Goal: Transaction & Acquisition: Purchase product/service

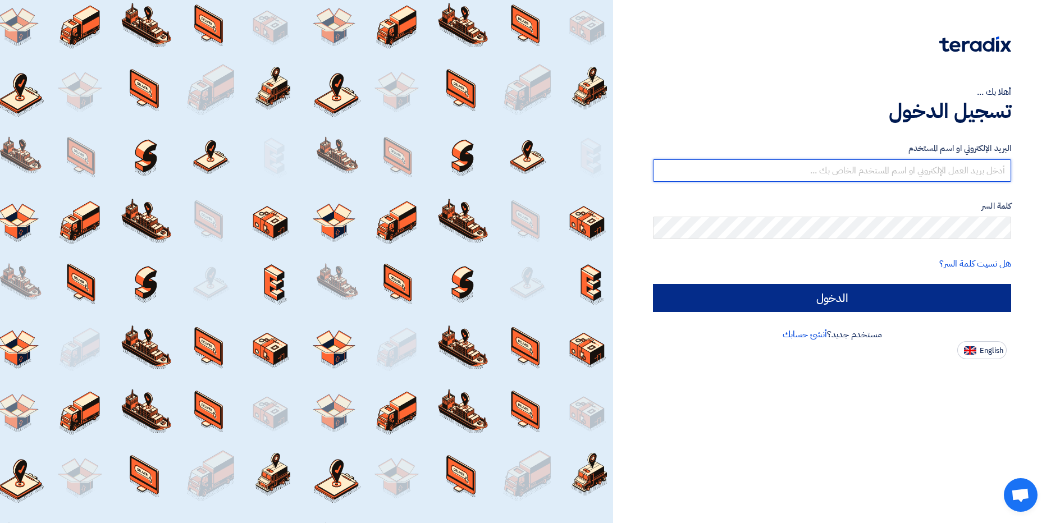
type input "M.Bakry@MisrCementMinya.com"
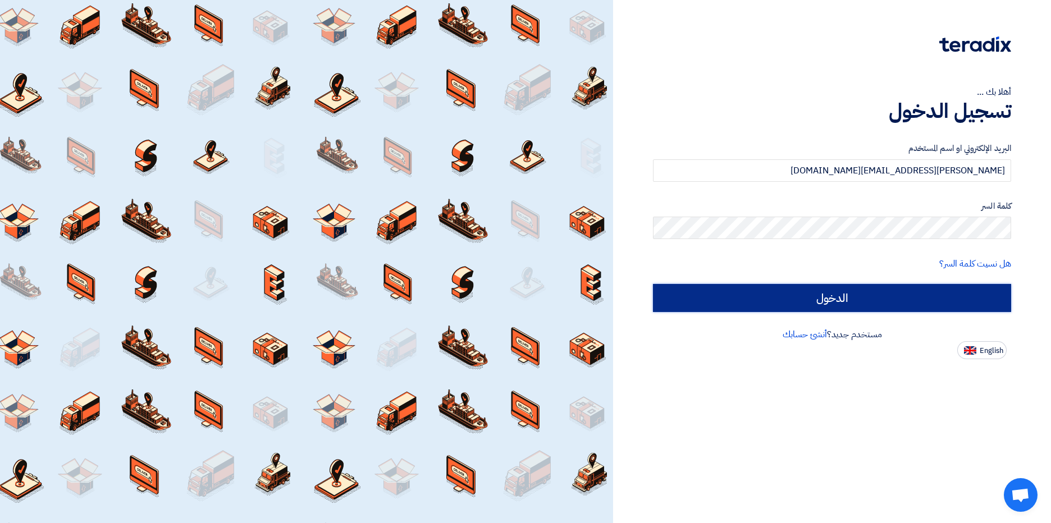
click at [868, 302] on input "الدخول" at bounding box center [832, 298] width 358 height 28
type input "Sign in"
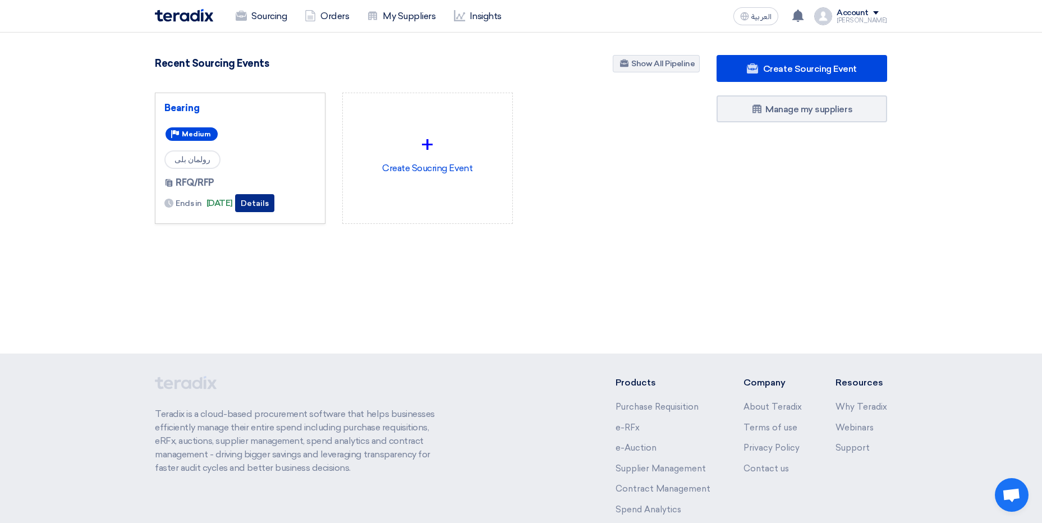
click at [270, 205] on button "Details" at bounding box center [254, 203] width 39 height 18
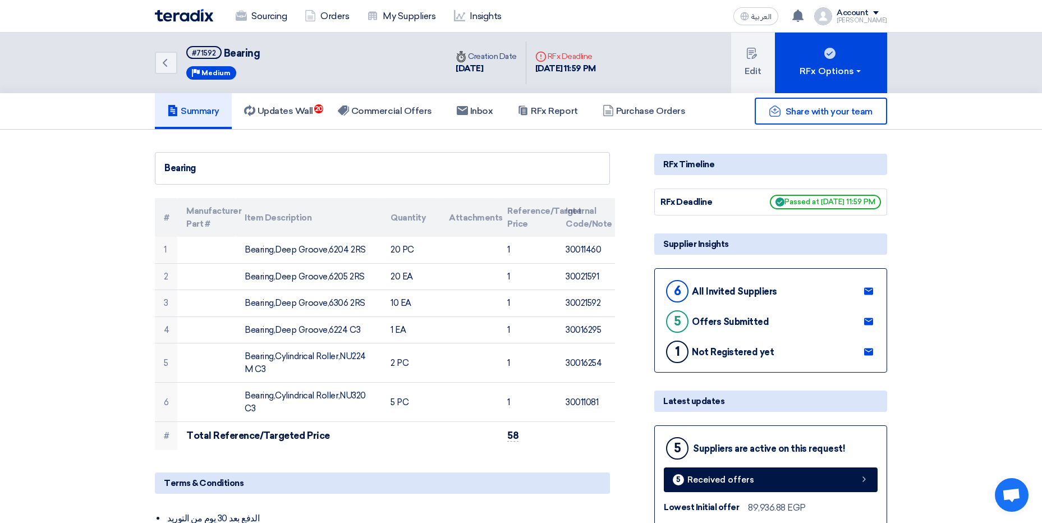
click at [189, 23] on div "Sourcing Orders My Suppliers Insights" at bounding box center [374, 16] width 439 height 25
click at [181, 11] on img at bounding box center [184, 15] width 58 height 13
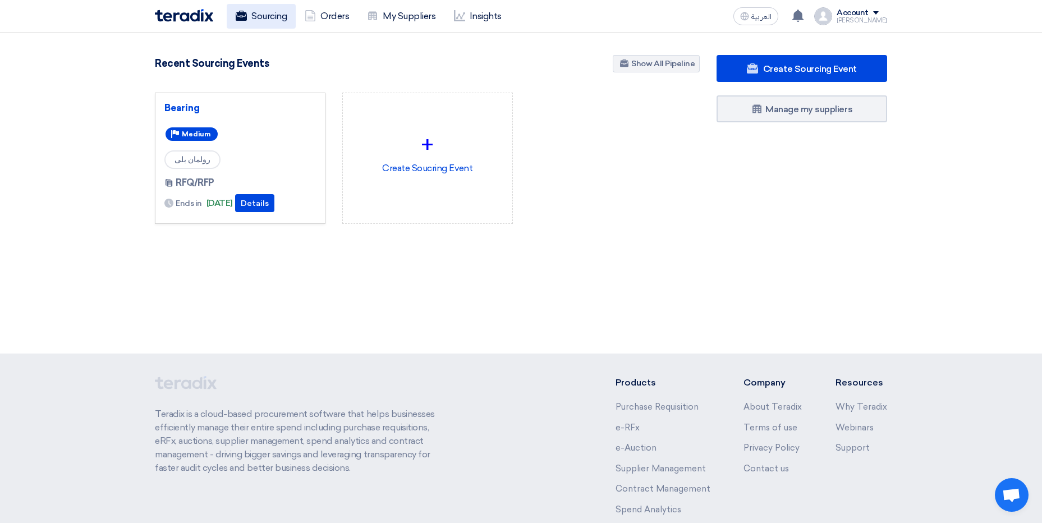
click at [263, 22] on link "Sourcing" at bounding box center [261, 16] width 69 height 25
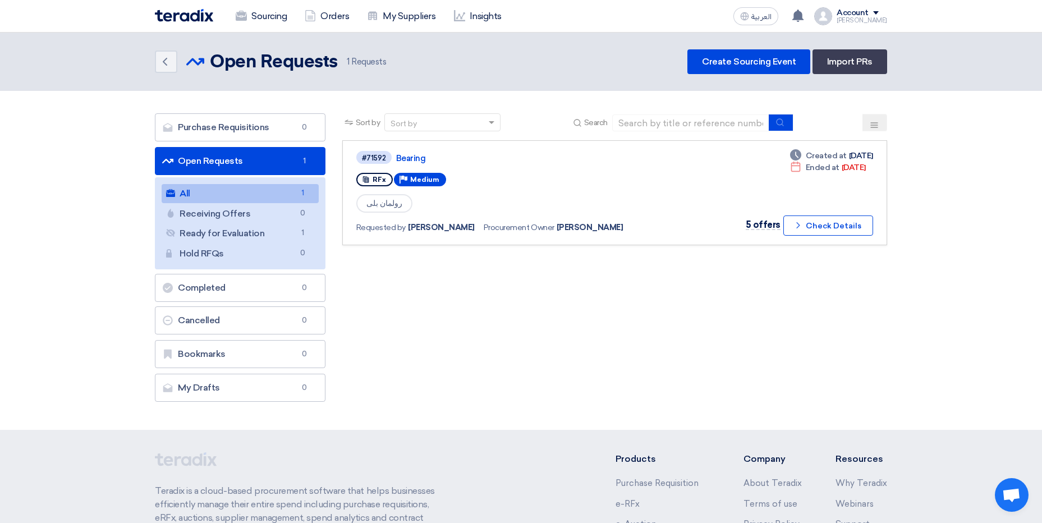
click at [185, 13] on img at bounding box center [184, 15] width 58 height 13
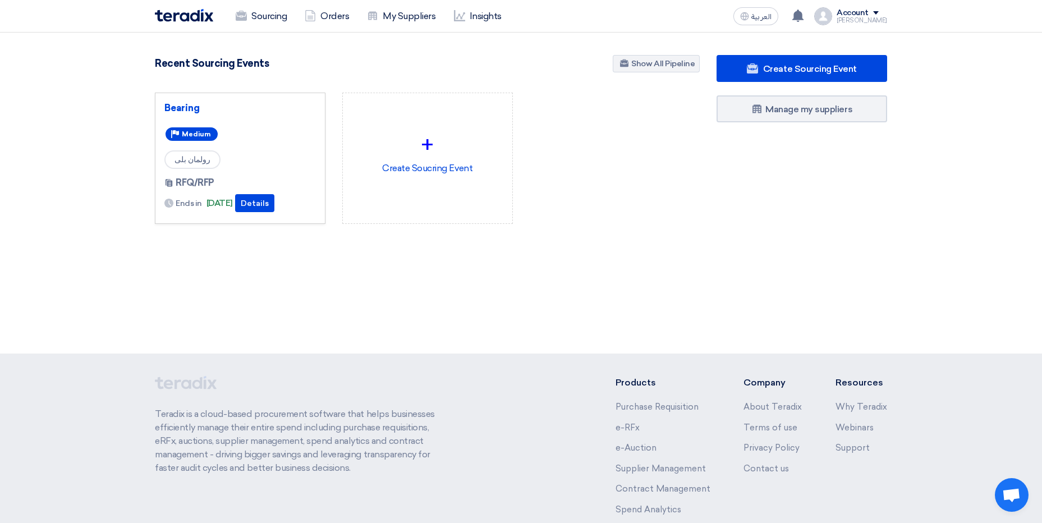
drag, startPoint x: 139, startPoint y: 3, endPoint x: 562, endPoint y: 228, distance: 479.1
click at [562, 228] on app-shell "Sourcing Orders My Suppliers Insights العربية ع You have a new offer for 'Beari…" at bounding box center [521, 320] width 1042 height 575
drag, startPoint x: 562, startPoint y: 228, endPoint x: 575, endPoint y: 233, distance: 14.2
click at [575, 233] on div "Bearing Priority Medium رولمان بلى RFQ/RFP Ends in 1 Oct, 2025 +" at bounding box center [427, 167] width 562 height 149
drag, startPoint x: 127, startPoint y: 9, endPoint x: 593, endPoint y: 271, distance: 534.7
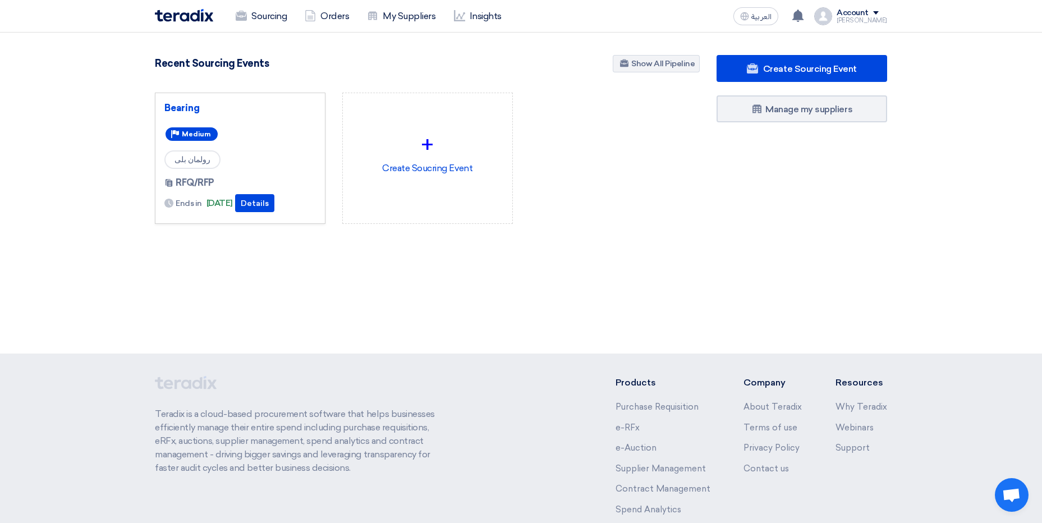
click at [593, 271] on app-shell "Sourcing Orders My Suppliers Insights العربية ع You have a new offer for 'Beari…" at bounding box center [521, 320] width 1042 height 575
drag, startPoint x: 593, startPoint y: 271, endPoint x: 563, endPoint y: 246, distance: 38.3
click at [563, 246] on div "100 RFx remaining 1 Auctions remaining Create Sourcing Event" at bounding box center [427, 157] width 562 height 205
click at [271, 21] on link "Sourcing" at bounding box center [261, 16] width 69 height 25
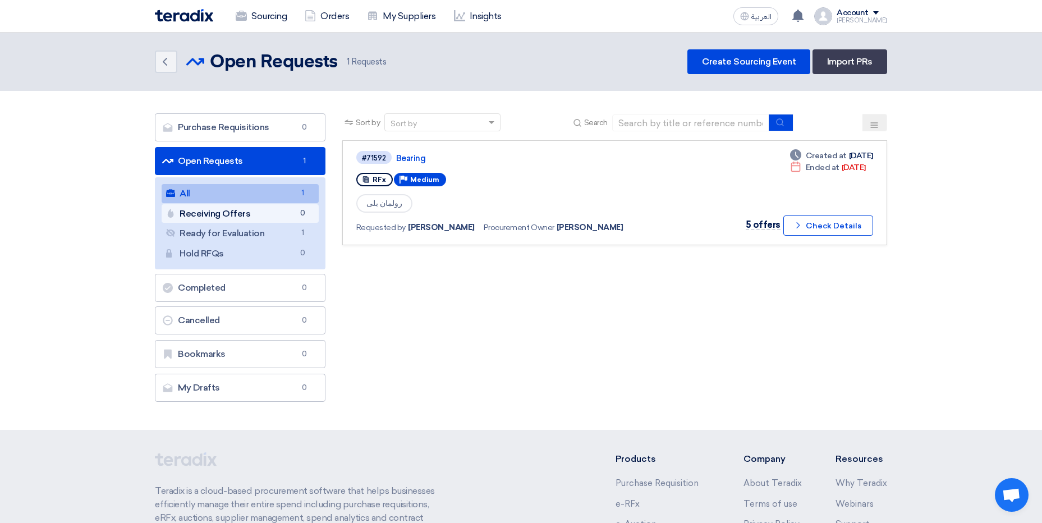
click at [299, 217] on span "0" at bounding box center [302, 214] width 13 height 12
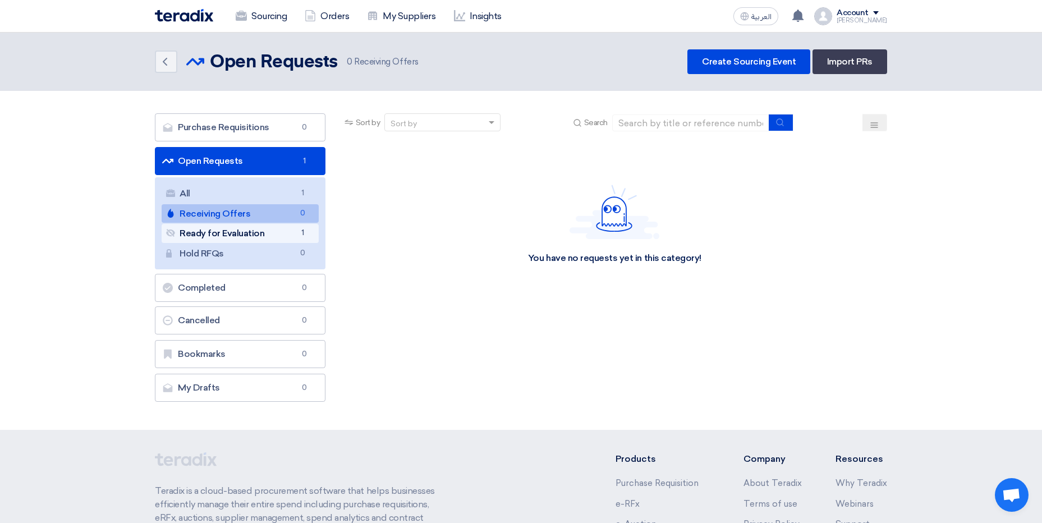
click at [286, 233] on link "Ready for Evaluation Ready for Evaluation 1" at bounding box center [240, 233] width 157 height 19
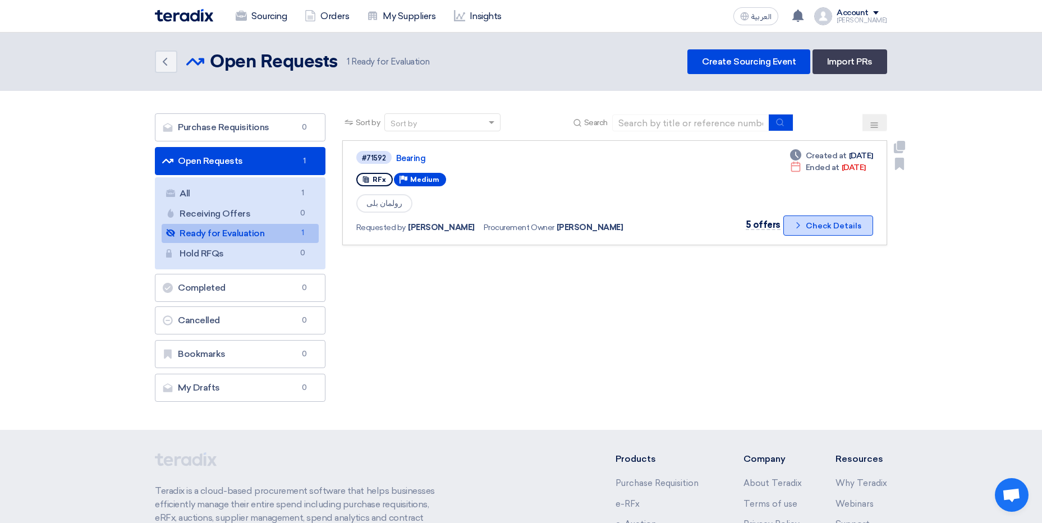
click at [812, 229] on button "Check details Check Details" at bounding box center [829, 226] width 90 height 20
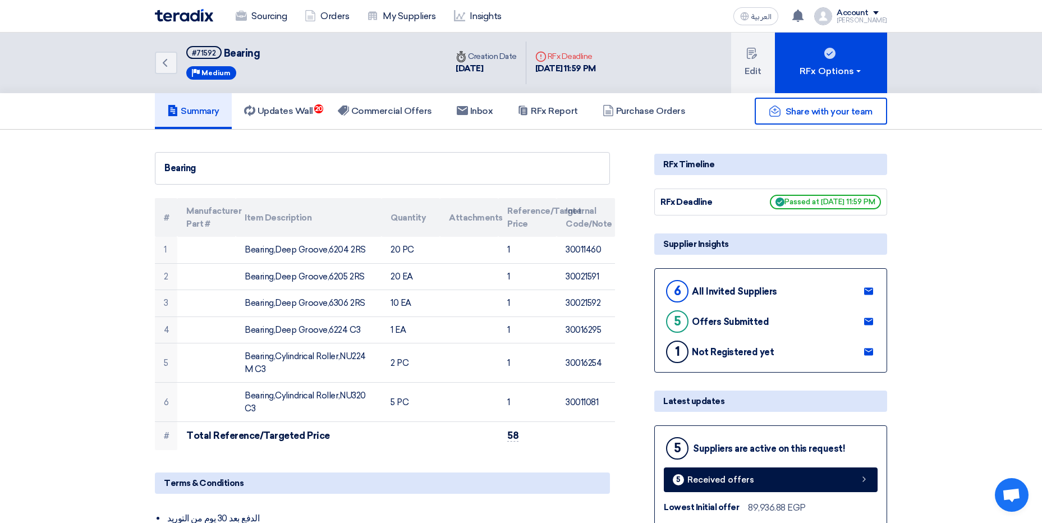
drag, startPoint x: 741, startPoint y: 290, endPoint x: 709, endPoint y: 294, distance: 32.7
click at [709, 294] on div "All Invited Suppliers" at bounding box center [734, 291] width 85 height 11
drag, startPoint x: 709, startPoint y: 294, endPoint x: 749, endPoint y: 327, distance: 52.2
click at [749, 327] on div "5 Offers Submitted" at bounding box center [716, 321] width 105 height 27
drag, startPoint x: 749, startPoint y: 327, endPoint x: 752, endPoint y: 350, distance: 23.1
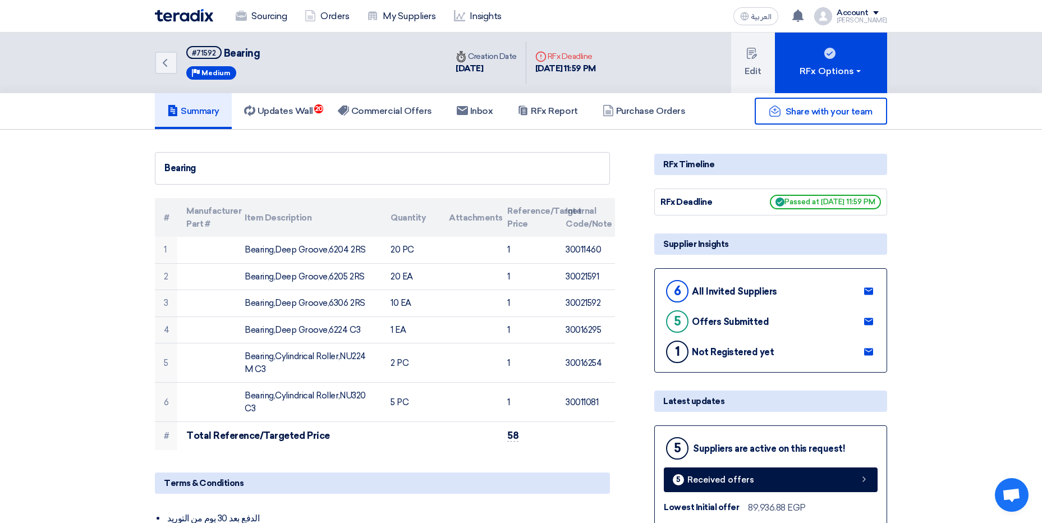
click at [752, 350] on div "Not Registered yet" at bounding box center [733, 352] width 82 height 11
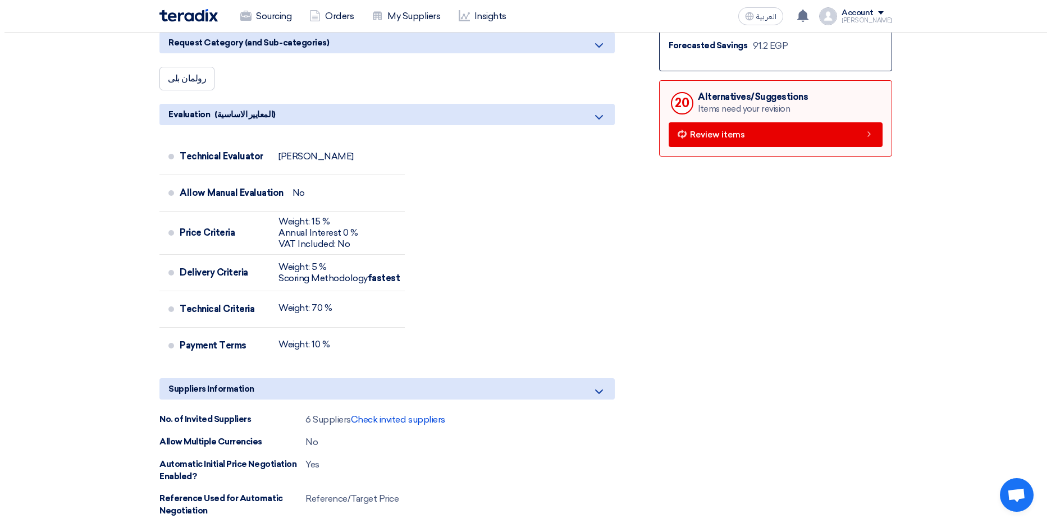
scroll to position [617, 0]
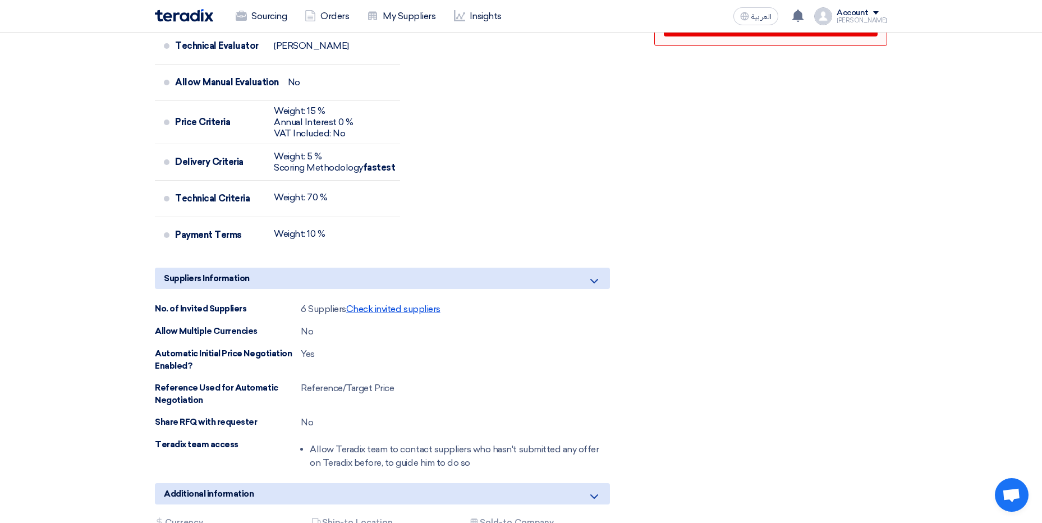
click at [419, 310] on span "Check invited suppliers" at bounding box center [393, 309] width 94 height 11
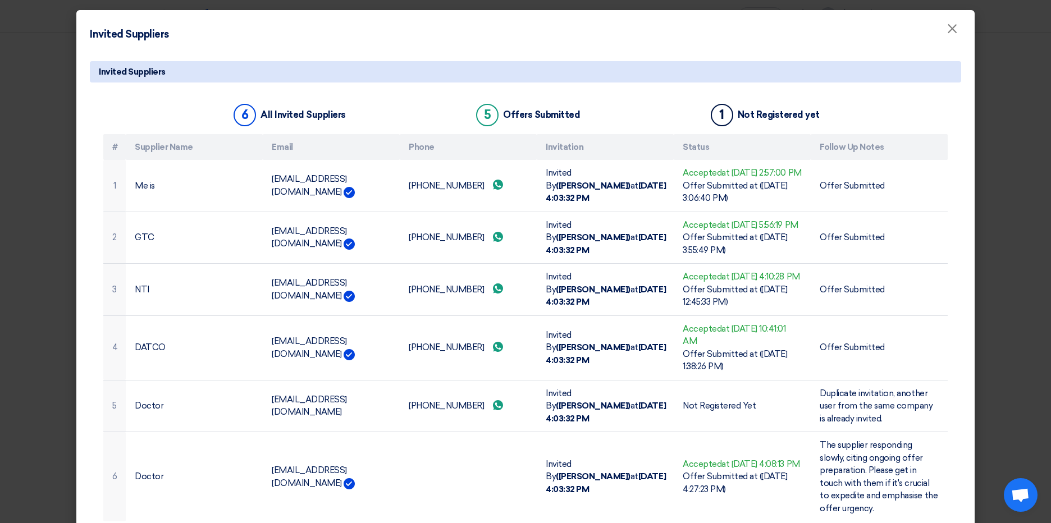
click at [48, 185] on modal-container "Invited Suppliers × Invited Suppliers 6 All Invited Suppliers 5 Offers Submitte…" at bounding box center [525, 261] width 1051 height 523
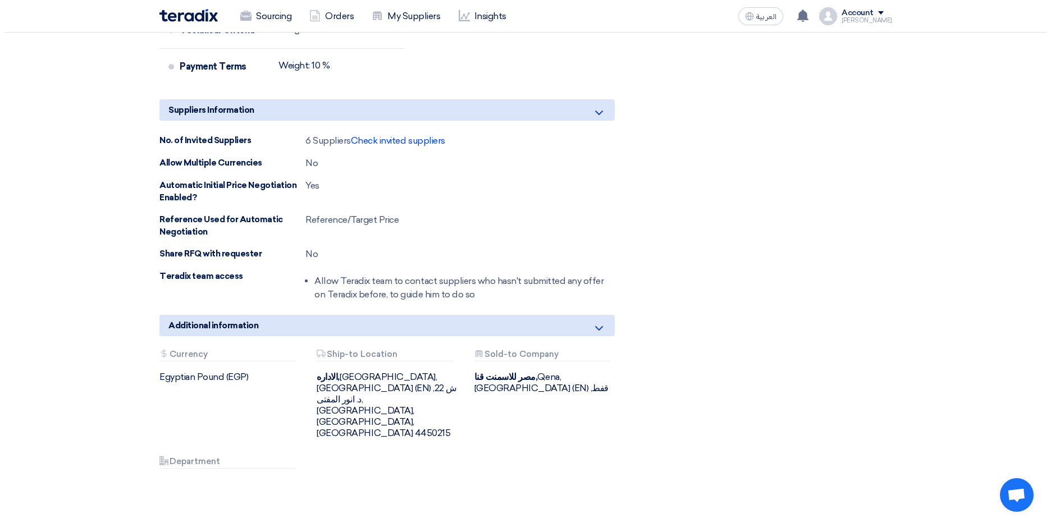
scroll to position [730, 0]
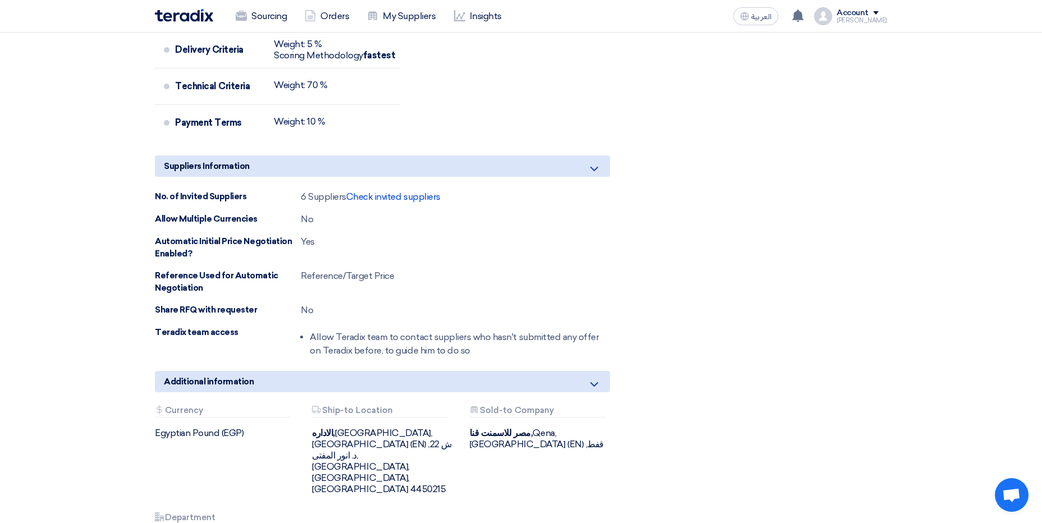
click at [768, 26] on div "العربية ع You have a new offer for 'Bearing' request with total price '140876.6…" at bounding box center [808, 16] width 158 height 22
click at [764, 16] on span "العربية" at bounding box center [762, 17] width 20 height 8
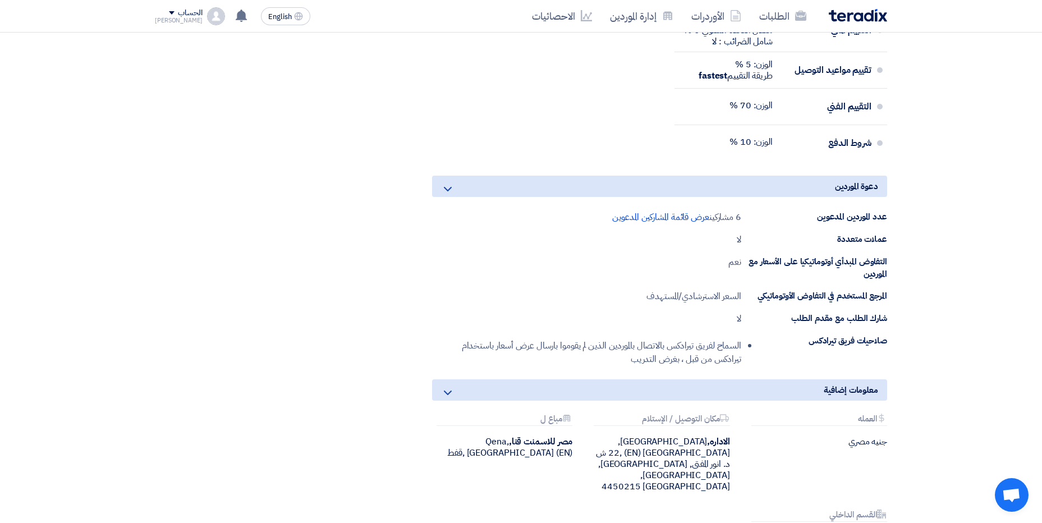
drag, startPoint x: 878, startPoint y: 221, endPoint x: 823, endPoint y: 228, distance: 56.0
click at [823, 228] on div "عدد الموردين المدعوين 6 مشاركين عرض قائمة المشاركين المدعوين عملات متعددة لا ال…" at bounding box center [659, 290] width 455 height 160
drag, startPoint x: 823, startPoint y: 228, endPoint x: 800, endPoint y: 220, distance: 23.8
click at [800, 220] on div "عدد الموردين المدعوين" at bounding box center [814, 216] width 146 height 13
drag, startPoint x: 817, startPoint y: 215, endPoint x: 888, endPoint y: 213, distance: 71.3
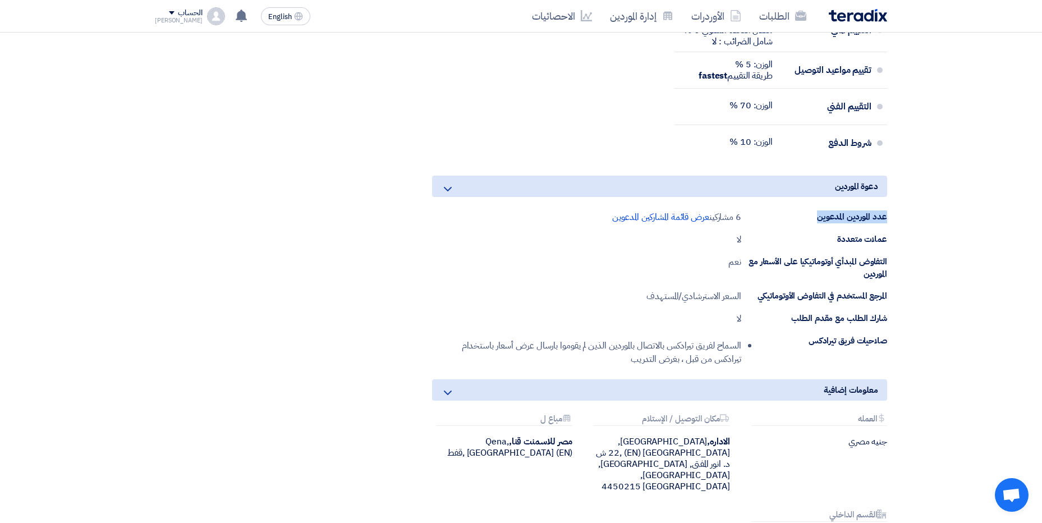
drag, startPoint x: 888, startPoint y: 213, endPoint x: 884, endPoint y: 219, distance: 7.6
click at [884, 219] on div "عدد الموردين المدعوين" at bounding box center [814, 216] width 146 height 13
drag, startPoint x: 889, startPoint y: 210, endPoint x: 808, endPoint y: 214, distance: 81.5
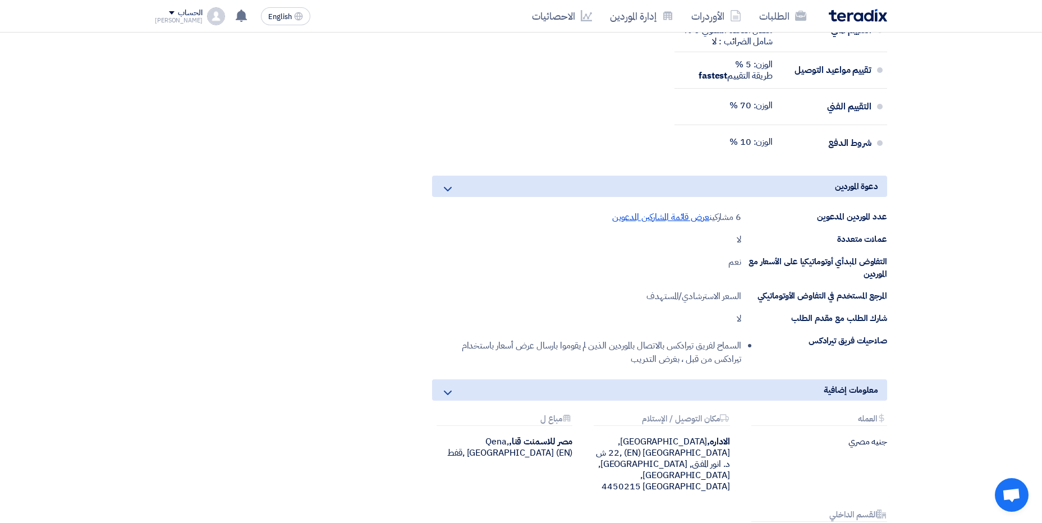
click at [675, 219] on span "عرض قائمة المشاركين المدعوين" at bounding box center [660, 216] width 97 height 13
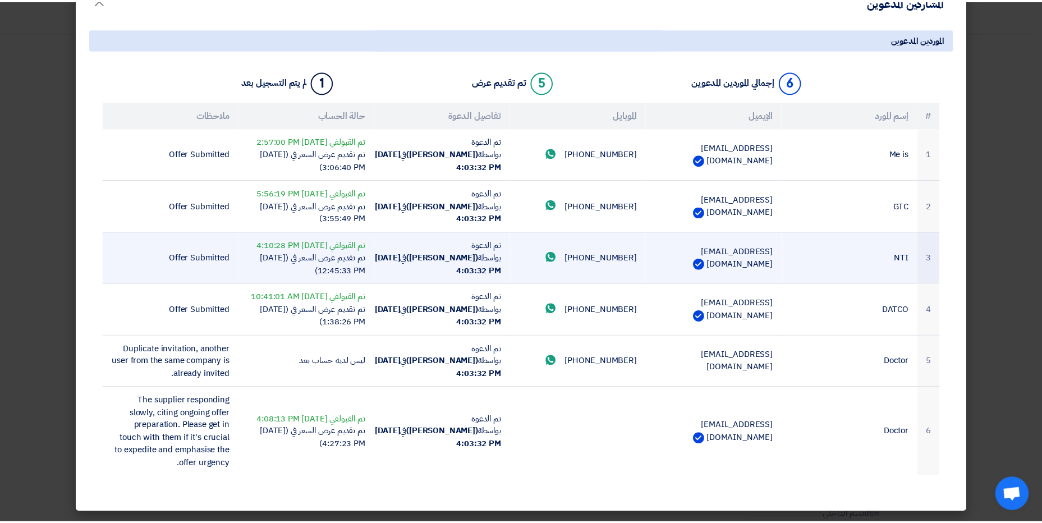
scroll to position [83, 0]
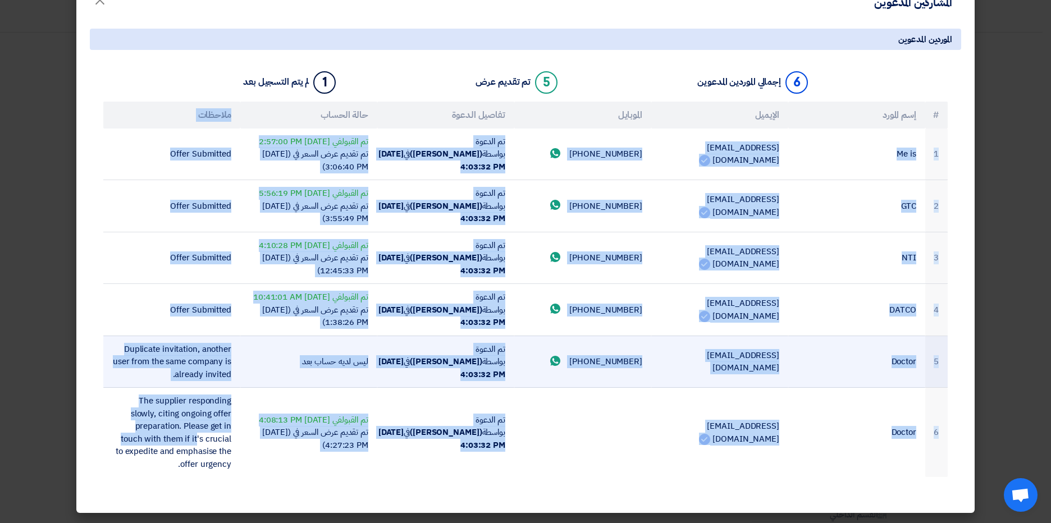
drag, startPoint x: 233, startPoint y: 58, endPoint x: 178, endPoint y: 375, distance: 321.4
click at [180, 388] on table "# إسم المورد الإيميل الموبايل تفاصيل الدعوة حالة الحساب ملاحظات 1 Me is info@me…" at bounding box center [525, 290] width 844 height 376
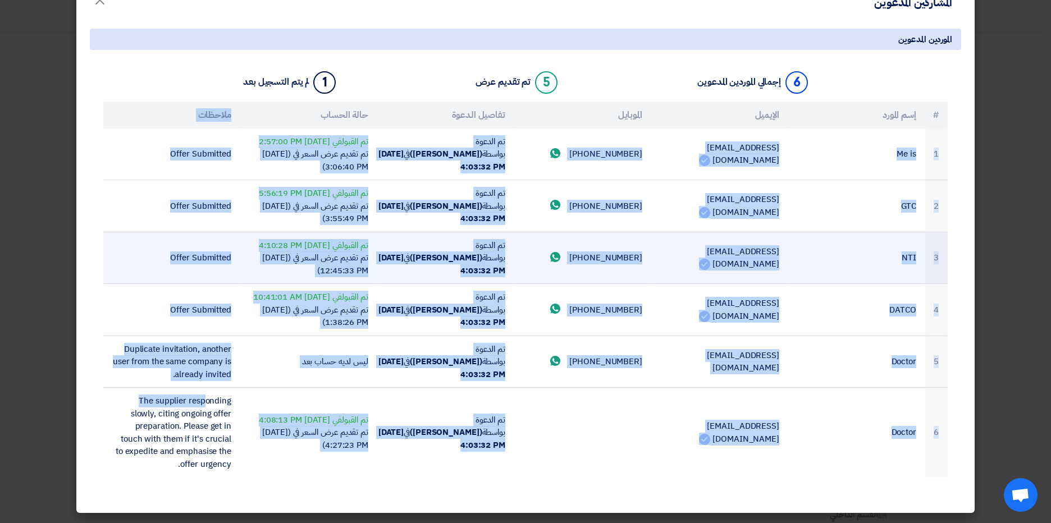
drag, startPoint x: 178, startPoint y: 375, endPoint x: 141, endPoint y: 253, distance: 127.7
click at [141, 253] on td "Offer Submitted" at bounding box center [171, 258] width 137 height 52
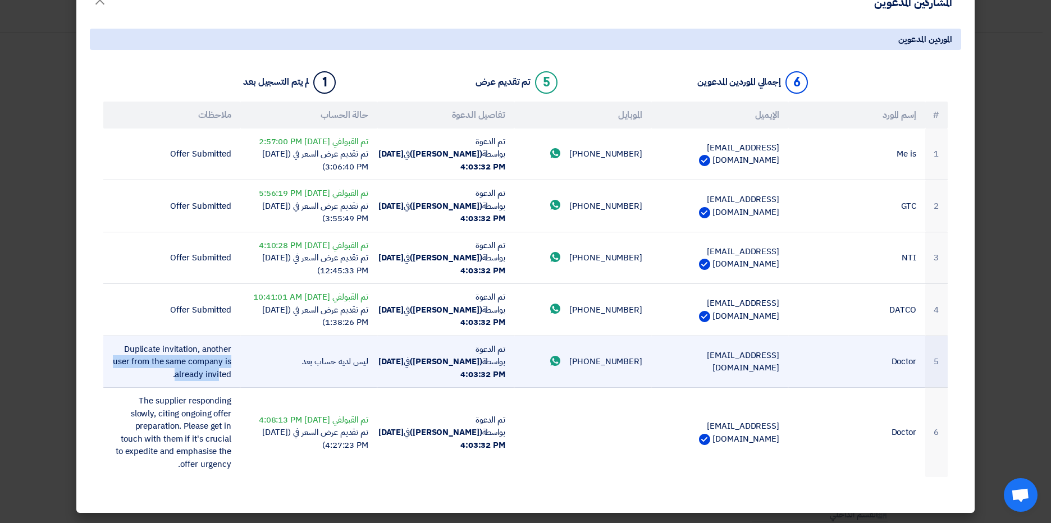
drag, startPoint x: 123, startPoint y: 345, endPoint x: 224, endPoint y: 371, distance: 104.3
click at [224, 371] on td "Duplicate invitation, another user from the same company is already invited." at bounding box center [171, 362] width 137 height 52
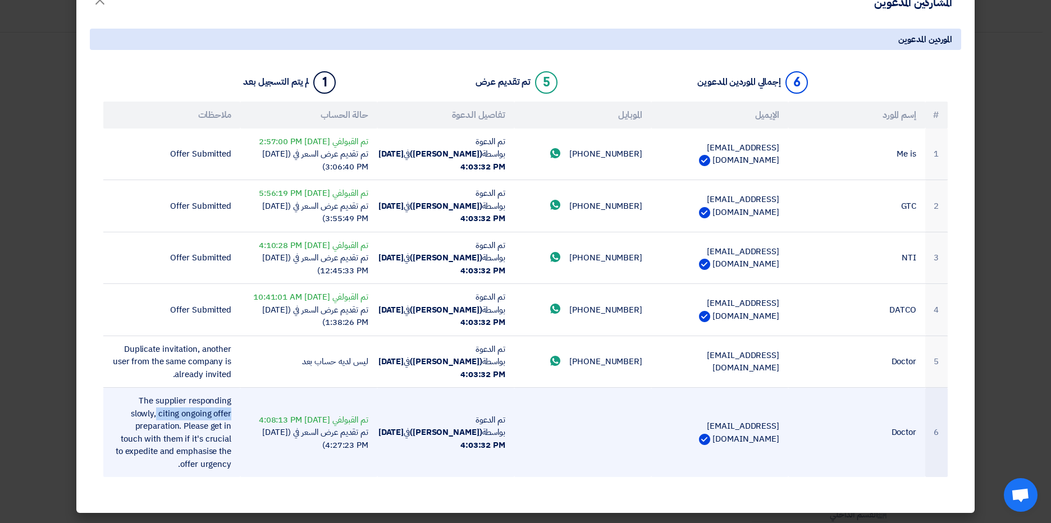
drag, startPoint x: 223, startPoint y: 372, endPoint x: 161, endPoint y: 411, distance: 74.4
click at [161, 411] on td "The supplier responding slowly, citing ongoing offer preparation. Please get in…" at bounding box center [171, 433] width 137 height 90
click at [184, 433] on span "The supplier responding slowly, citing ongoing offer preparation. Please get in…" at bounding box center [174, 433] width 116 height 76
drag, startPoint x: 112, startPoint y: 393, endPoint x: 169, endPoint y: 420, distance: 62.8
click at [169, 419] on td "The supplier responding slowly, citing ongoing offer preparation. Please get in…" at bounding box center [171, 433] width 137 height 90
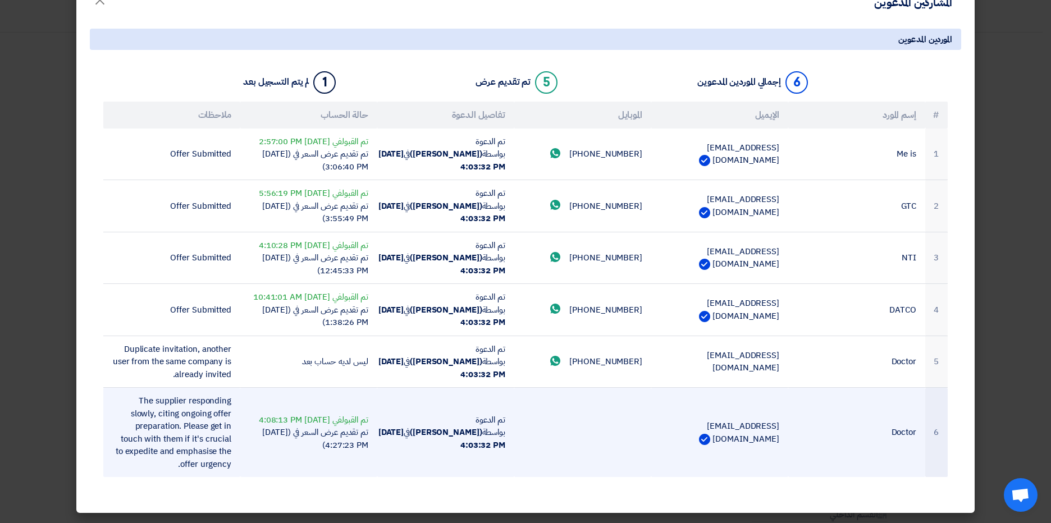
drag, startPoint x: 169, startPoint y: 420, endPoint x: 164, endPoint y: 430, distance: 11.3
click at [164, 430] on span "The supplier responding slowly, citing ongoing offer preparation. Please get in…" at bounding box center [174, 433] width 116 height 76
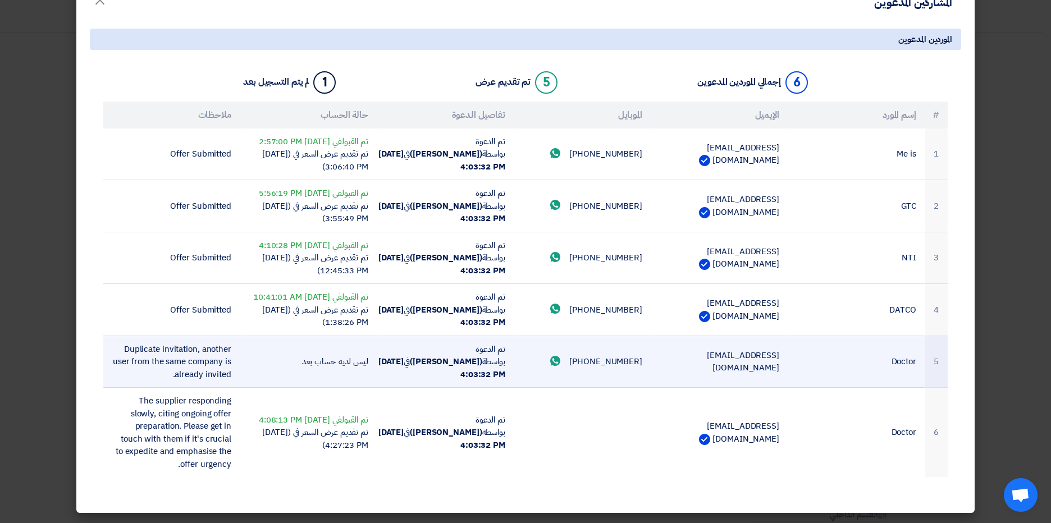
click at [709, 364] on td "[EMAIL_ADDRESS][DOMAIN_NAME]" at bounding box center [719, 362] width 137 height 52
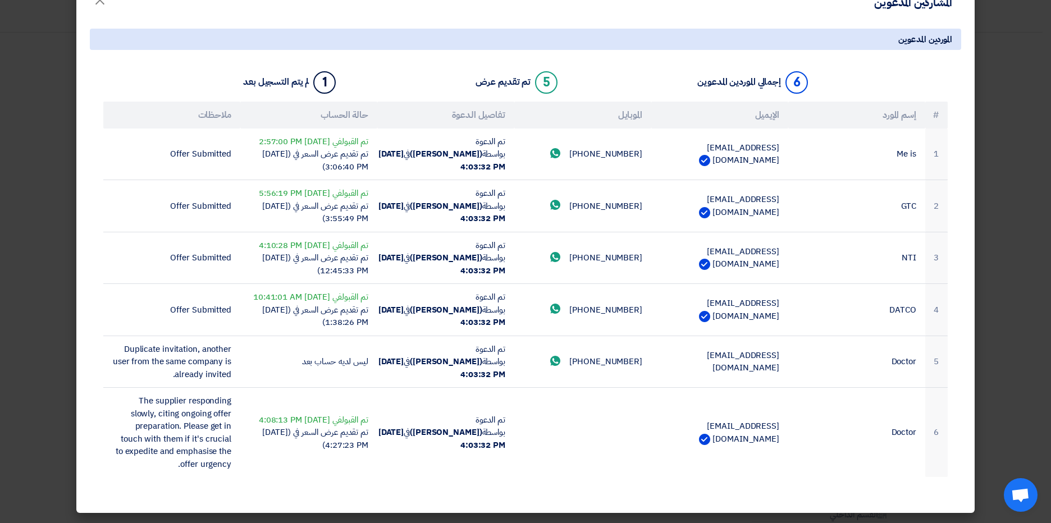
click at [52, 184] on modal-container "المشاركين المدعوين × الموردين المدعوين 6 إجمالي الموردين المدعوين 5 تم تقديم عر…" at bounding box center [525, 261] width 1051 height 523
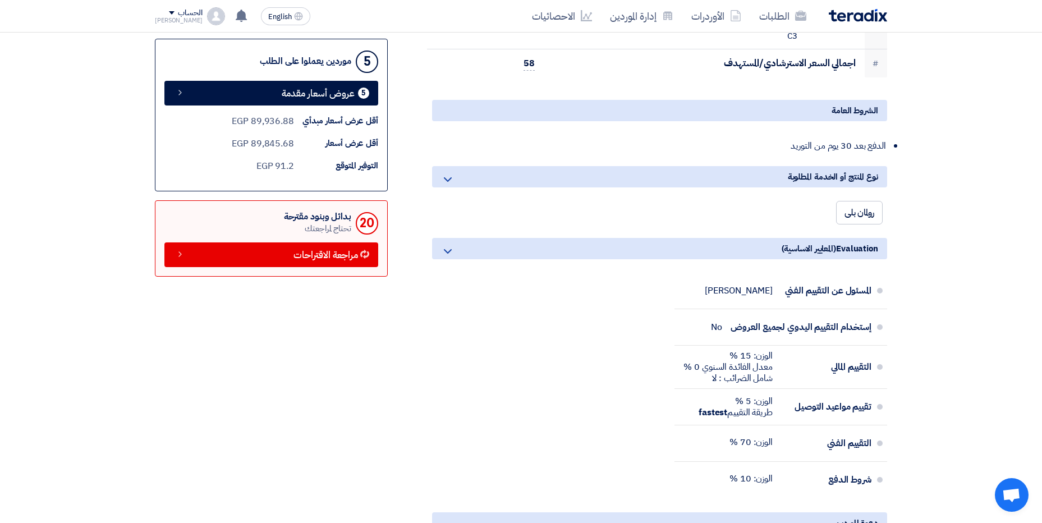
scroll to position [0, 0]
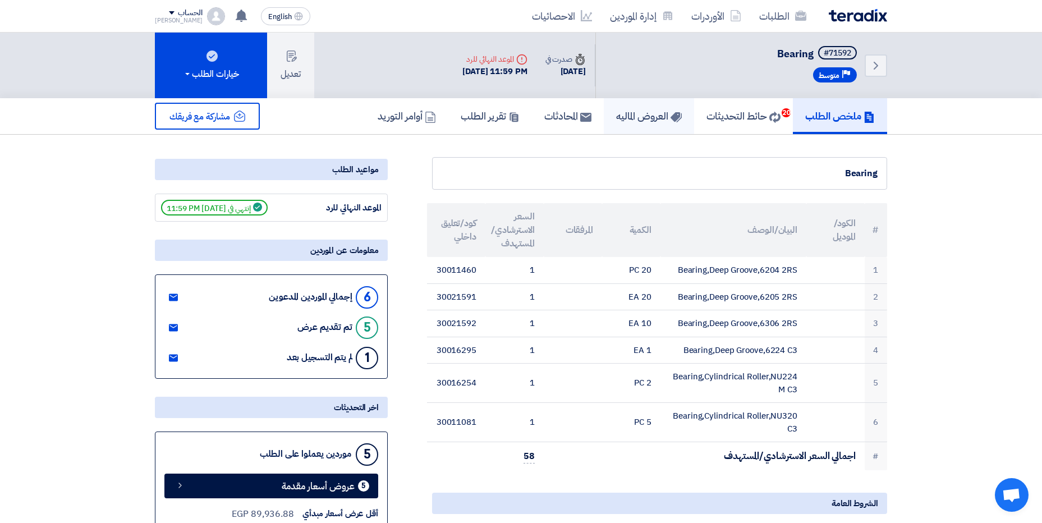
click at [650, 122] on h5 "العروض الماليه" at bounding box center [649, 115] width 66 height 13
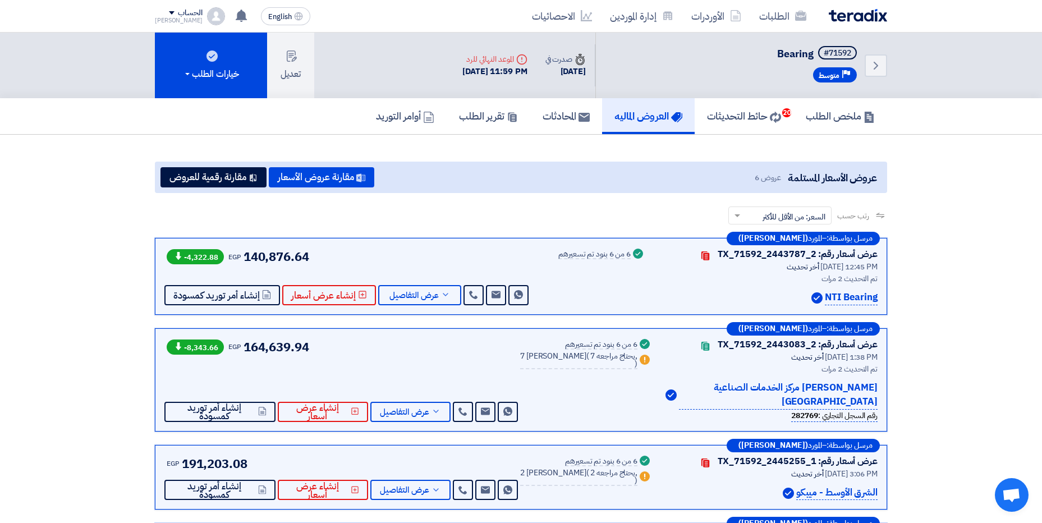
drag, startPoint x: 831, startPoint y: 297, endPoint x: 859, endPoint y: 297, distance: 28.6
click at [859, 297] on p "NTI Bearing" at bounding box center [851, 297] width 53 height 15
drag, startPoint x: 718, startPoint y: 381, endPoint x: 777, endPoint y: 395, distance: 60.7
click at [777, 395] on p "[PERSON_NAME] [PERSON_NAME] مركز الخدمات الصناعية داتكو" at bounding box center [778, 395] width 199 height 29
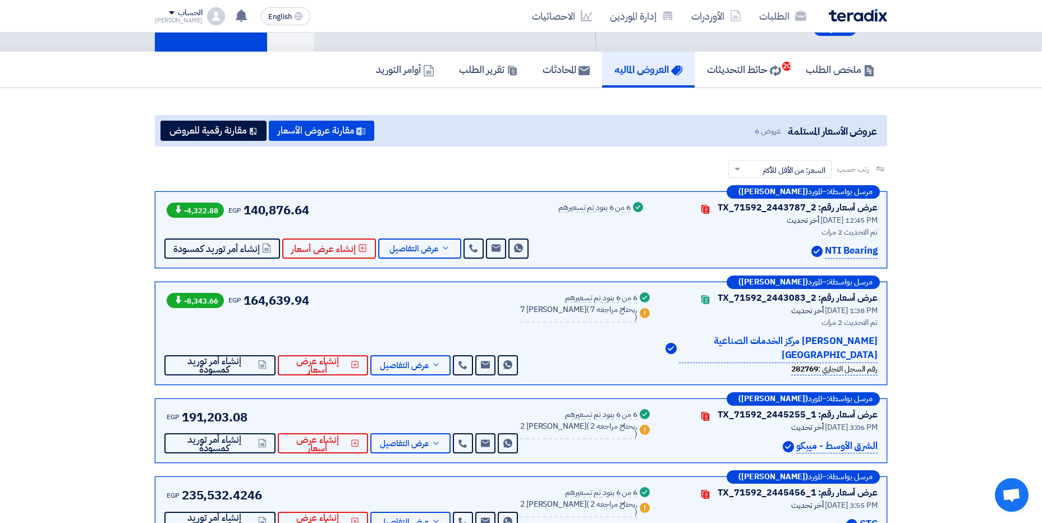
scroll to position [112, 0]
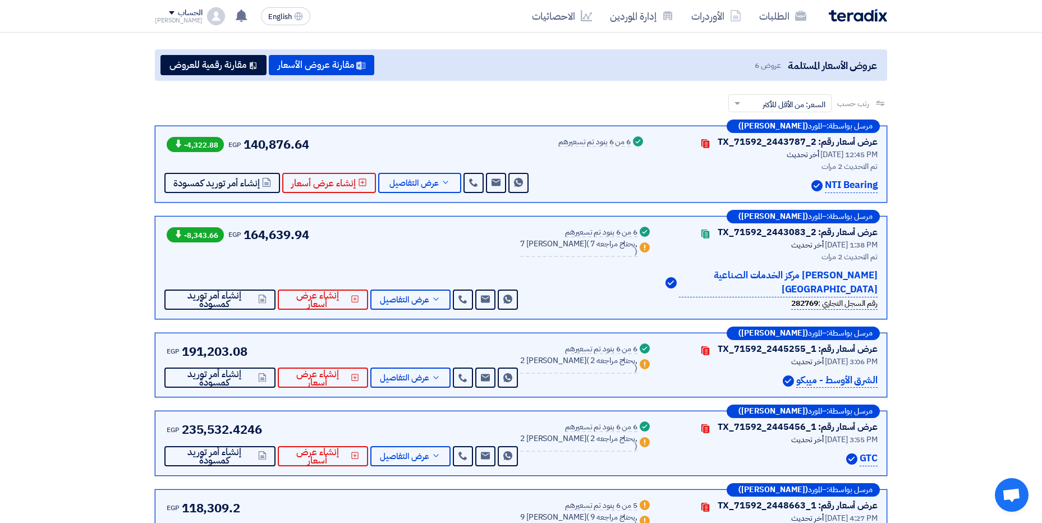
drag, startPoint x: 757, startPoint y: 383, endPoint x: 864, endPoint y: 374, distance: 107.1
click at [864, 374] on div "الشرق الأوسط - ميبكو" at bounding box center [772, 380] width 212 height 15
click at [710, 388] on div "مرسل بواسطة: – المورد (Yossef Salama) عرض أسعار رقم: TX_71592_2445255_1 Contact…" at bounding box center [521, 365] width 732 height 65
drag, startPoint x: 312, startPoint y: 138, endPoint x: 246, endPoint y: 143, distance: 65.8
click at [246, 141] on div "-4,322.88 EGP 140,876.64 Send Message" at bounding box center [347, 164] width 366 height 58
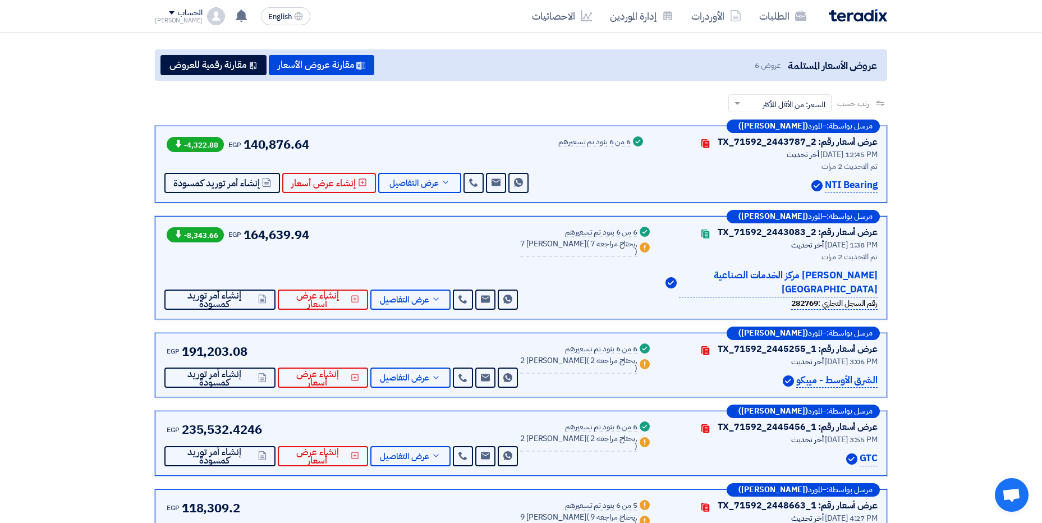
drag, startPoint x: 246, startPoint y: 143, endPoint x: 240, endPoint y: 222, distance: 79.4
click at [240, 222] on div "مرسل بواسطة: – المورد (Ashraf Azmy) عرض أسعار رقم: TX_71592_2443083_2 Contacts …" at bounding box center [521, 267] width 732 height 103
drag, startPoint x: 239, startPoint y: 349, endPoint x: 207, endPoint y: 343, distance: 31.9
click at [204, 344] on div "EGP 191,203.08 Send Message Send Message" at bounding box center [342, 365] width 356 height 46
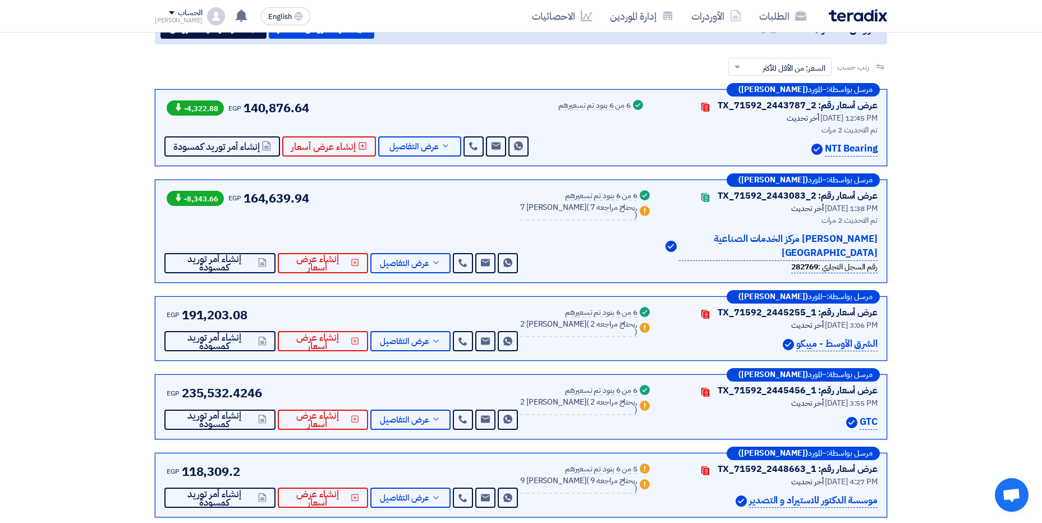
scroll to position [168, 0]
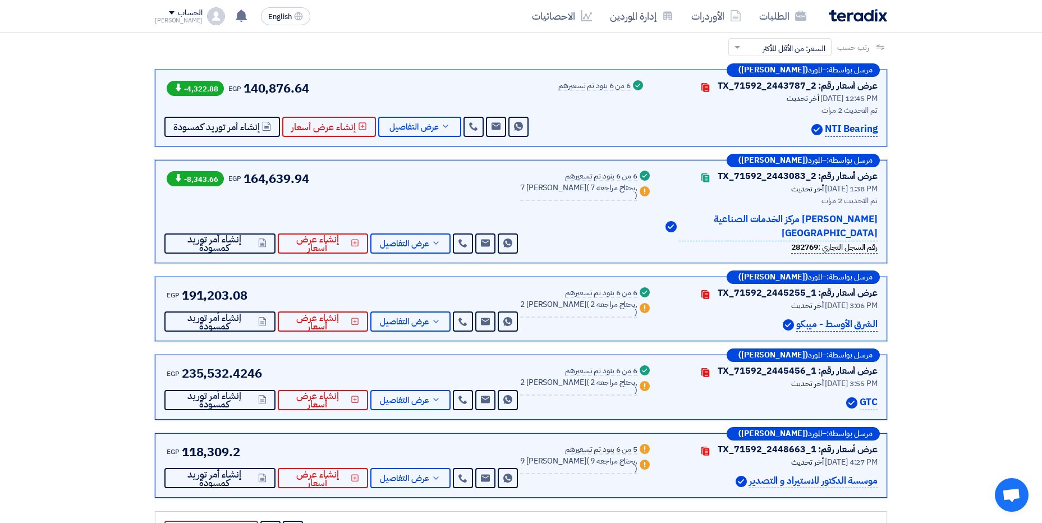
drag, startPoint x: 259, startPoint y: 370, endPoint x: 226, endPoint y: 368, distance: 33.7
click at [226, 368] on span "235,532.4246" at bounding box center [222, 373] width 80 height 19
drag, startPoint x: 226, startPoint y: 368, endPoint x: 222, endPoint y: 453, distance: 84.8
click at [223, 453] on span "118,309.2" at bounding box center [211, 452] width 58 height 19
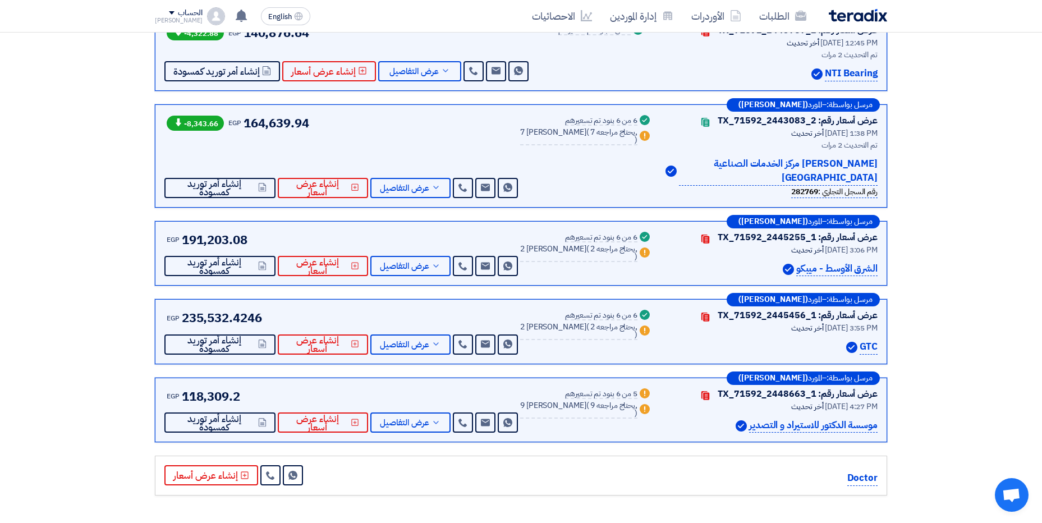
scroll to position [225, 0]
click at [329, 396] on div "EGP 118,309.2 Send Message Send Message" at bounding box center [342, 410] width 356 height 46
click at [327, 395] on div "EGP 118,309.2 Send Message Send Message" at bounding box center [342, 410] width 356 height 46
drag, startPoint x: 327, startPoint y: 395, endPoint x: 237, endPoint y: 391, distance: 90.5
click at [237, 391] on div "EGP 118,309.2 Send Message Send Message" at bounding box center [342, 410] width 356 height 46
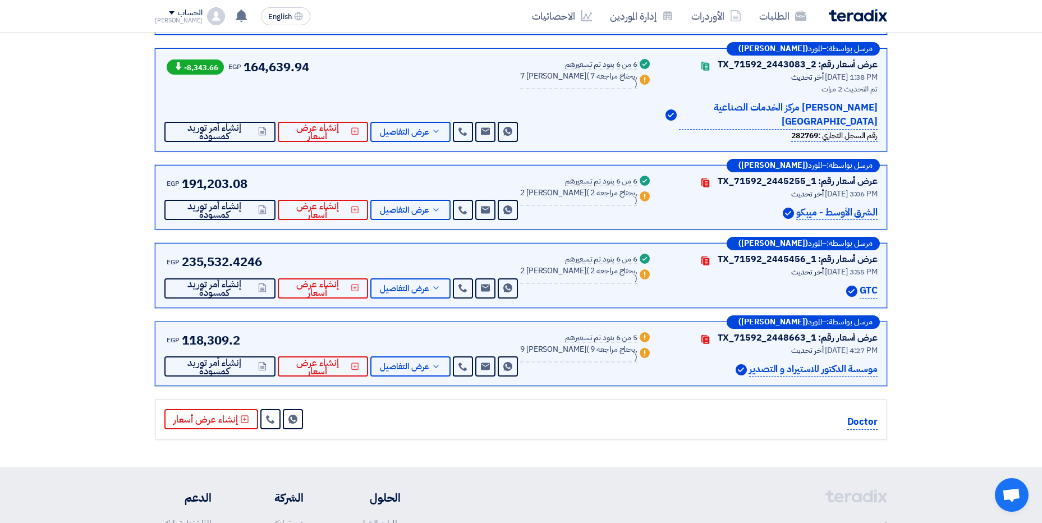
scroll to position [281, 0]
click at [441, 366] on icon at bounding box center [436, 365] width 9 height 9
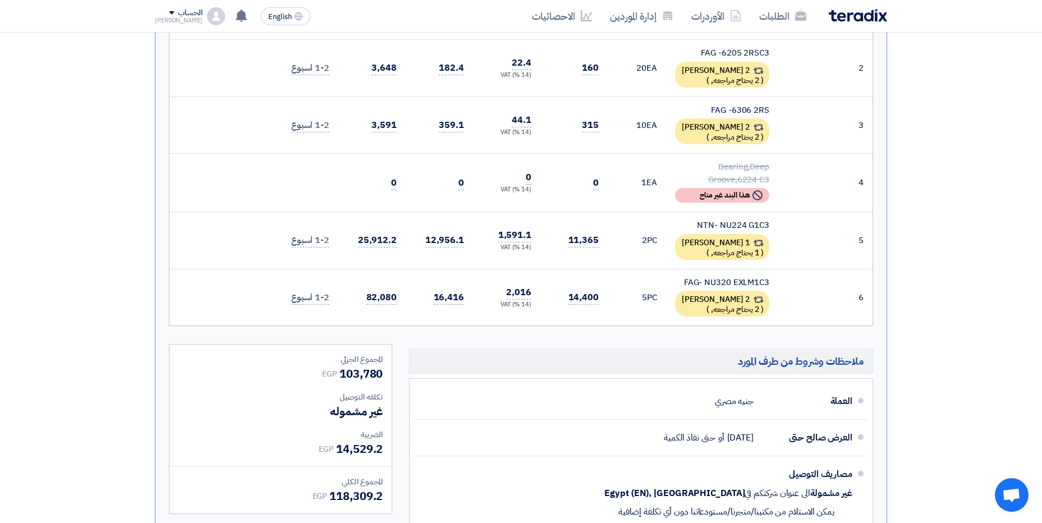
scroll to position [730, 0]
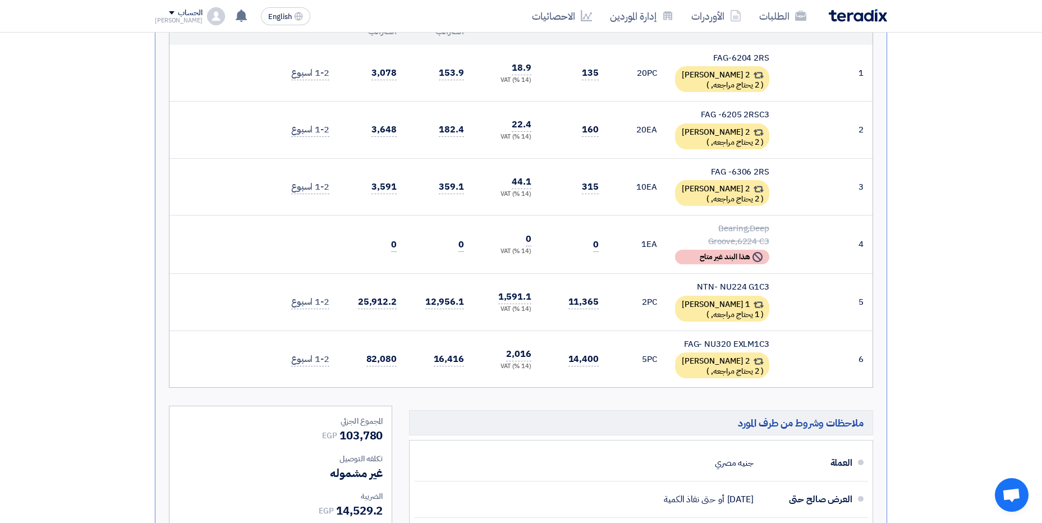
drag, startPoint x: 752, startPoint y: 238, endPoint x: 700, endPoint y: 236, distance: 51.7
click at [700, 236] on div "Bearing,Deep Groove,6224 C3" at bounding box center [722, 234] width 94 height 25
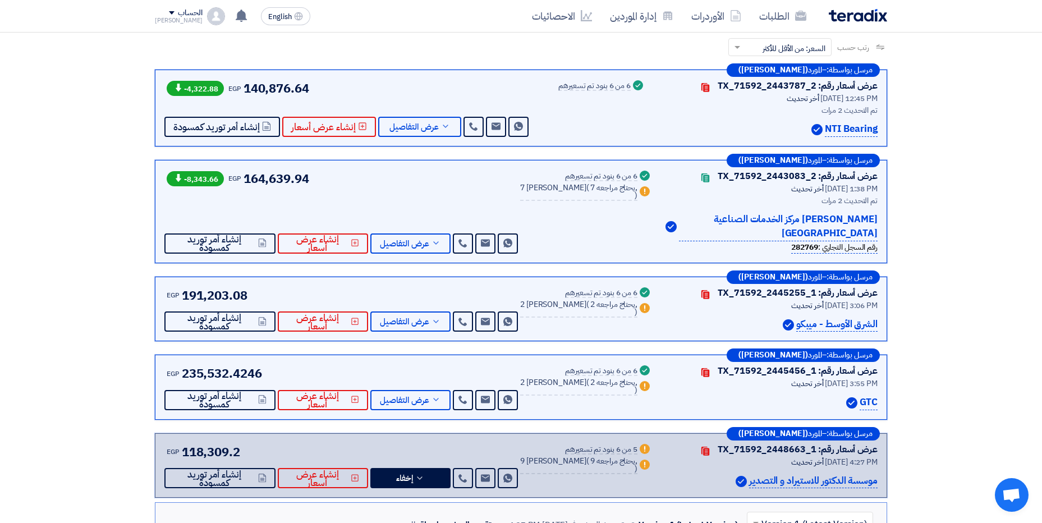
scroll to position [0, 0]
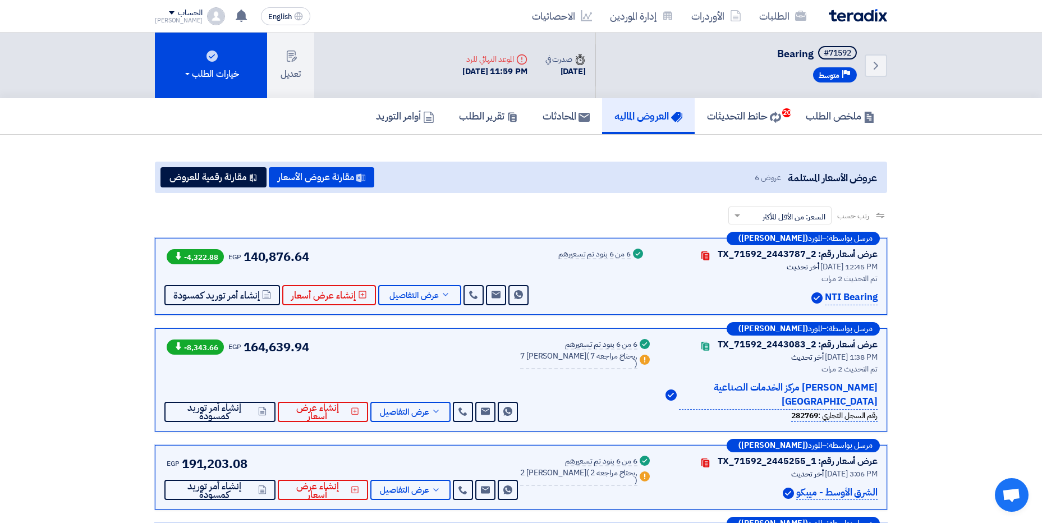
drag, startPoint x: 654, startPoint y: 359, endPoint x: 666, endPoint y: 359, distance: 11.2
click at [653, 359] on div "عرض أسعار رقم: TX_71592_2443083_2 Contacts أخر تحديث 29 Sep 2025, 1:38 PM تم ال…" at bounding box center [699, 380] width 358 height 84
drag, startPoint x: 728, startPoint y: 371, endPoint x: 580, endPoint y: 351, distance: 149.5
click at [580, 351] on div "عرض أسعار رقم: TX_71592_2443083_2 Contacts أخر تحديث 29 Sep 2025, 1:38 PM تم ال…" at bounding box center [699, 380] width 358 height 84
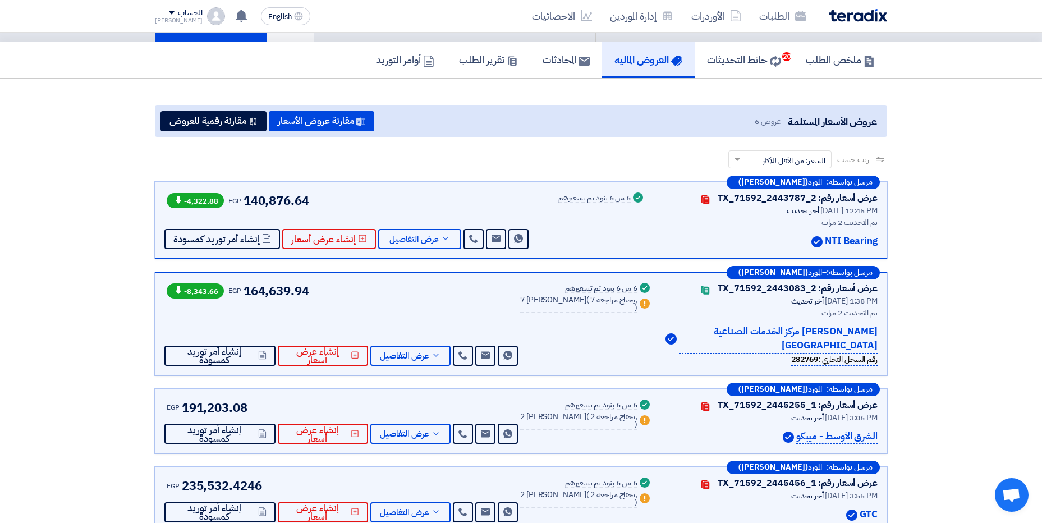
scroll to position [112, 0]
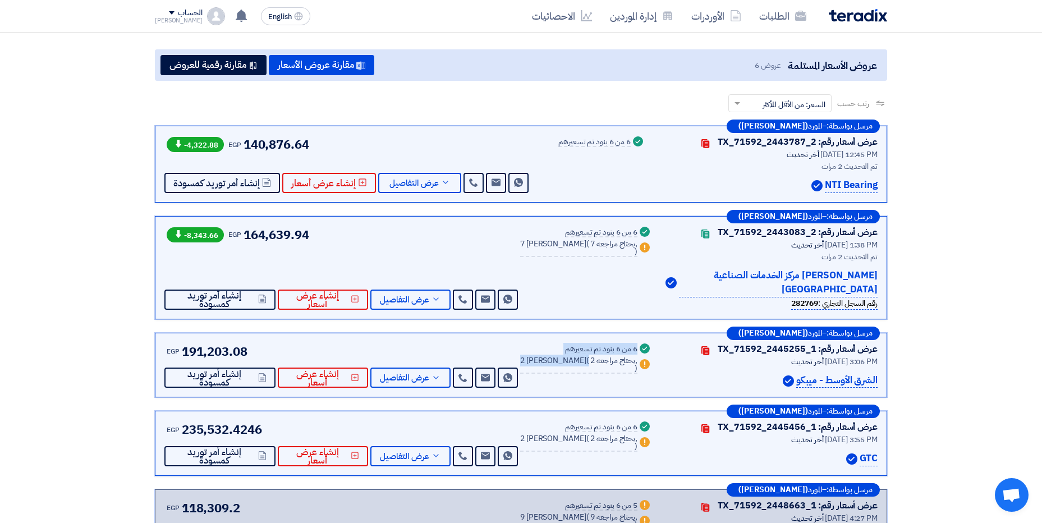
drag, startPoint x: 696, startPoint y: 376, endPoint x: 584, endPoint y: 360, distance: 112.8
click at [586, 360] on div "عرض أسعار رقم: TX_71592_2445255_1 Contacts أخر تحديث 29 Sep 2025, 3:06 PM الشرق…" at bounding box center [699, 365] width 358 height 46
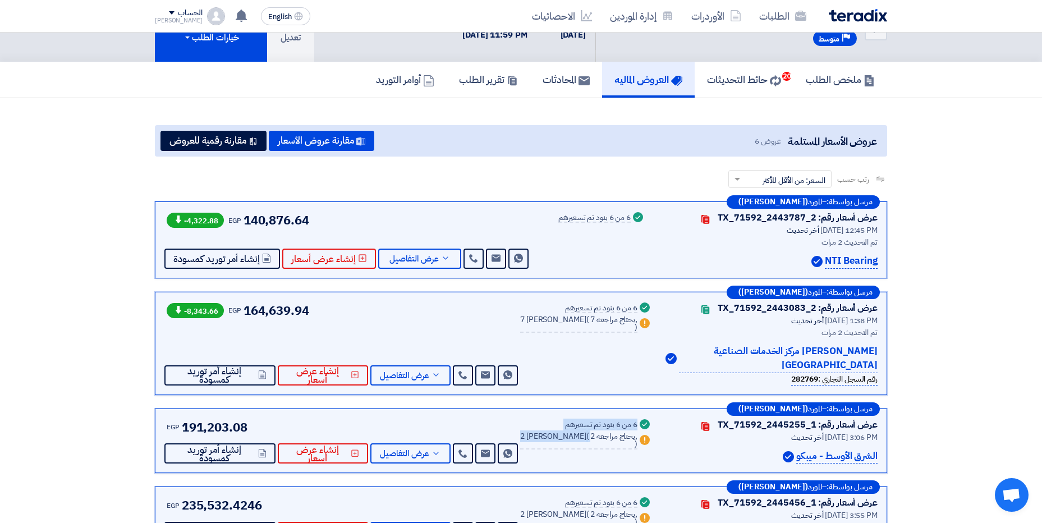
scroll to position [56, 0]
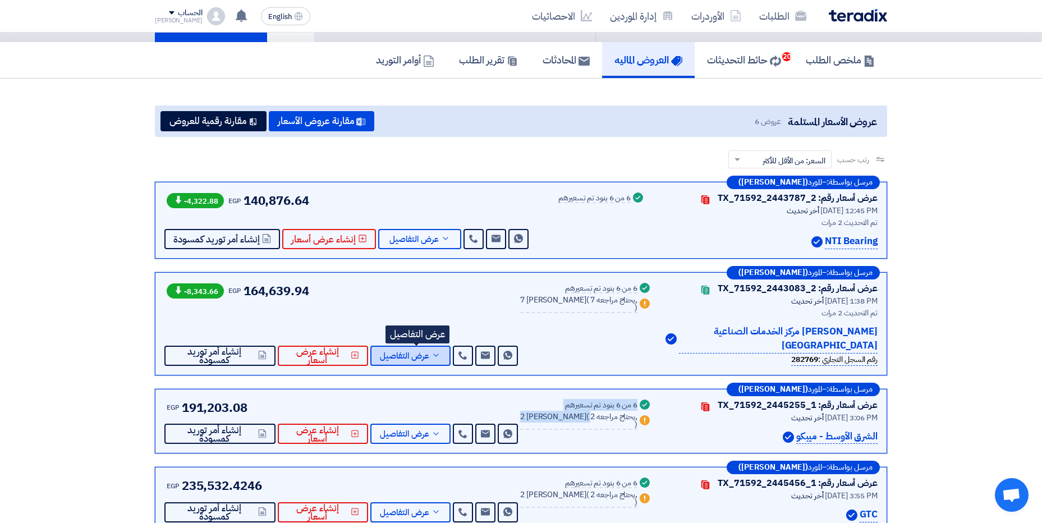
click at [424, 360] on span "عرض التفاصيل" at bounding box center [404, 356] width 49 height 8
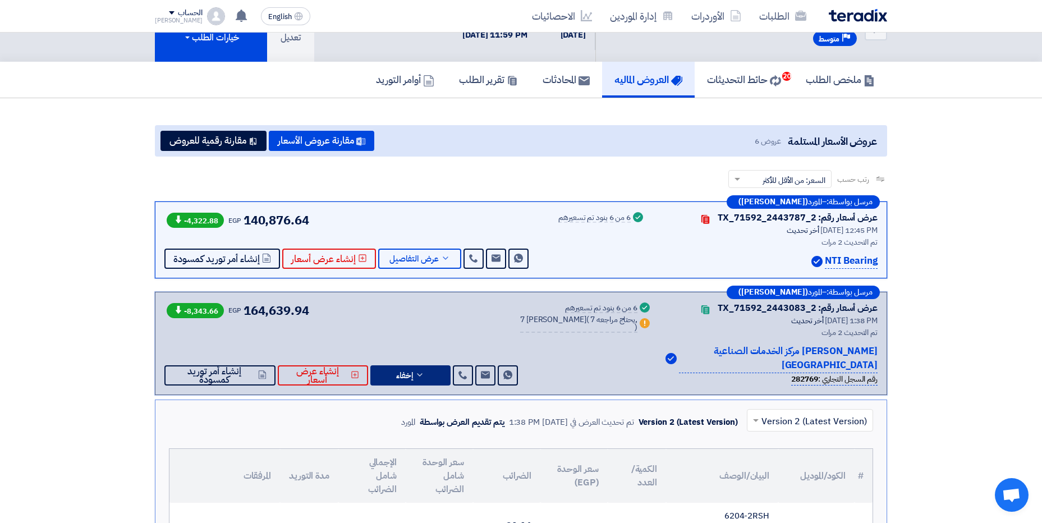
scroll to position [0, 0]
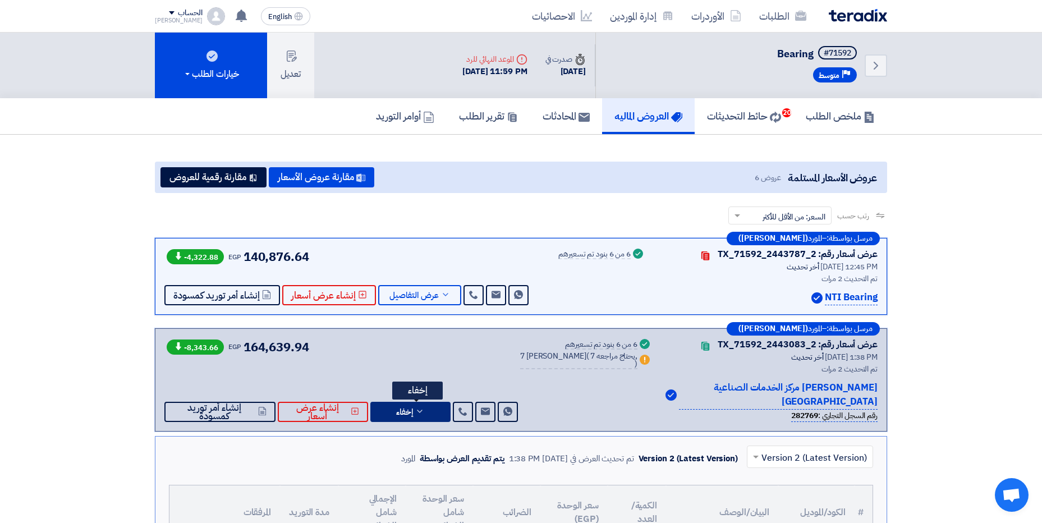
click at [448, 409] on button "إخفاء" at bounding box center [410, 412] width 80 height 20
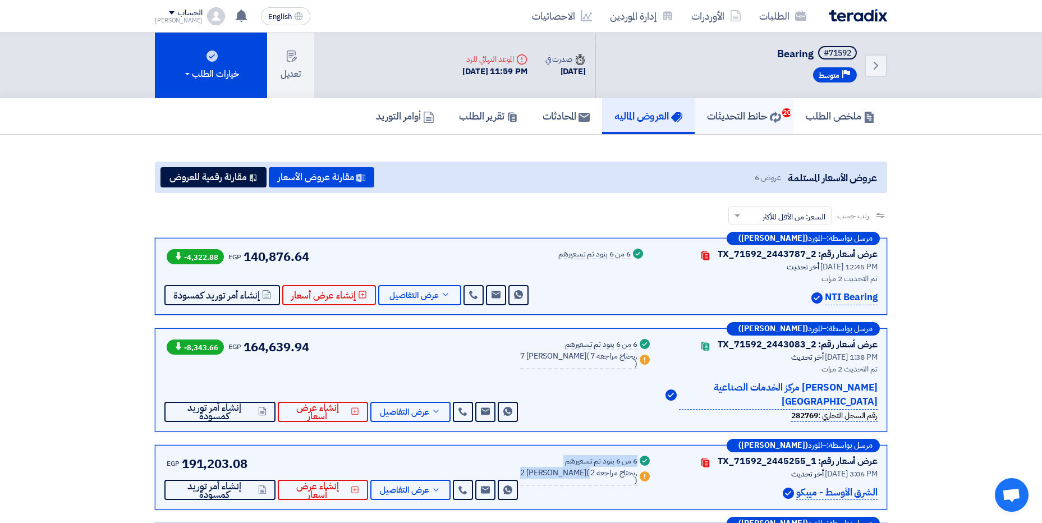
click at [765, 126] on link "حائط التحديثات 20" at bounding box center [744, 116] width 99 height 36
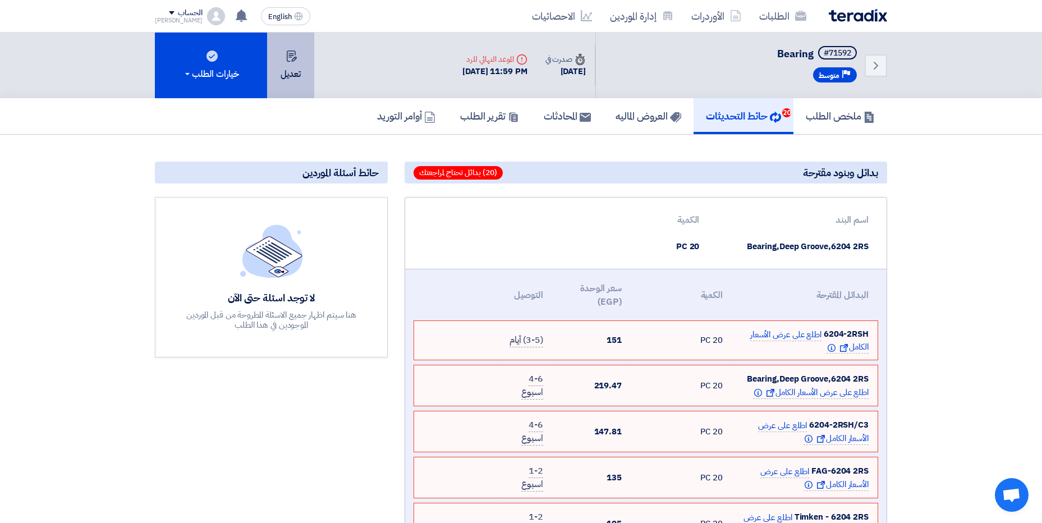
click at [309, 57] on button "تعديل" at bounding box center [290, 66] width 47 height 66
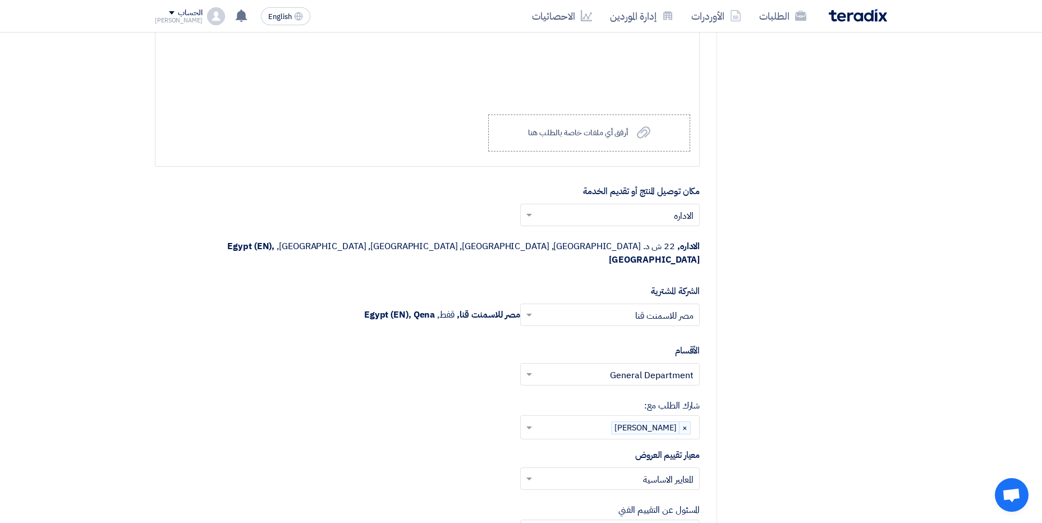
scroll to position [1515, 0]
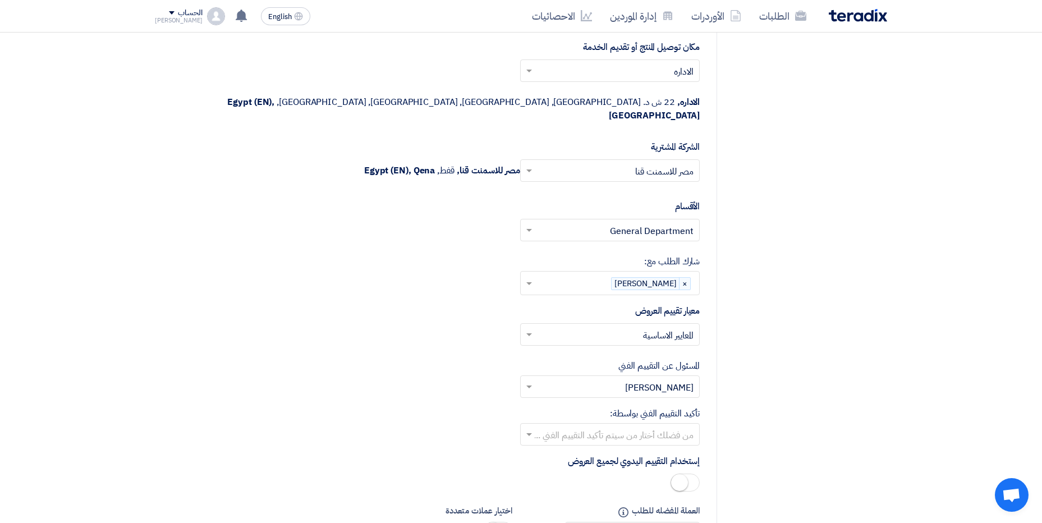
click at [534, 328] on span at bounding box center [528, 334] width 14 height 13
click at [469, 323] on div "إختر تقييم مناسب × المعايير الاساسية × المعايير الاساسية" at bounding box center [427, 338] width 545 height 31
click at [534, 380] on span at bounding box center [528, 386] width 14 height 13
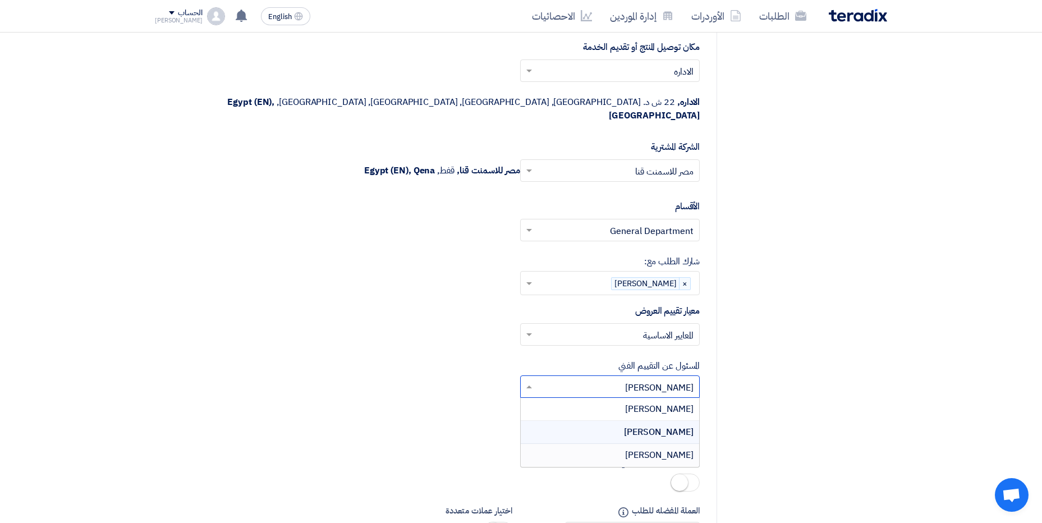
click at [675, 448] on span "[PERSON_NAME]" at bounding box center [659, 454] width 68 height 13
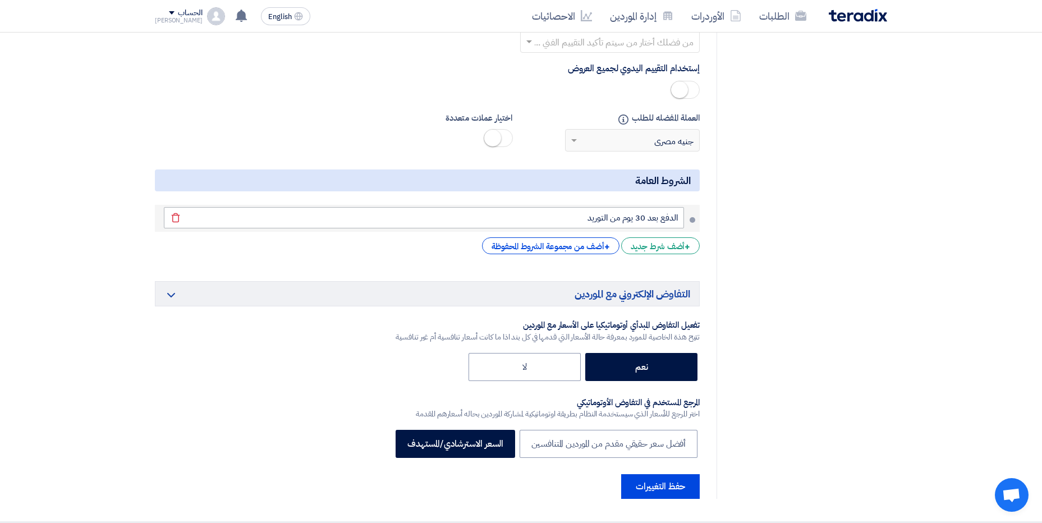
scroll to position [1964, 0]
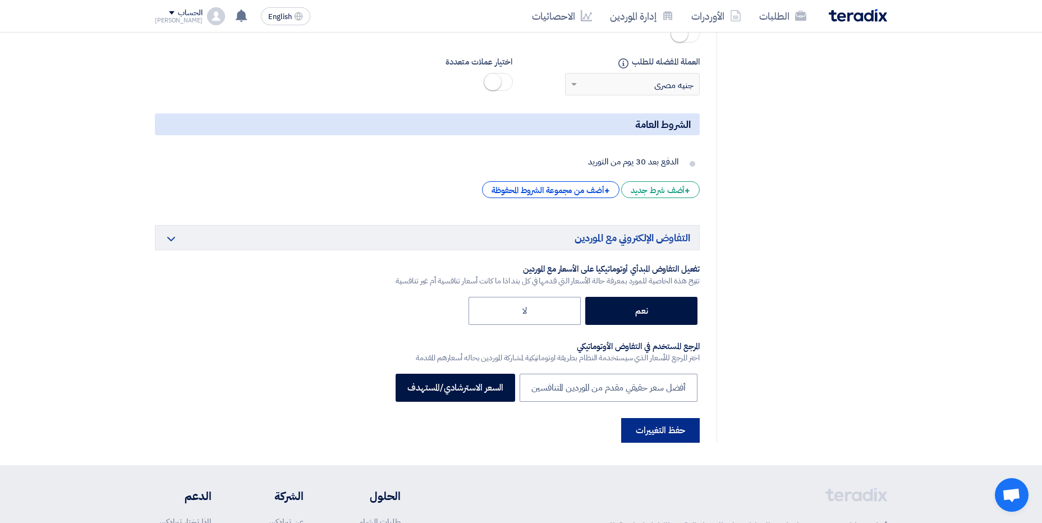
click at [655, 424] on button "حفظ التغييرات" at bounding box center [660, 430] width 79 height 25
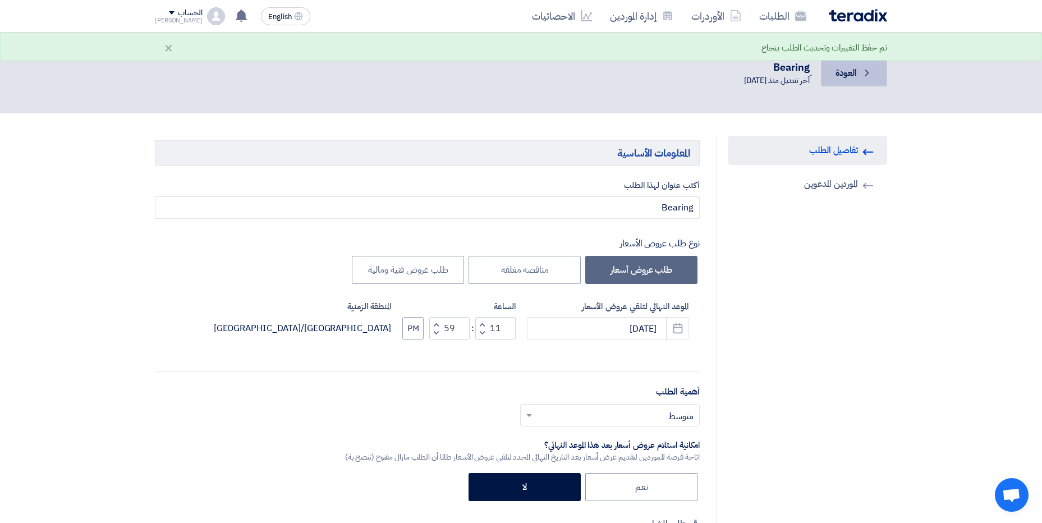
click at [847, 77] on span "العودة" at bounding box center [846, 72] width 21 height 13
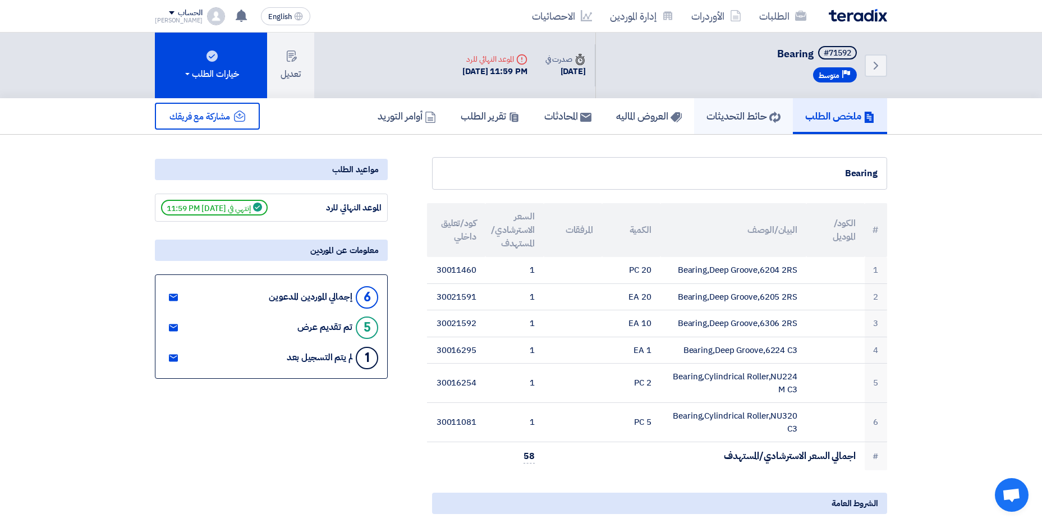
click at [734, 122] on h5 "حائط التحديثات" at bounding box center [744, 115] width 74 height 13
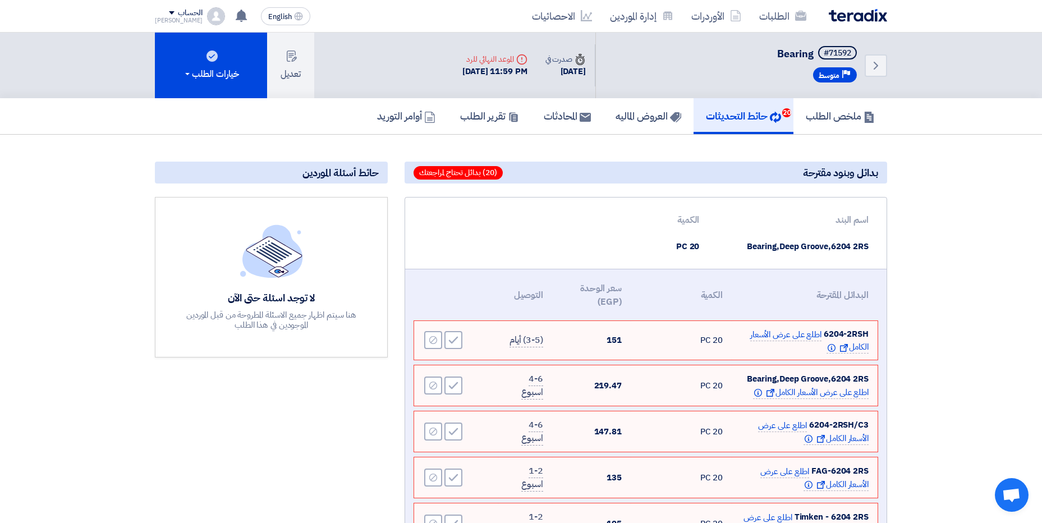
drag, startPoint x: 832, startPoint y: 224, endPoint x: 850, endPoint y: 230, distance: 19.4
click at [850, 230] on th "اسم البند" at bounding box center [792, 220] width 169 height 27
drag, startPoint x: 732, startPoint y: 249, endPoint x: 853, endPoint y: 253, distance: 120.7
click at [853, 253] on td "Bearing,Deep Groove,6204 2RS" at bounding box center [792, 246] width 169 height 26
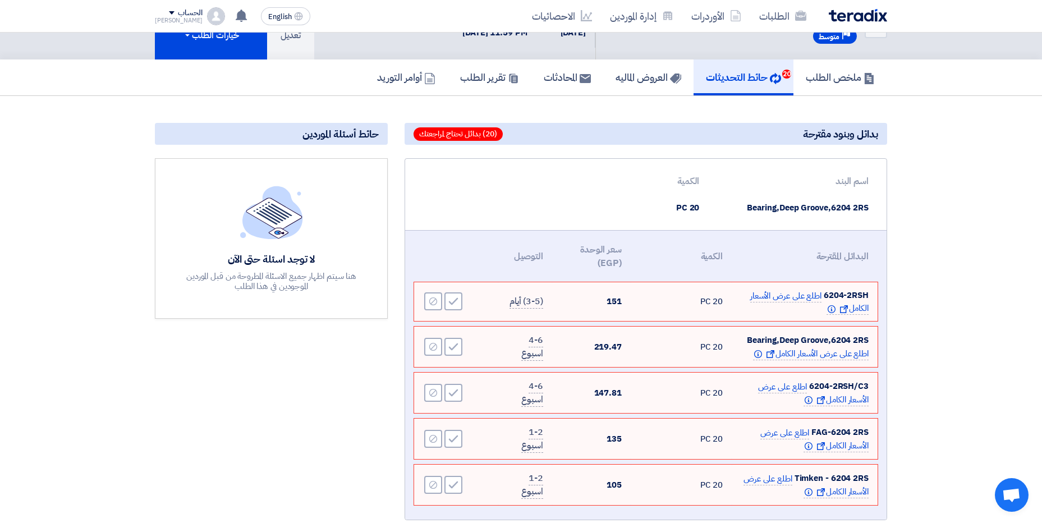
scroll to position [56, 0]
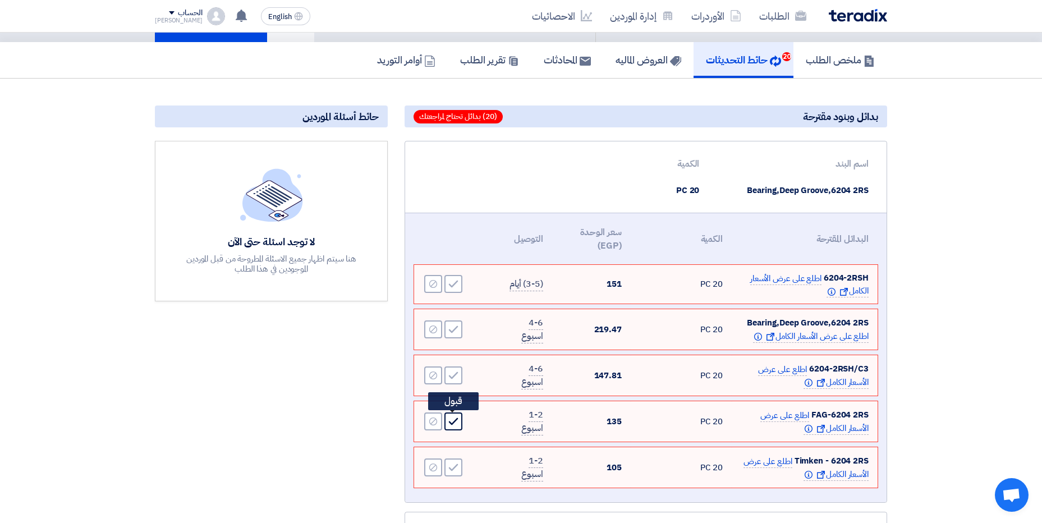
click at [456, 425] on icon "Accept" at bounding box center [453, 421] width 10 height 10
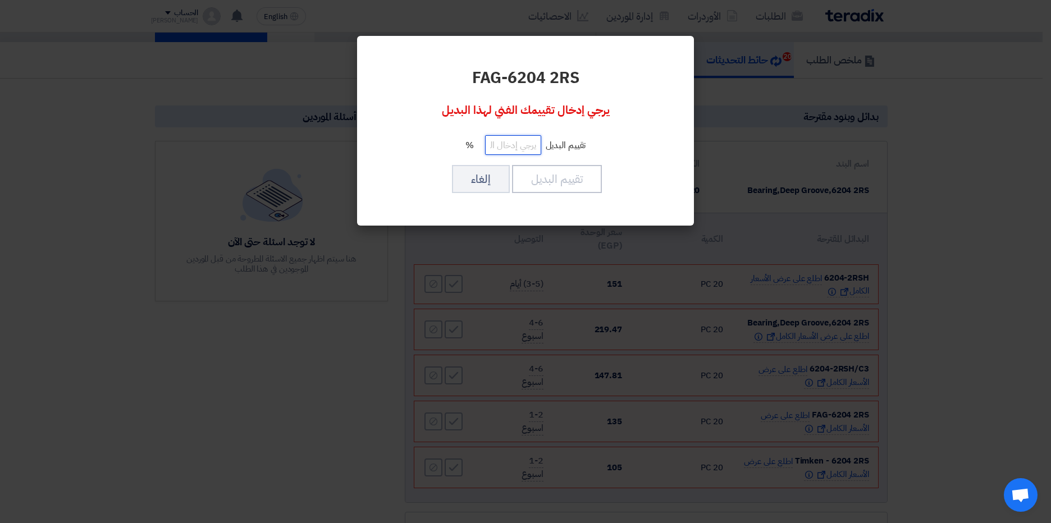
click at [520, 149] on input "number" at bounding box center [513, 145] width 56 height 20
type input "4"
type input "70"
click at [478, 182] on button "إلغاء" at bounding box center [481, 179] width 58 height 28
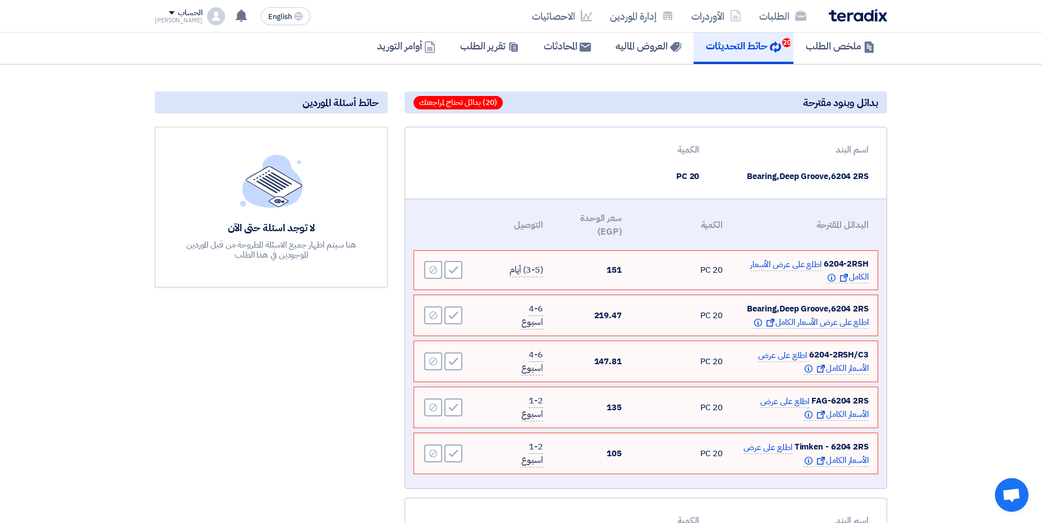
scroll to position [168, 0]
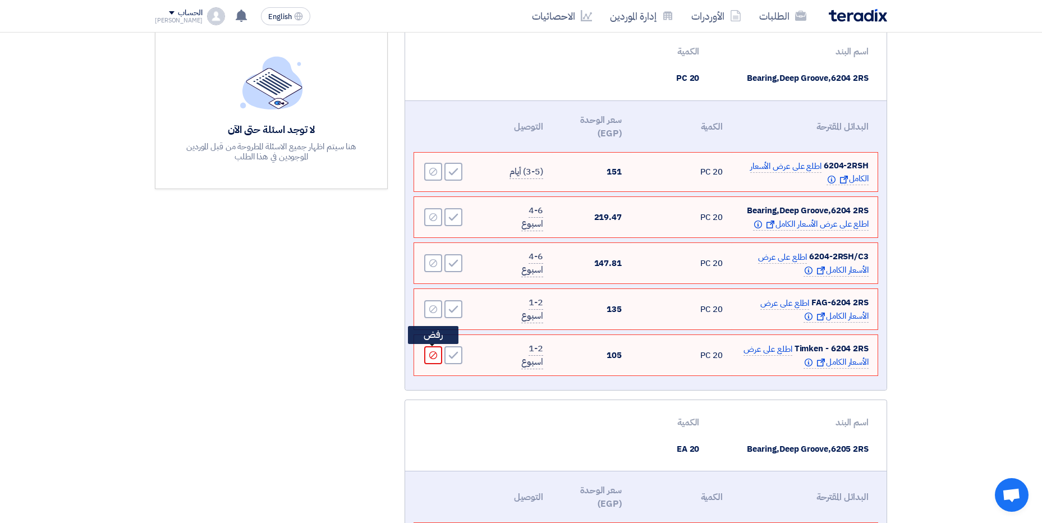
click at [436, 351] on icon "Reject" at bounding box center [433, 355] width 10 height 10
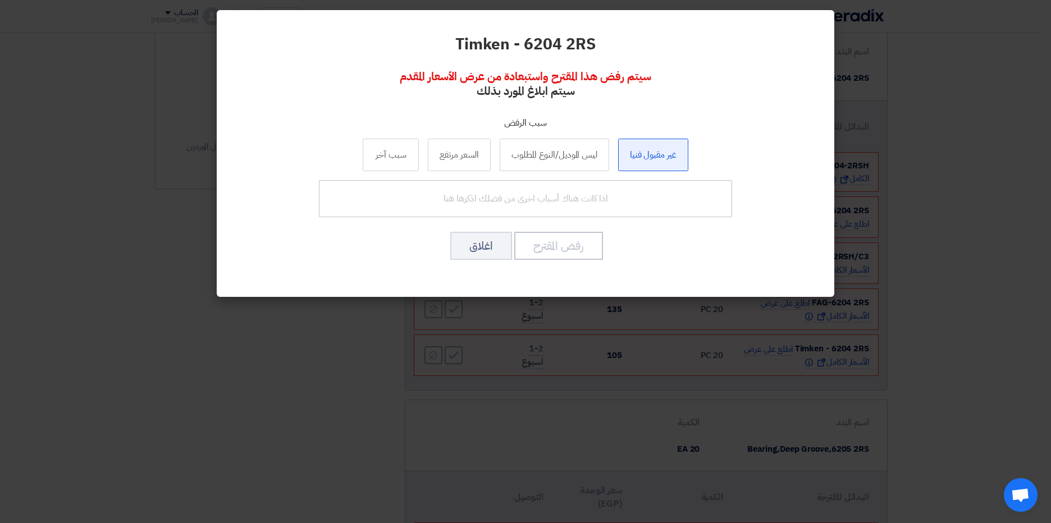
click at [634, 163] on label "غير مقبول فنيا" at bounding box center [653, 155] width 70 height 33
click at [649, 158] on input "غير مقبول فنيا" at bounding box center [652, 154] width 7 height 7
radio input "true"
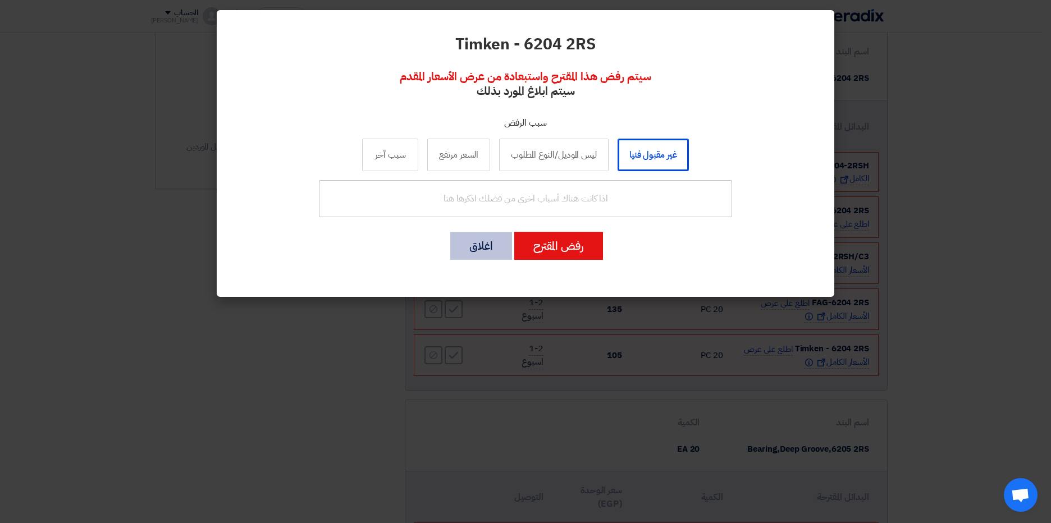
click at [497, 249] on button "اغلاق" at bounding box center [481, 246] width 62 height 28
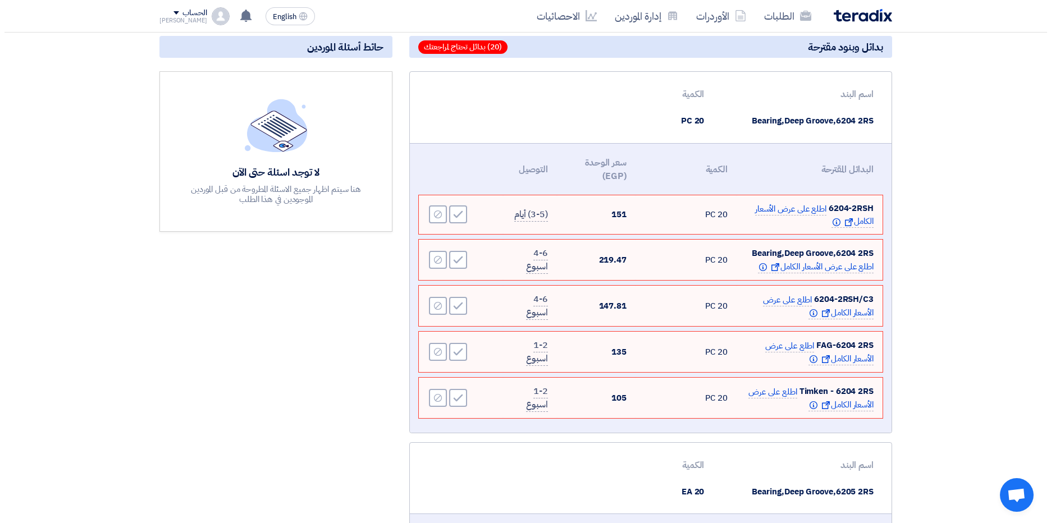
scroll to position [0, 0]
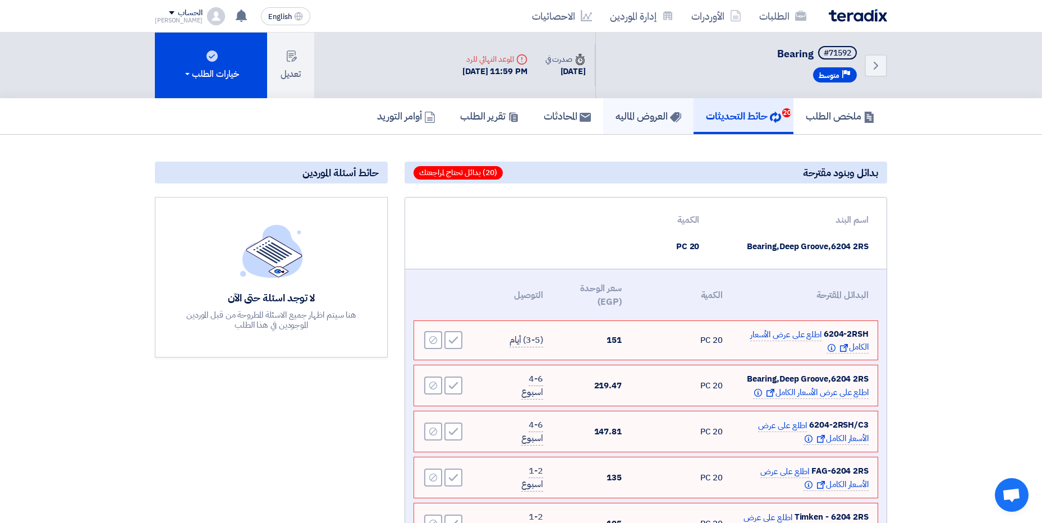
click at [654, 120] on h5 "العروض الماليه" at bounding box center [649, 115] width 66 height 13
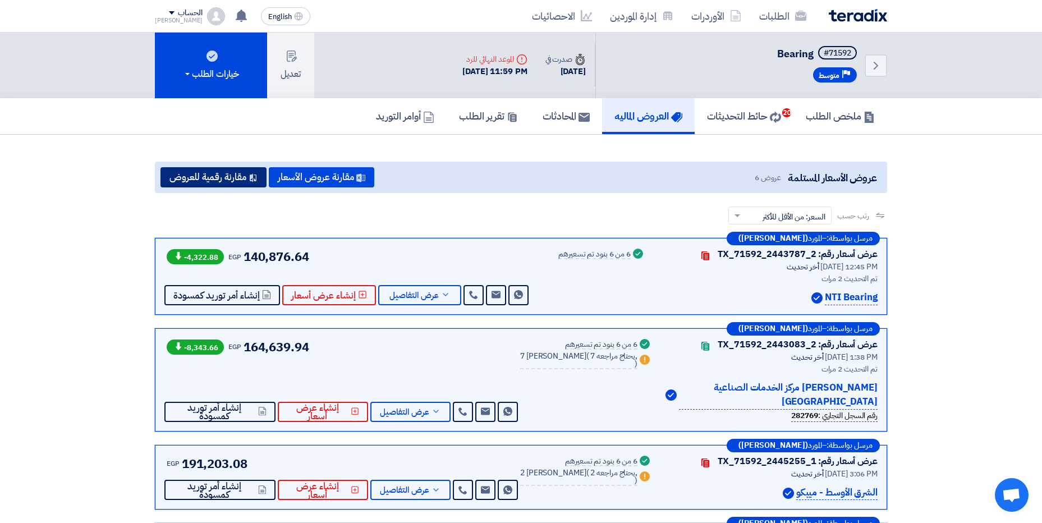
click at [243, 177] on button "مقارنة رقمية للعروض" at bounding box center [214, 177] width 106 height 20
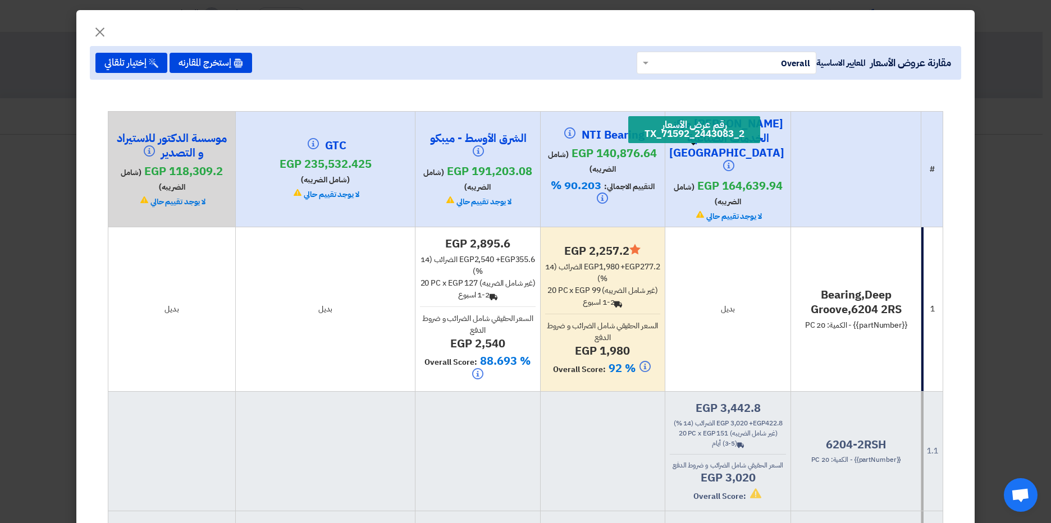
click at [723, 160] on icon at bounding box center [728, 165] width 11 height 11
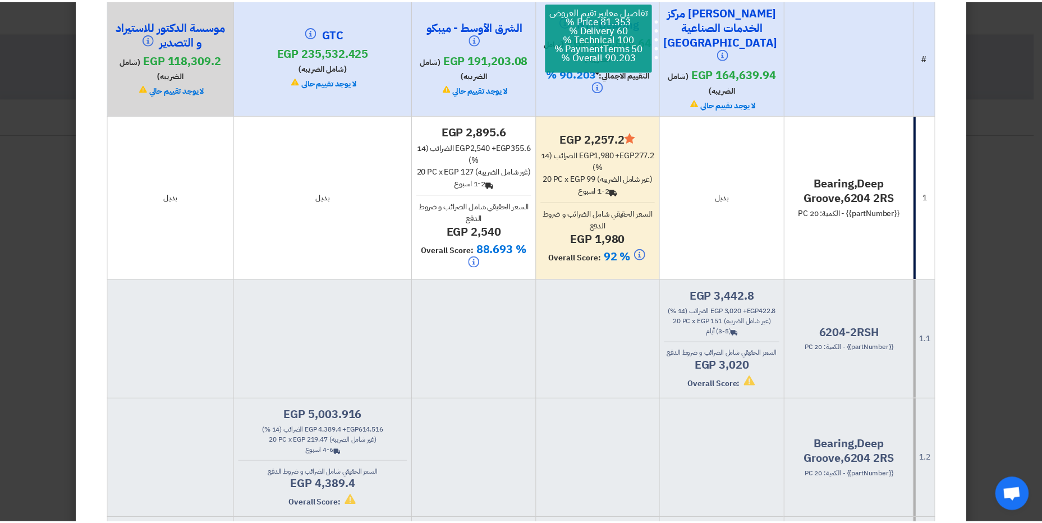
scroll to position [225, 0]
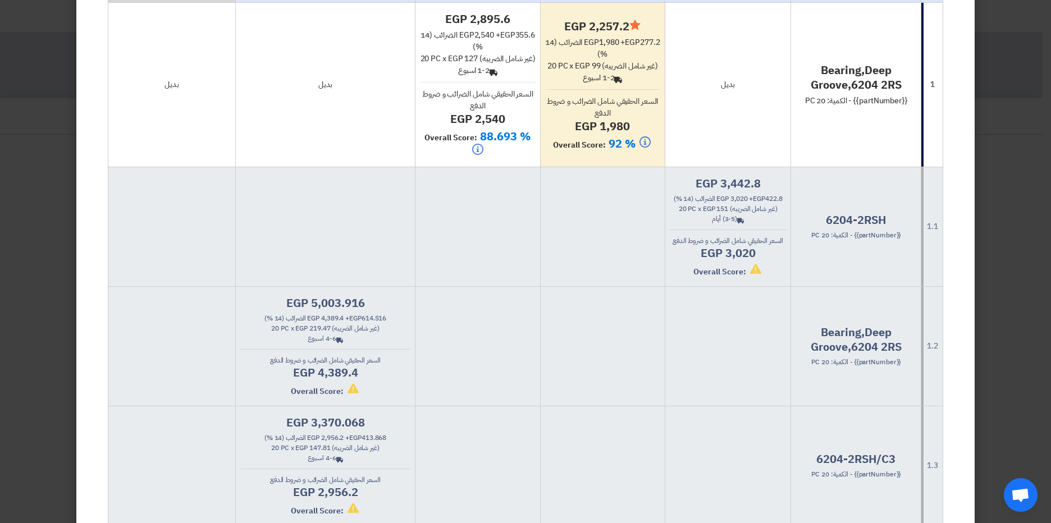
click at [54, 193] on modal-container "× مقارنة عروض الأسعار المعايير الاساسية × Overall × إستخرج المقارنه إختيار تلقا…" at bounding box center [525, 261] width 1051 height 523
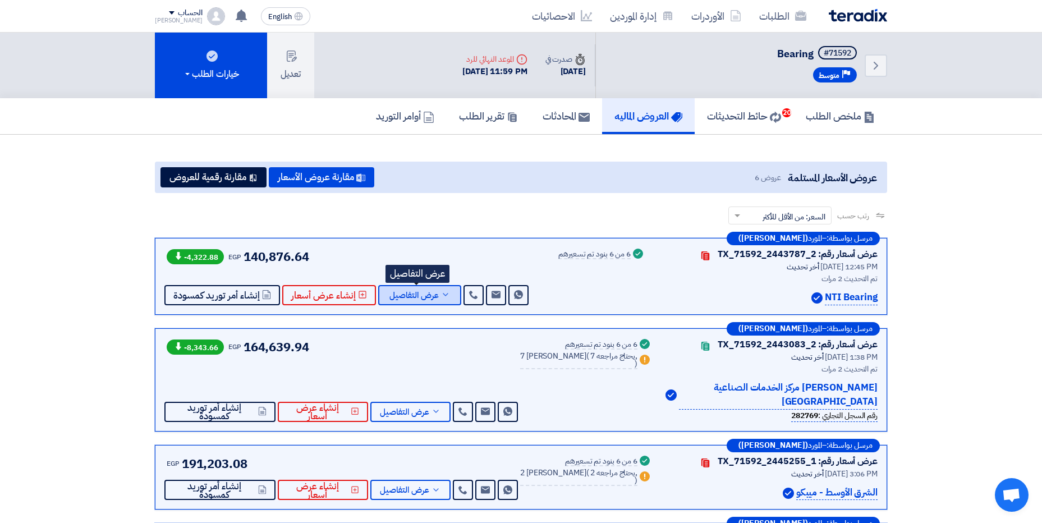
click at [429, 296] on span "عرض التفاصيل" at bounding box center [414, 295] width 49 height 8
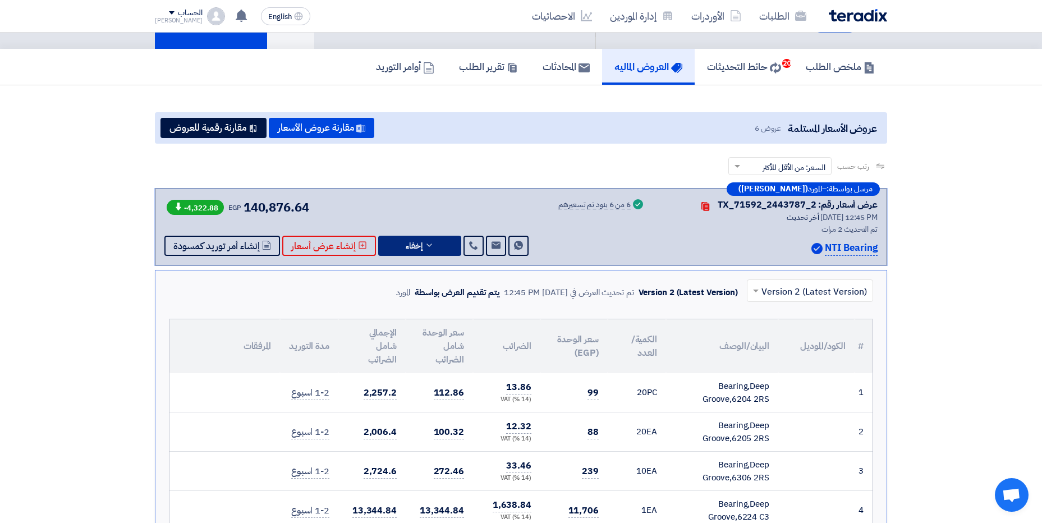
scroll to position [0, 0]
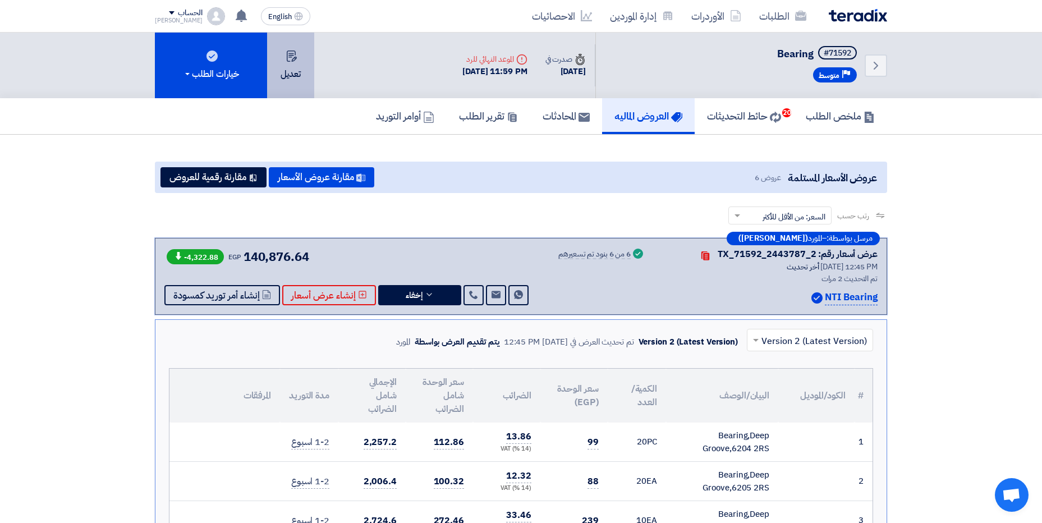
click at [304, 80] on button "تعديل" at bounding box center [290, 66] width 47 height 66
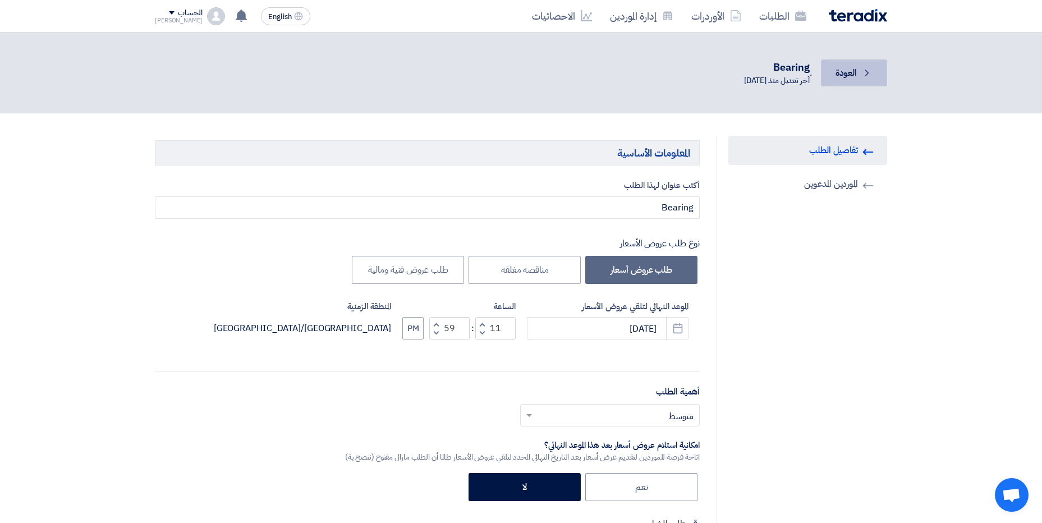
click at [838, 75] on span "العودة" at bounding box center [846, 72] width 21 height 13
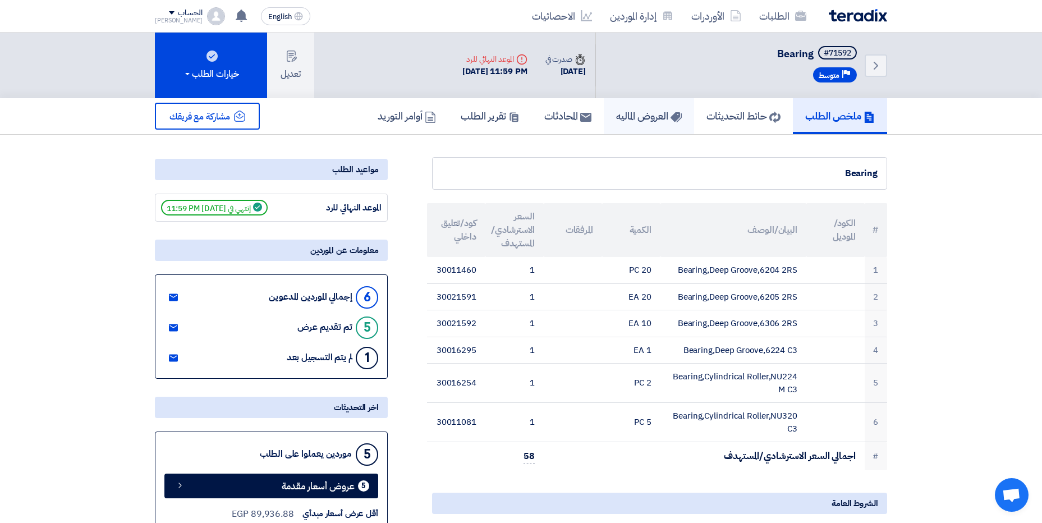
click at [640, 118] on h5 "العروض الماليه" at bounding box center [649, 115] width 66 height 13
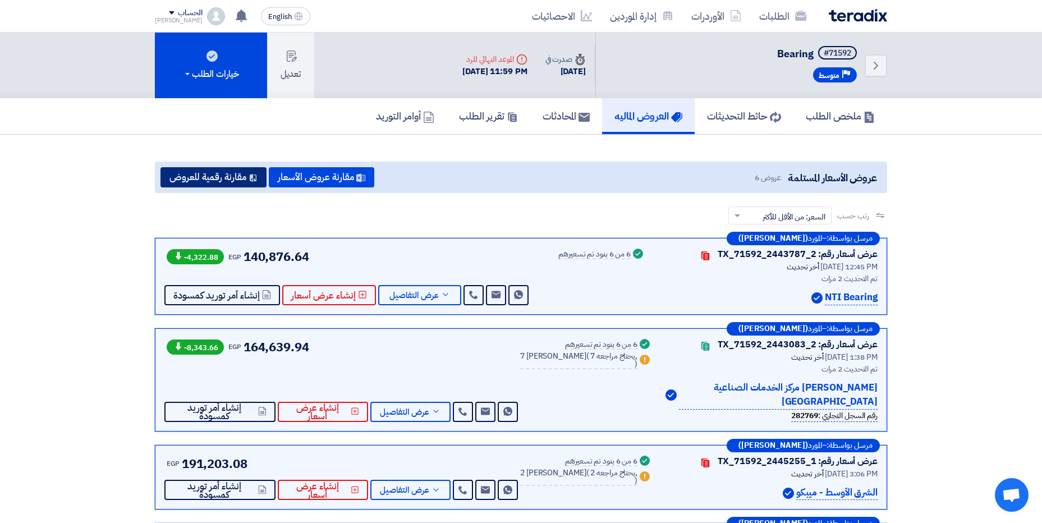
click at [240, 184] on button "مقارنة رقمية للعروض" at bounding box center [214, 177] width 106 height 20
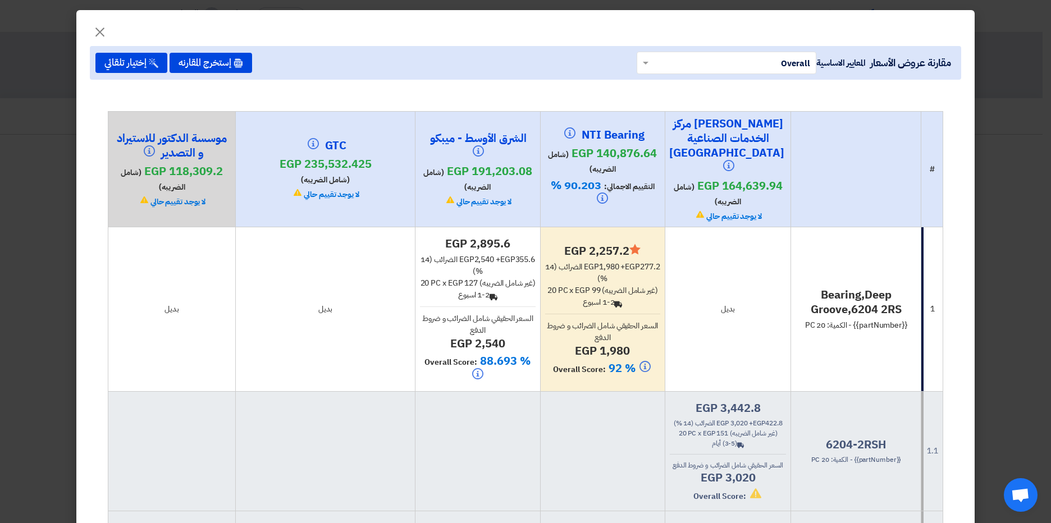
click at [28, 186] on modal-container "× مقارنة عروض الأسعار المعايير الاساسية × Overall × إستخرج المقارنه إختيار تلقا…" at bounding box center [525, 261] width 1051 height 523
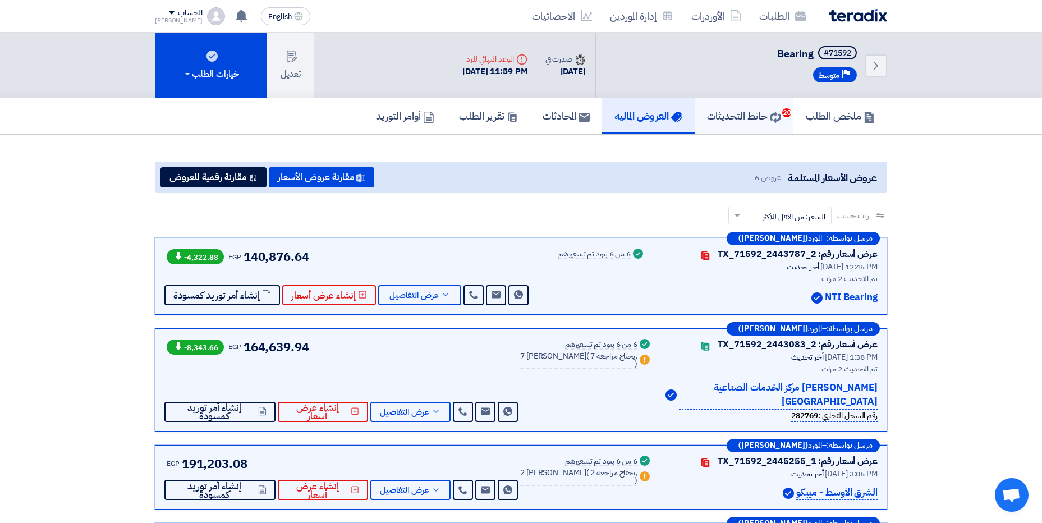
click at [703, 107] on link "حائط التحديثات 20" at bounding box center [744, 116] width 99 height 36
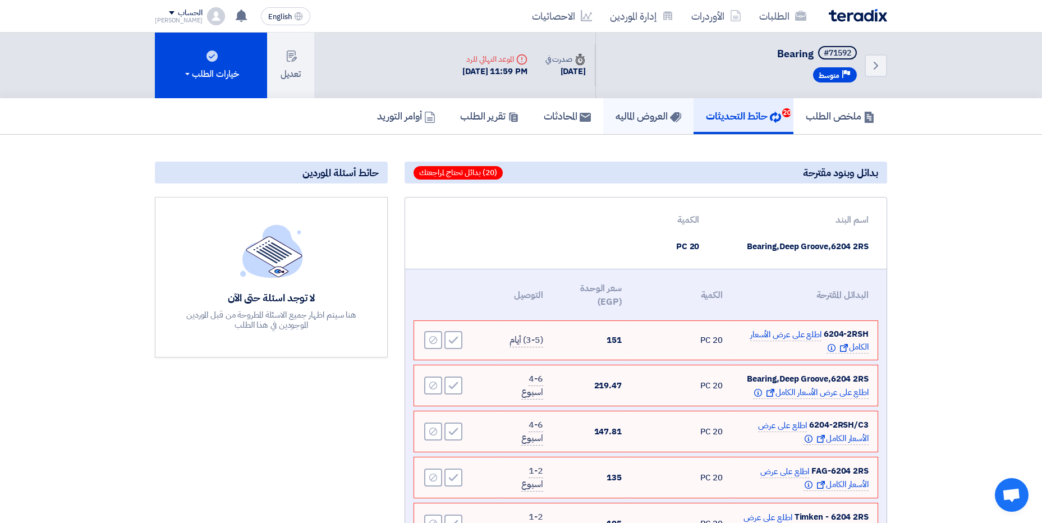
click at [623, 122] on h5 "العروض الماليه" at bounding box center [649, 115] width 66 height 13
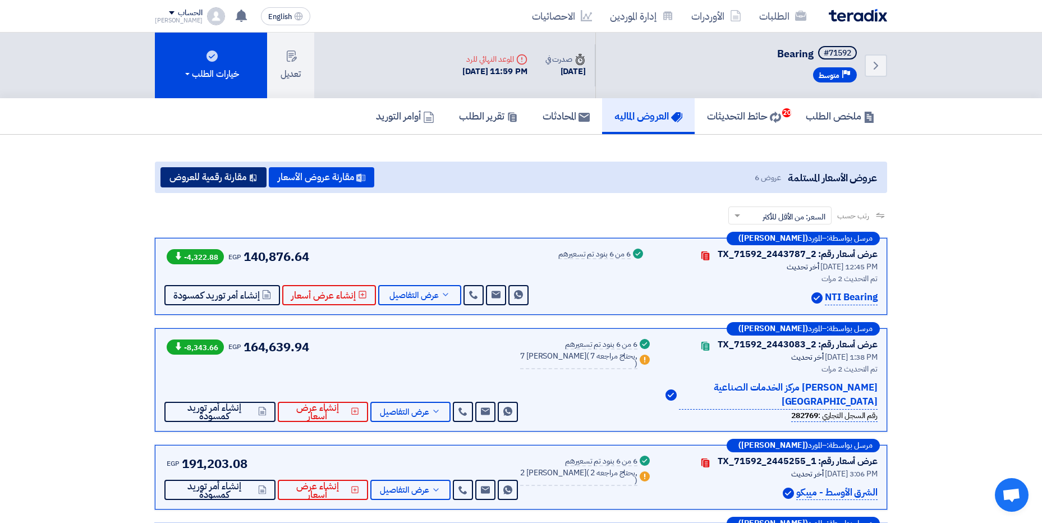
click at [240, 176] on button "مقارنة رقمية للعروض" at bounding box center [214, 177] width 106 height 20
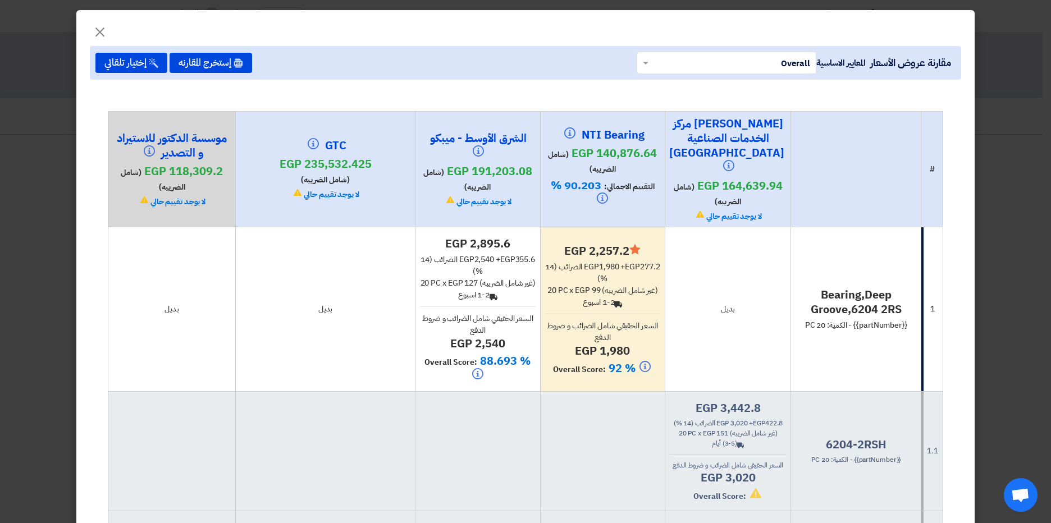
click at [48, 230] on modal-container "× مقارنة عروض الأسعار المعايير الاساسية × Overall × إستخرج المقارنه إختيار تلقا…" at bounding box center [525, 261] width 1051 height 523
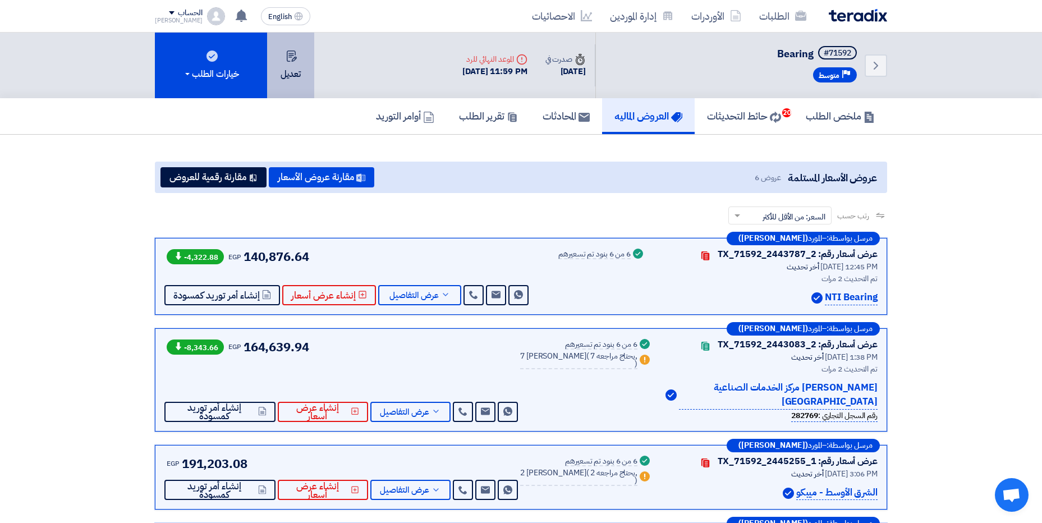
click at [288, 67] on button "تعديل" at bounding box center [290, 66] width 47 height 66
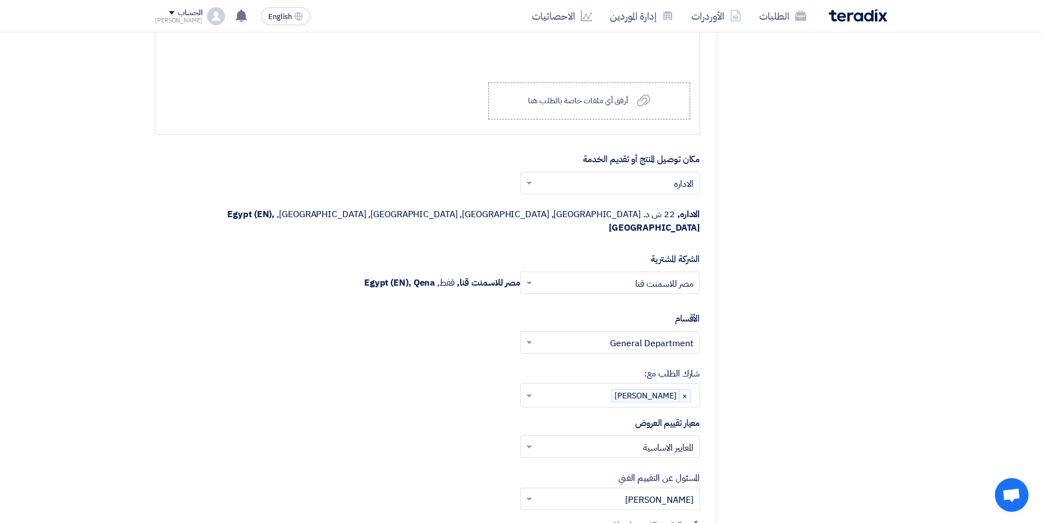
scroll to position [1459, 0]
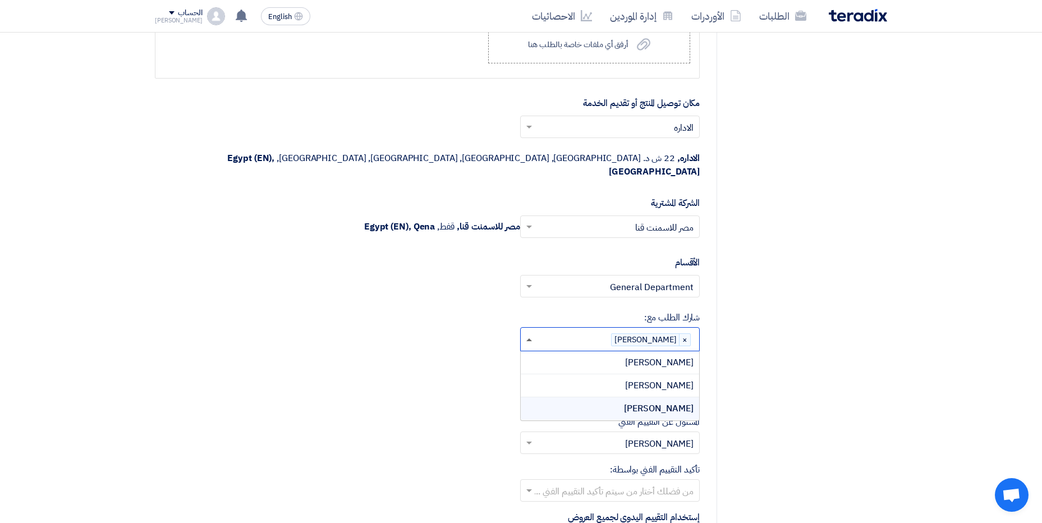
click at [531, 338] on span at bounding box center [529, 339] width 6 height 3
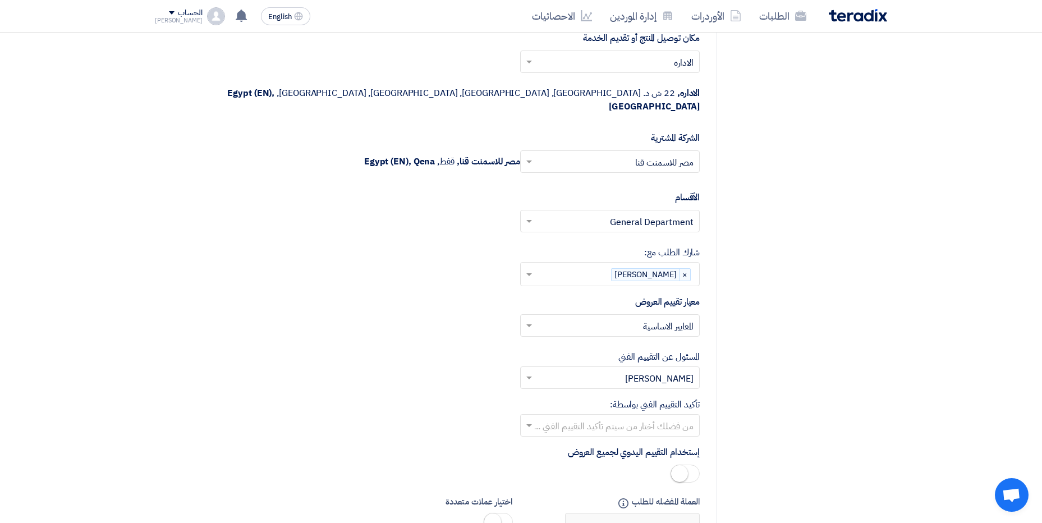
scroll to position [1572, 0]
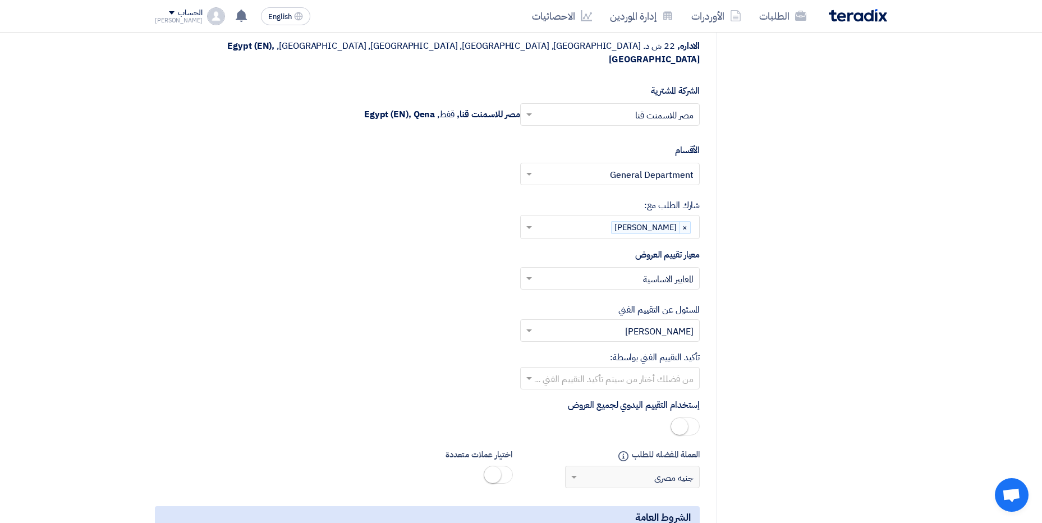
click at [627, 324] on input "text" at bounding box center [616, 332] width 157 height 19
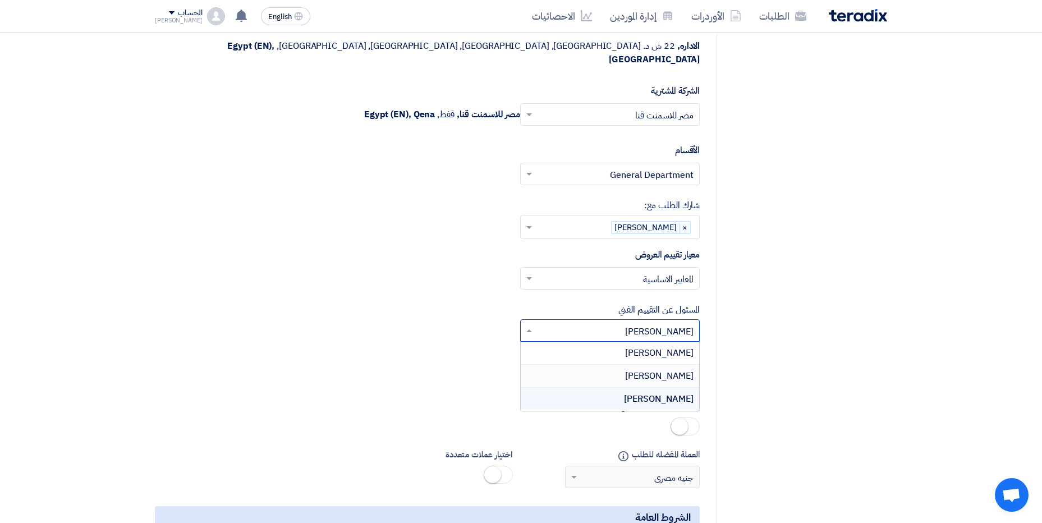
click at [648, 369] on span "[PERSON_NAME]" at bounding box center [659, 375] width 68 height 13
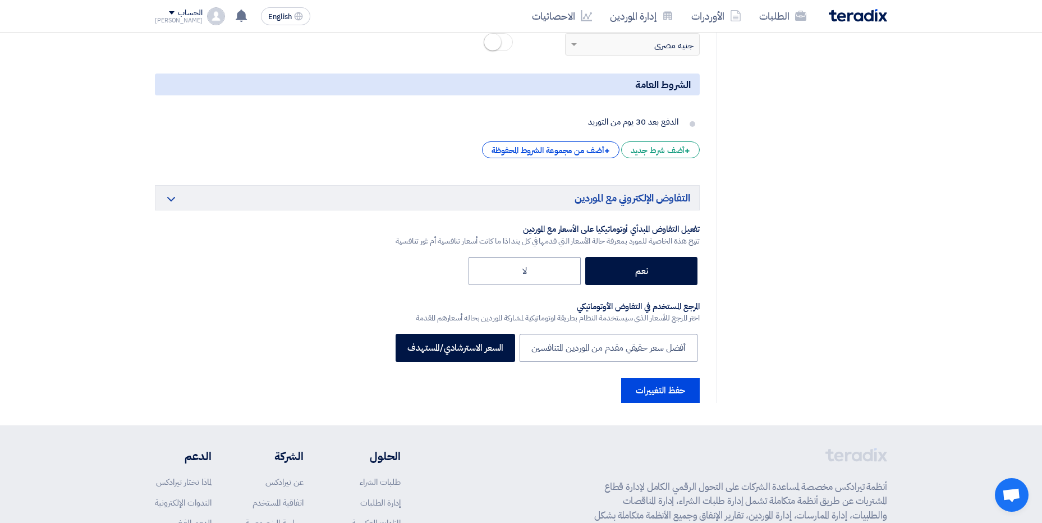
scroll to position [2151, 0]
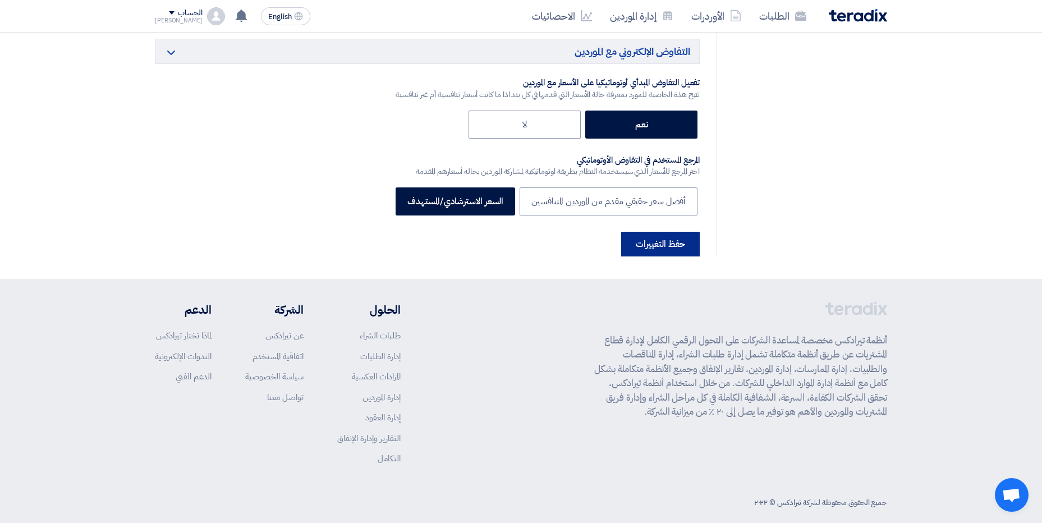
click at [658, 235] on button "حفظ التغييرات" at bounding box center [660, 244] width 79 height 25
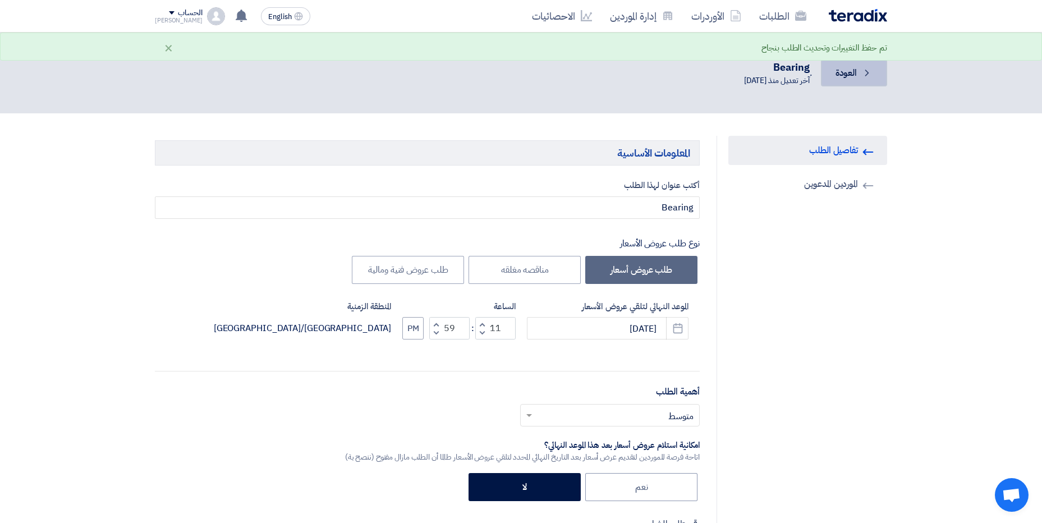
click at [865, 69] on icon "Back" at bounding box center [867, 72] width 11 height 11
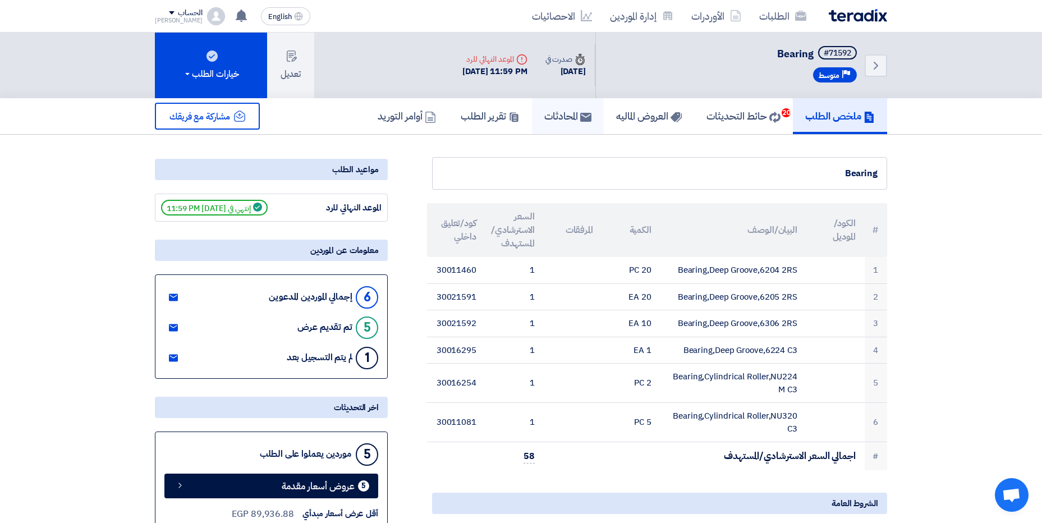
click at [580, 117] on icon at bounding box center [585, 117] width 11 height 11
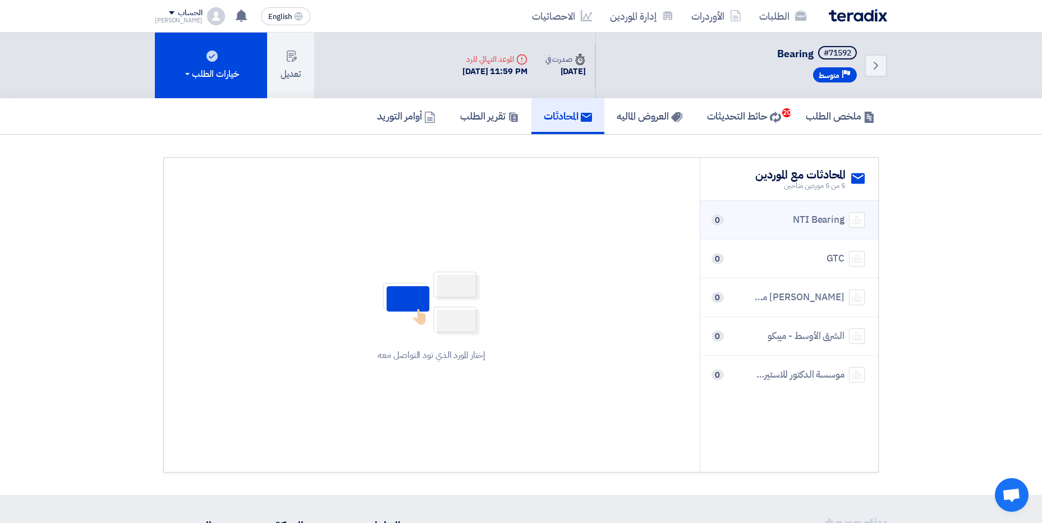
click at [766, 225] on div "NTI Bearing 0" at bounding box center [789, 220] width 151 height 16
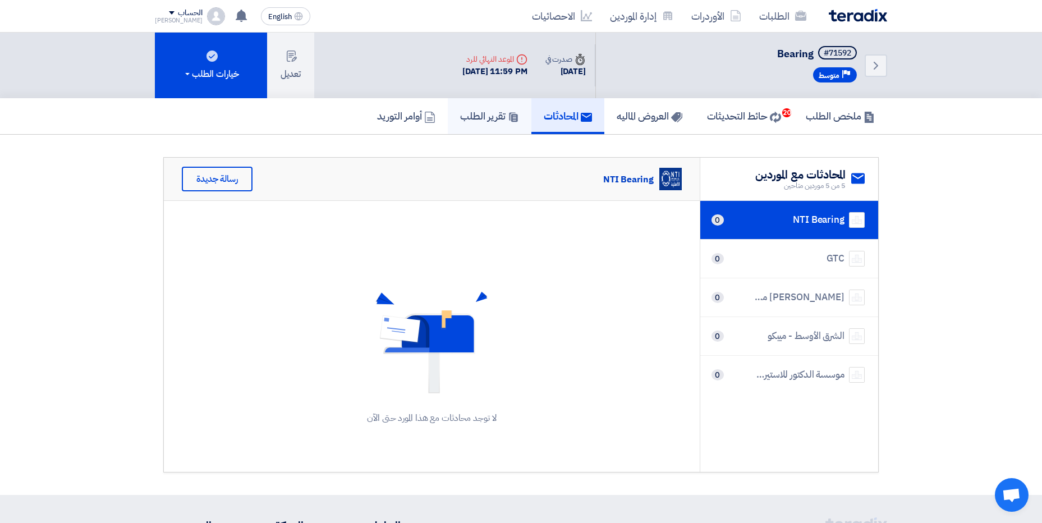
click at [497, 109] on h5 "تقرير الطلب" at bounding box center [489, 115] width 59 height 13
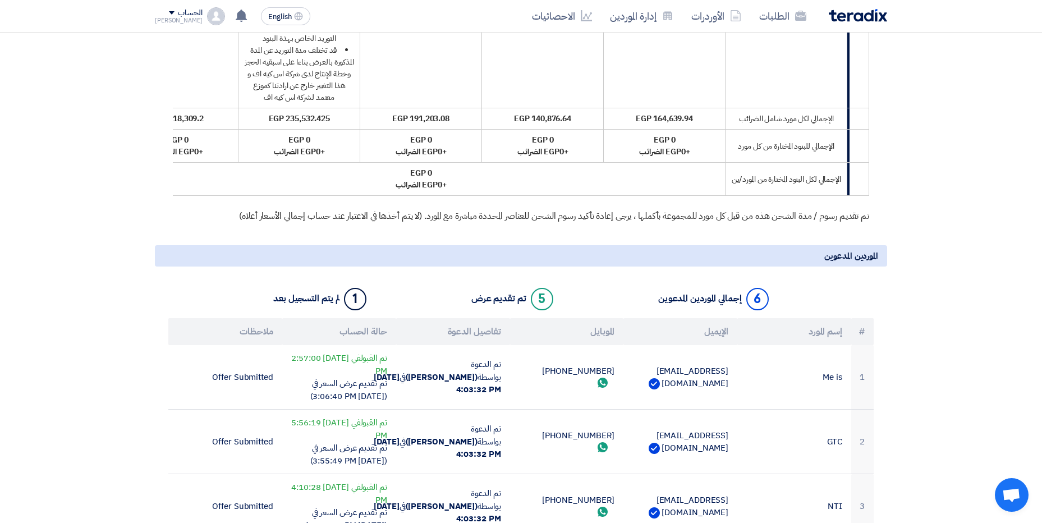
scroll to position [4153, 0]
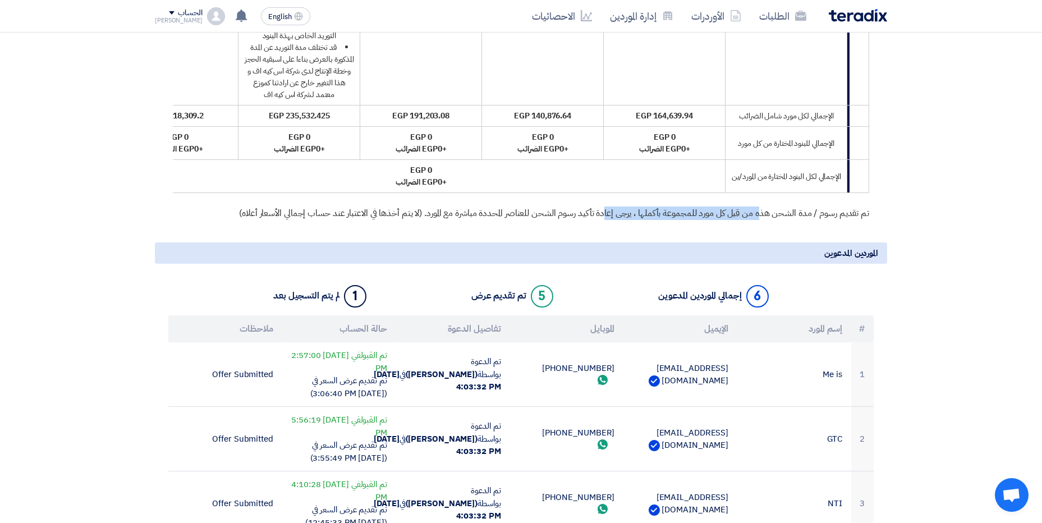
drag, startPoint x: 784, startPoint y: 377, endPoint x: 618, endPoint y: 385, distance: 165.8
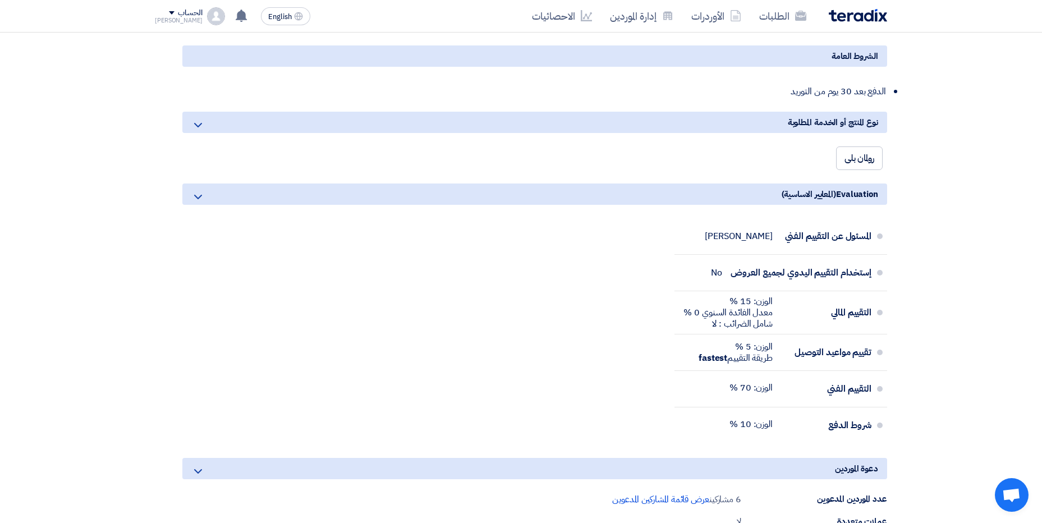
scroll to position [11954, 0]
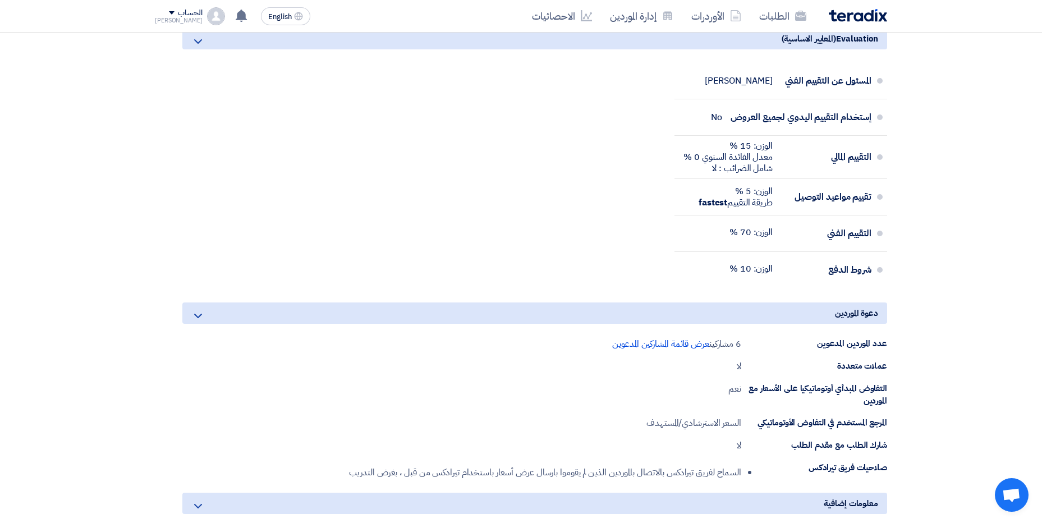
drag, startPoint x: 876, startPoint y: 111, endPoint x: 823, endPoint y: 118, distance: 53.9
drag, startPoint x: 862, startPoint y: 255, endPoint x: 726, endPoint y: 249, distance: 135.4
click at [726, 94] on div "المسئول عن التقييم الفني Ahmed Atef" at bounding box center [778, 80] width 188 height 27
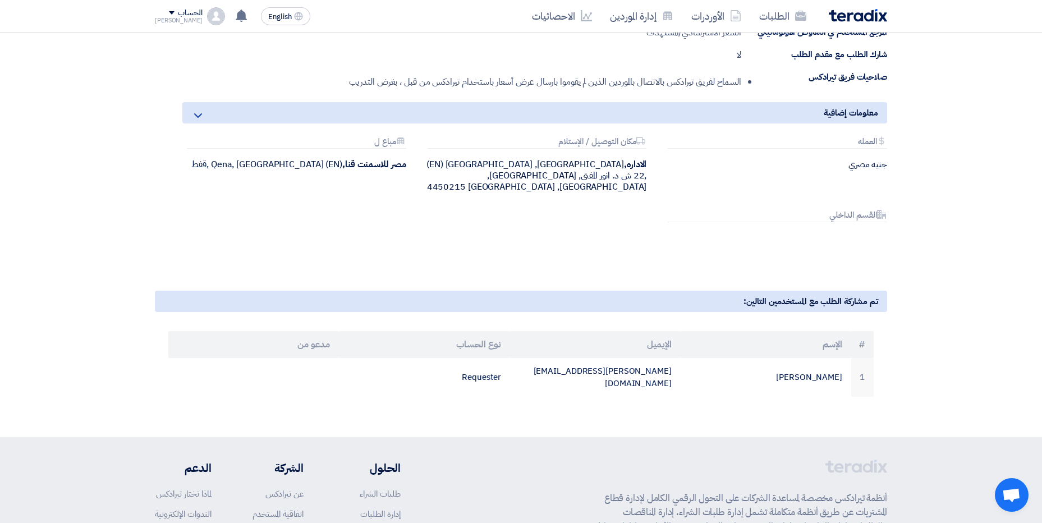
scroll to position [12347, 0]
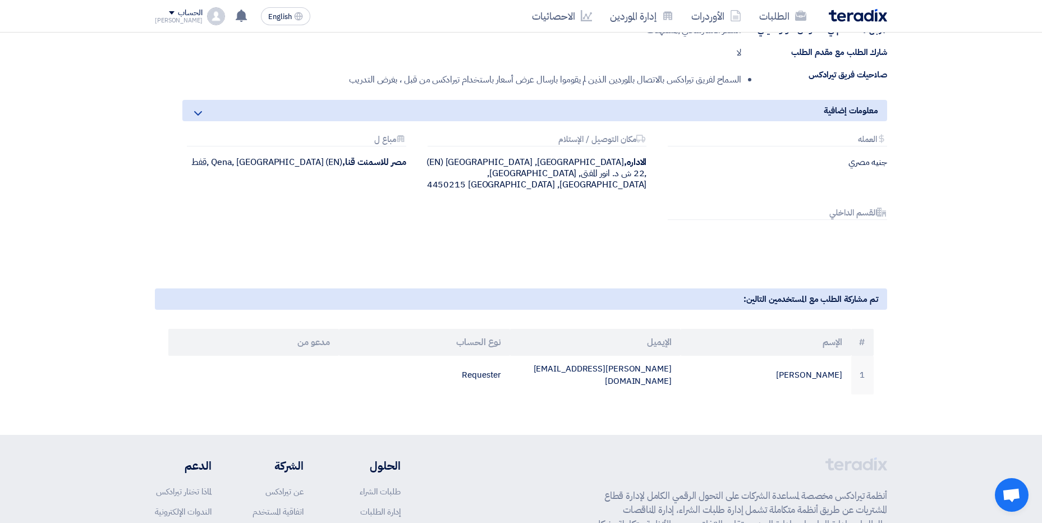
drag, startPoint x: 858, startPoint y: 133, endPoint x: 720, endPoint y: 161, distance: 140.9
click at [720, 91] on div "عدد الموردين المدعوين 6 مشاركين عرض قائمة المشاركين المدعوين عملات متعددة لا ال…" at bounding box center [534, 17] width 705 height 146
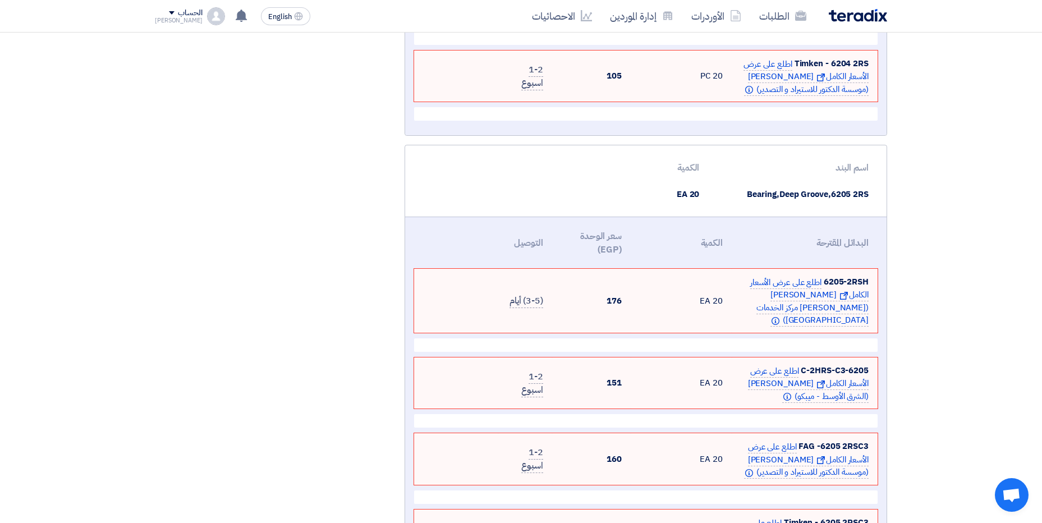
scroll to position [5088, 0]
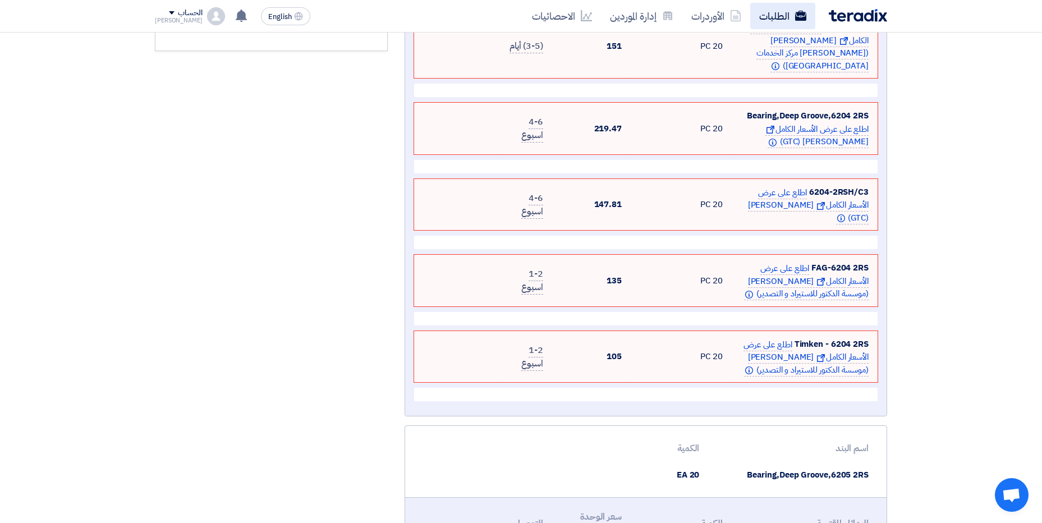
click at [785, 17] on link "الطلبات" at bounding box center [782, 16] width 65 height 26
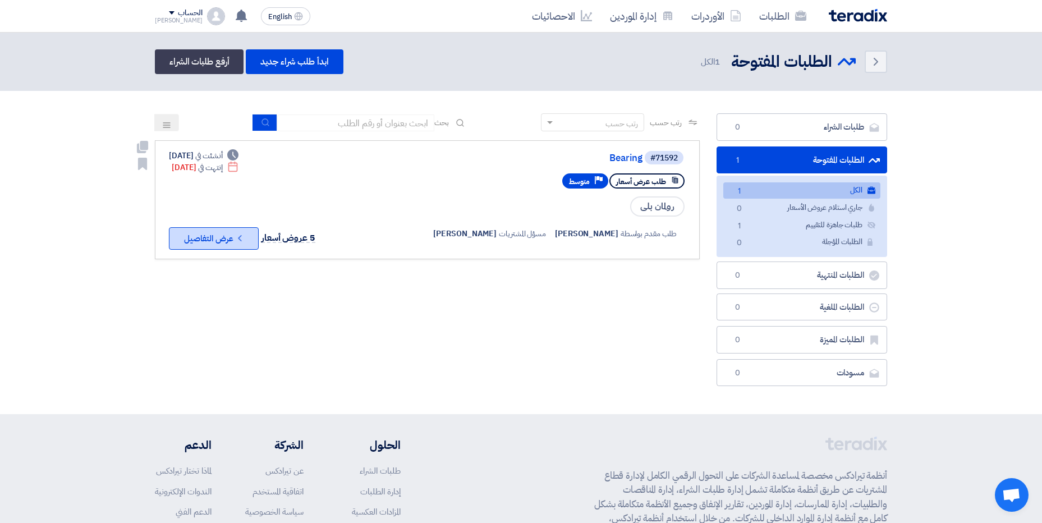
click at [244, 239] on icon "Check details" at bounding box center [240, 238] width 11 height 11
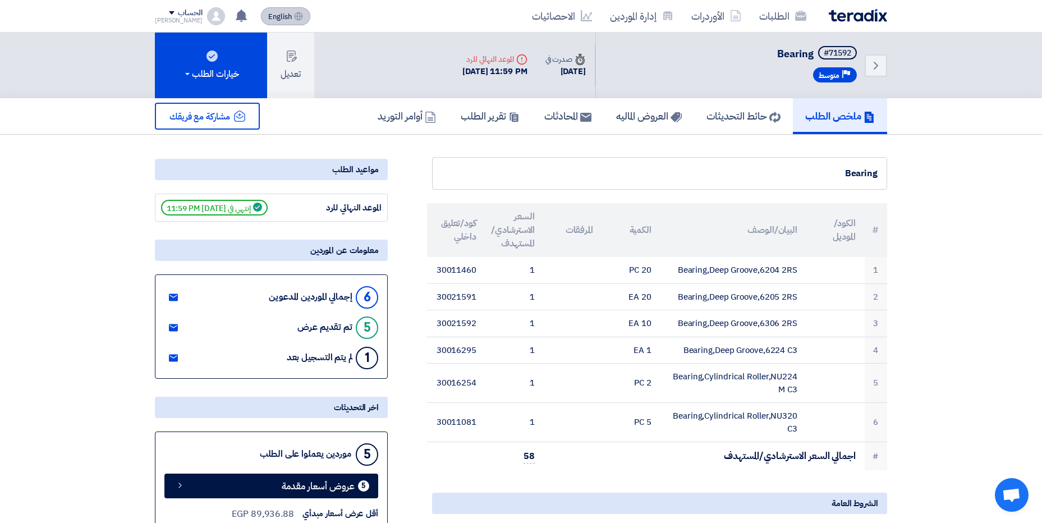
click at [294, 14] on icon at bounding box center [298, 16] width 9 height 9
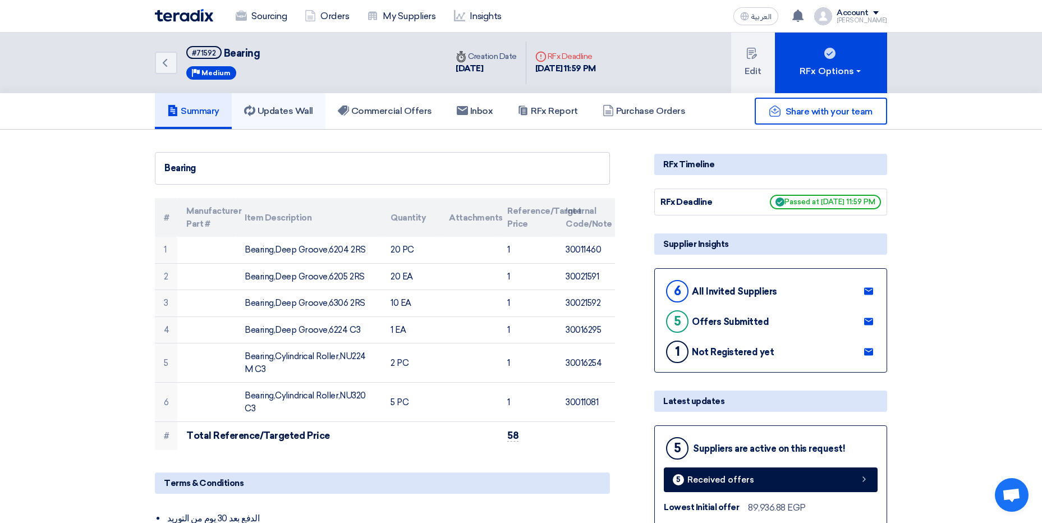
click at [306, 114] on h5 "Updates Wall" at bounding box center [278, 111] width 69 height 11
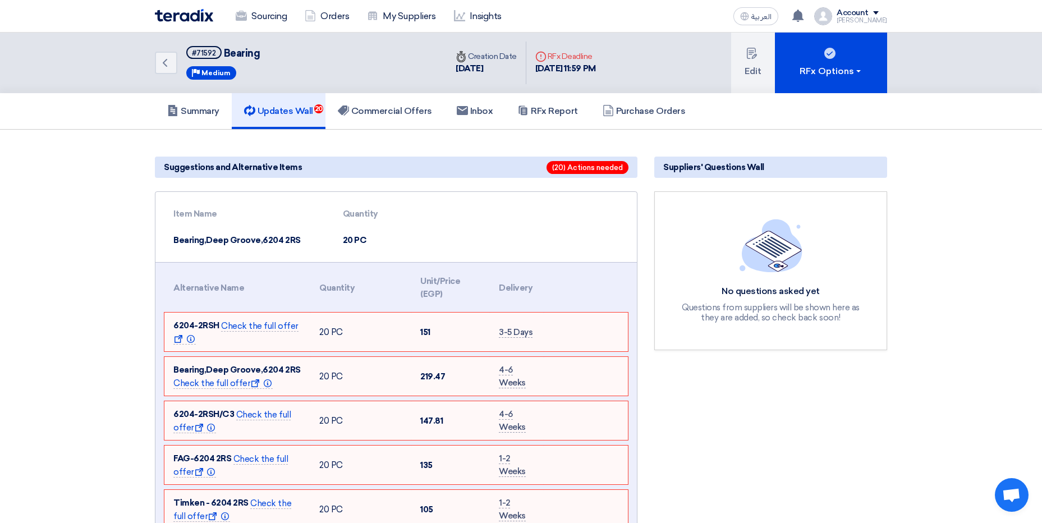
drag, startPoint x: 175, startPoint y: 214, endPoint x: 207, endPoint y: 224, distance: 33.5
click at [207, 224] on th "Item Name" at bounding box center [248, 214] width 169 height 26
drag, startPoint x: 207, startPoint y: 224, endPoint x: 370, endPoint y: 218, distance: 164.0
click at [370, 218] on th "Quantity" at bounding box center [392, 214] width 117 height 26
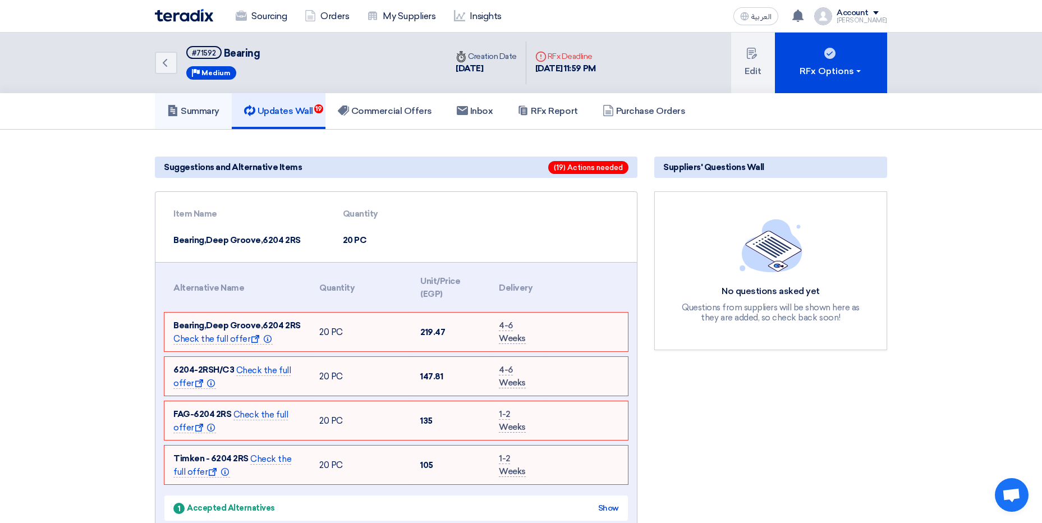
click at [201, 118] on link "Summary" at bounding box center [193, 111] width 77 height 36
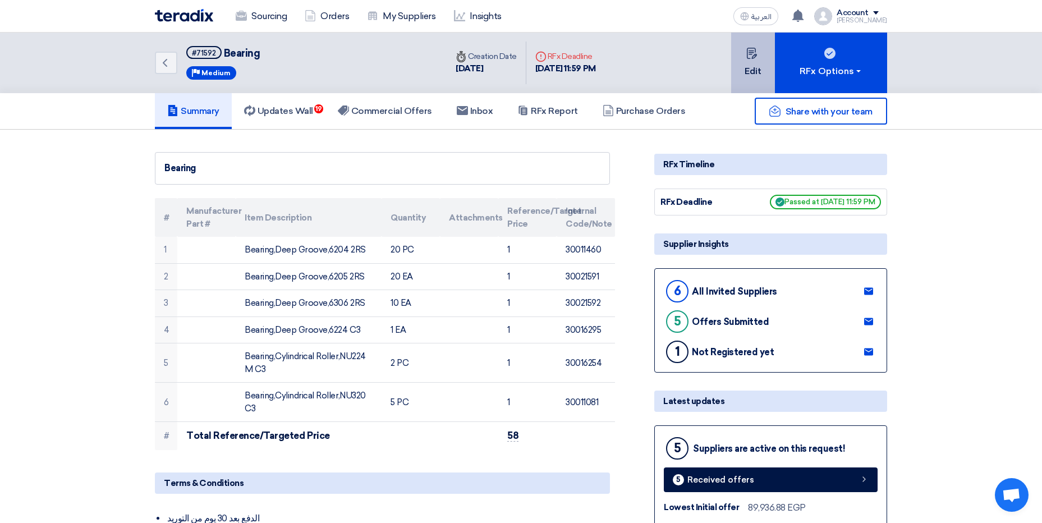
click at [731, 71] on button "Edit" at bounding box center [753, 63] width 44 height 61
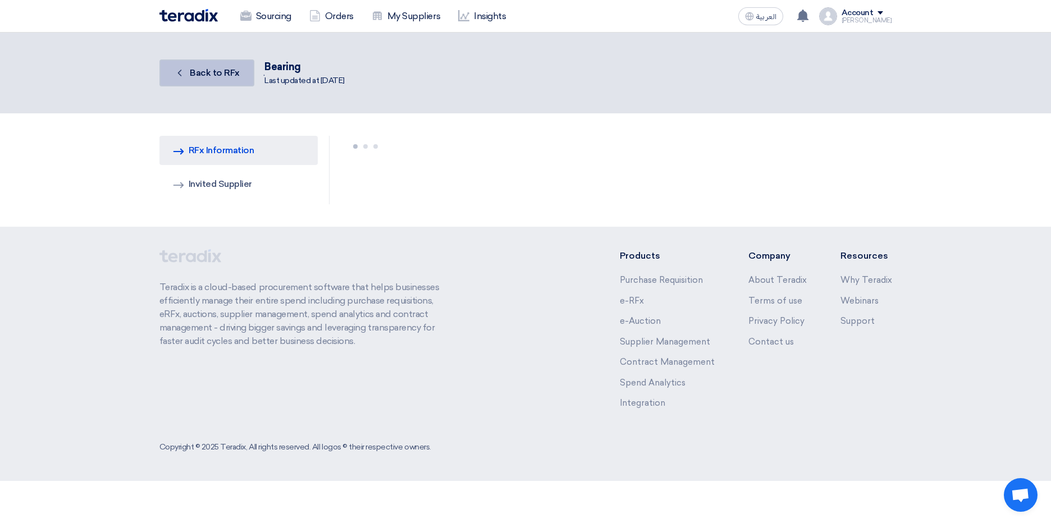
click at [194, 62] on link "Back Back to RFx" at bounding box center [206, 72] width 95 height 27
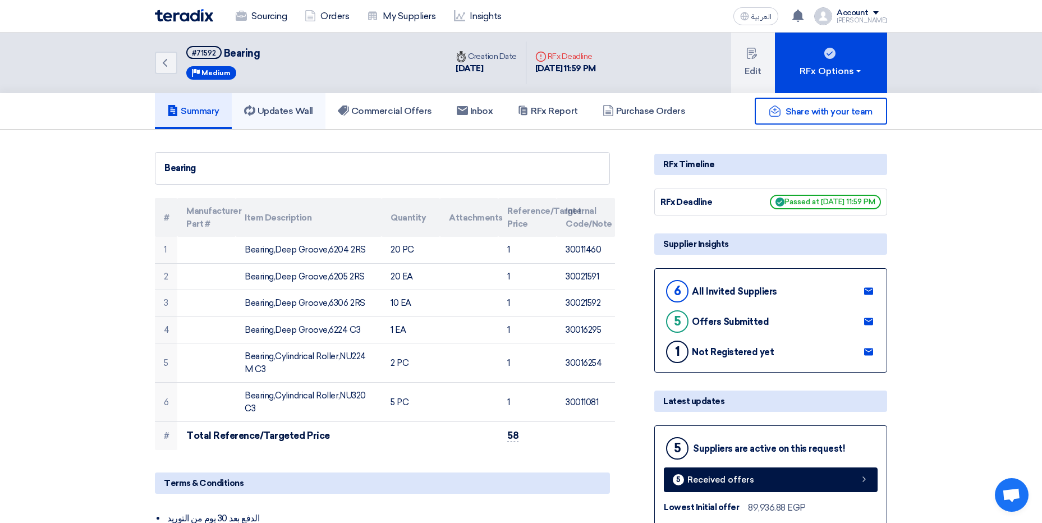
click at [291, 114] on h5 "Updates Wall" at bounding box center [278, 111] width 69 height 11
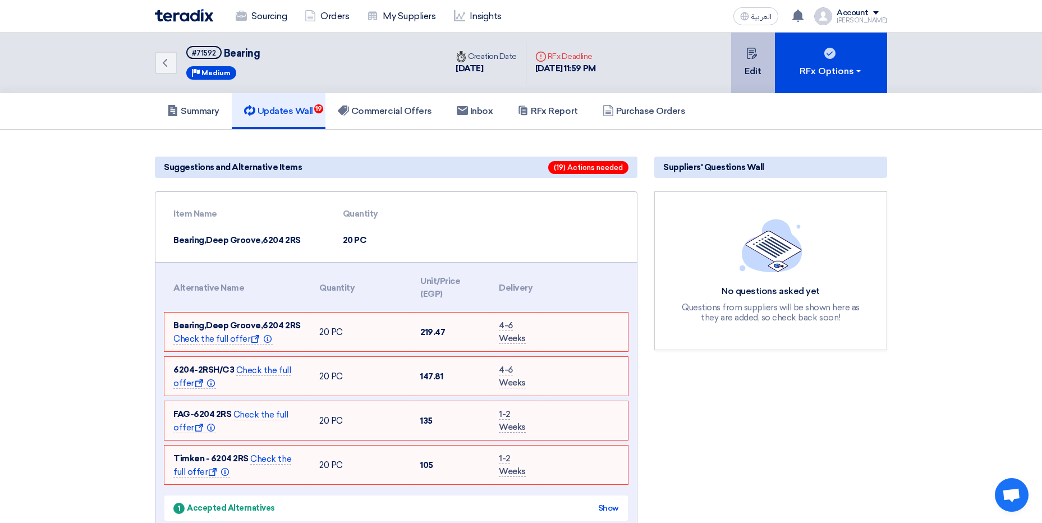
click at [747, 70] on button "Edit" at bounding box center [753, 63] width 44 height 61
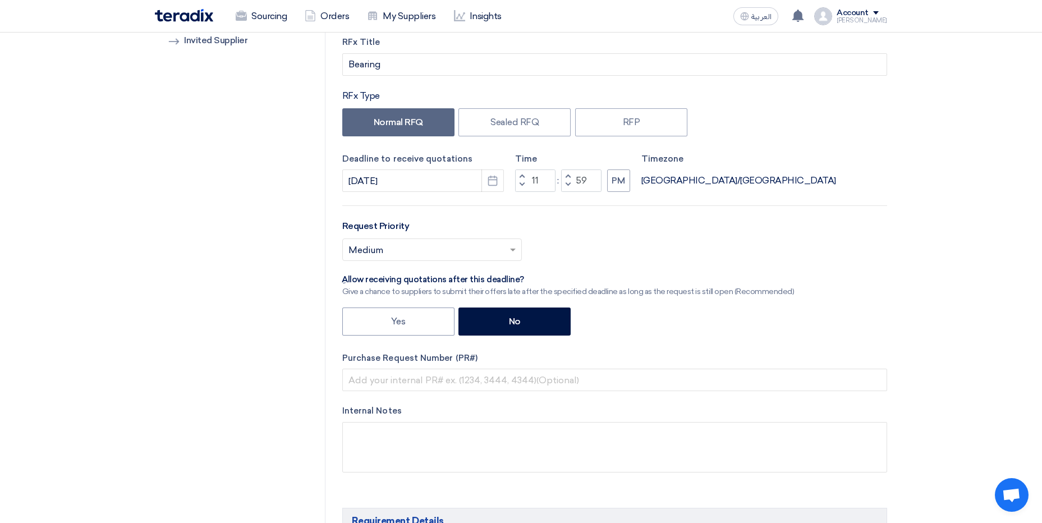
scroll to position [168, 0]
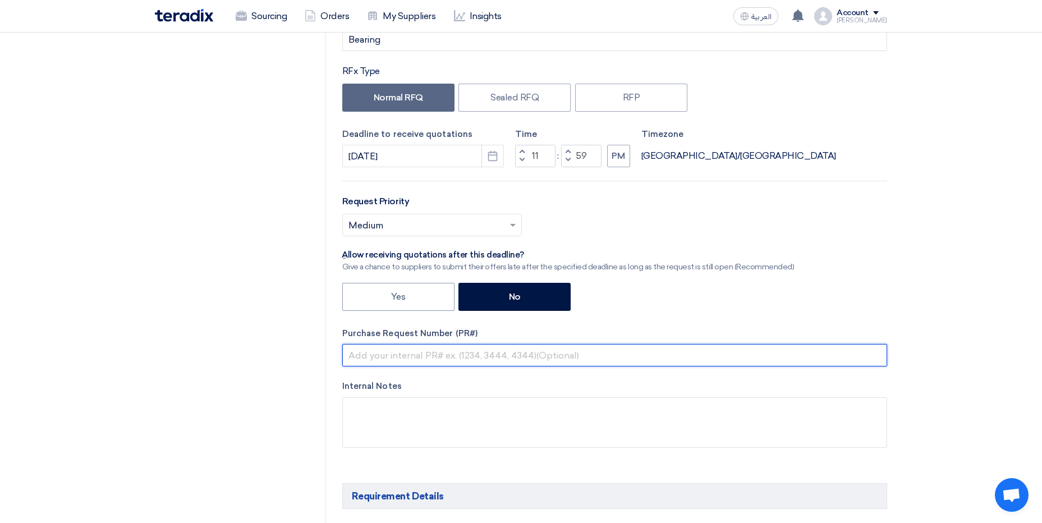
drag, startPoint x: 533, startPoint y: 351, endPoint x: 422, endPoint y: 347, distance: 110.7
click at [422, 347] on input "text" at bounding box center [614, 355] width 545 height 22
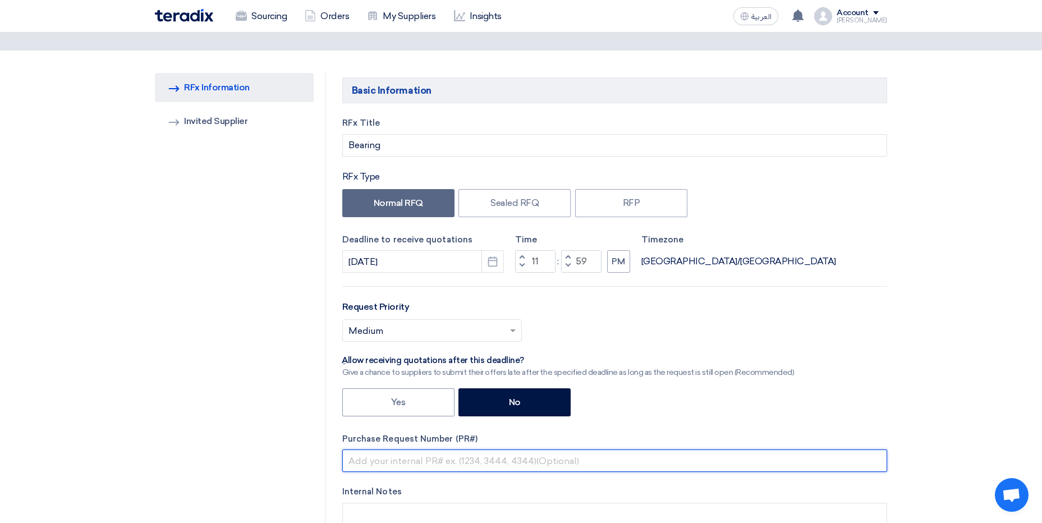
scroll to position [0, 0]
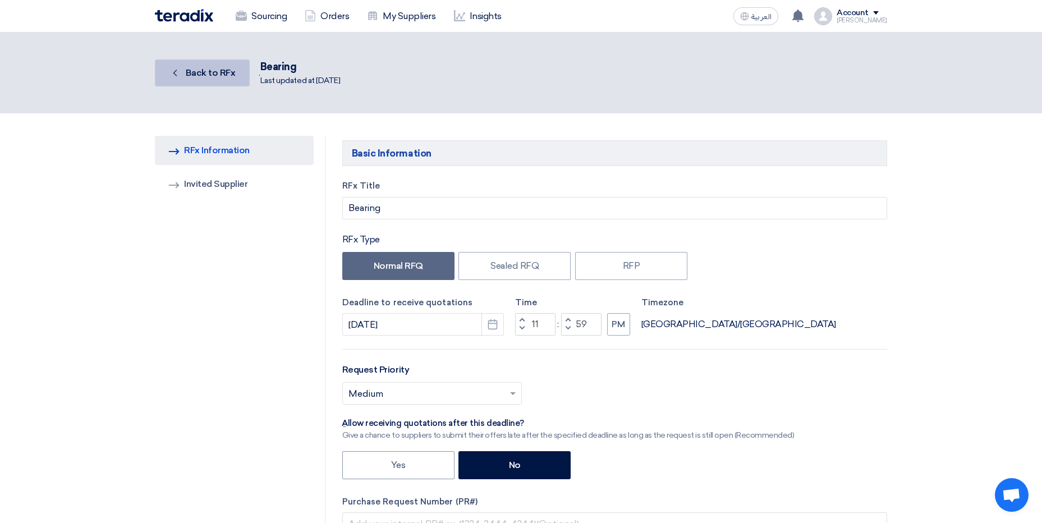
click at [225, 70] on span "Back to RFx" at bounding box center [211, 72] width 50 height 11
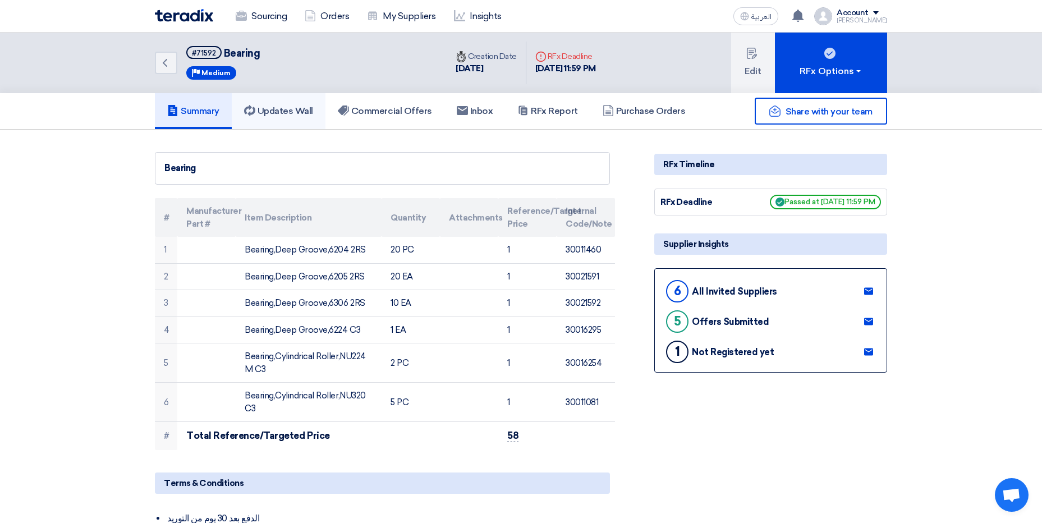
click at [307, 108] on h5 "Updates Wall" at bounding box center [278, 111] width 69 height 11
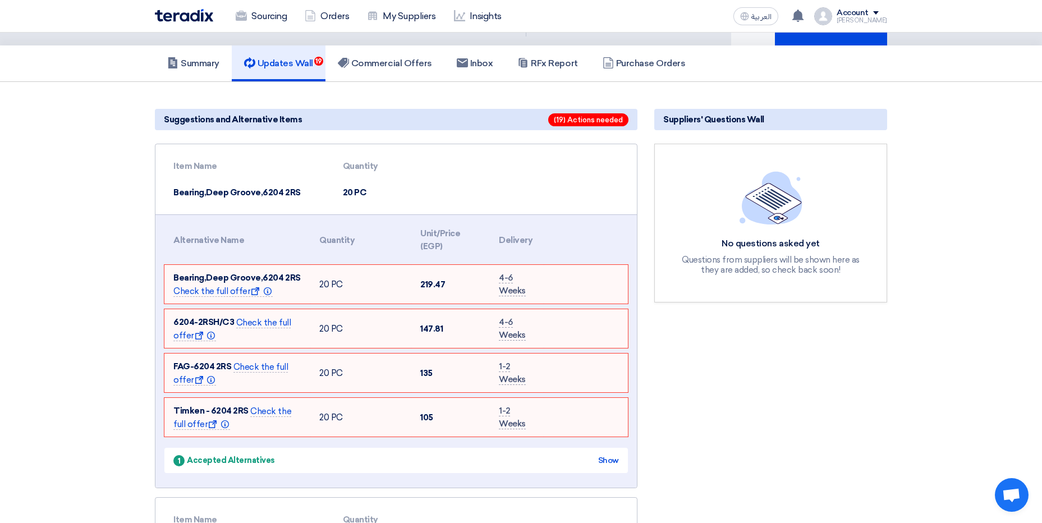
scroll to position [112, 0]
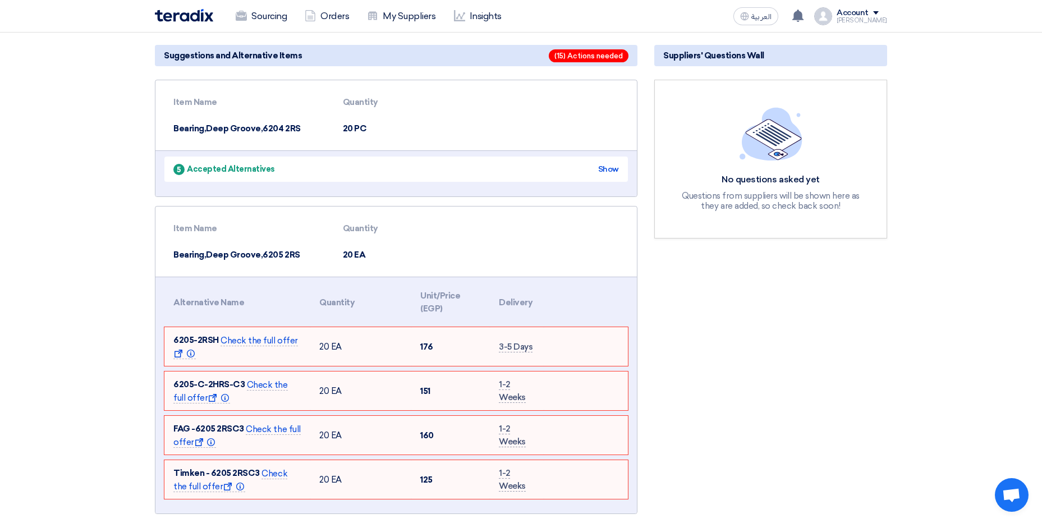
scroll to position [112, 0]
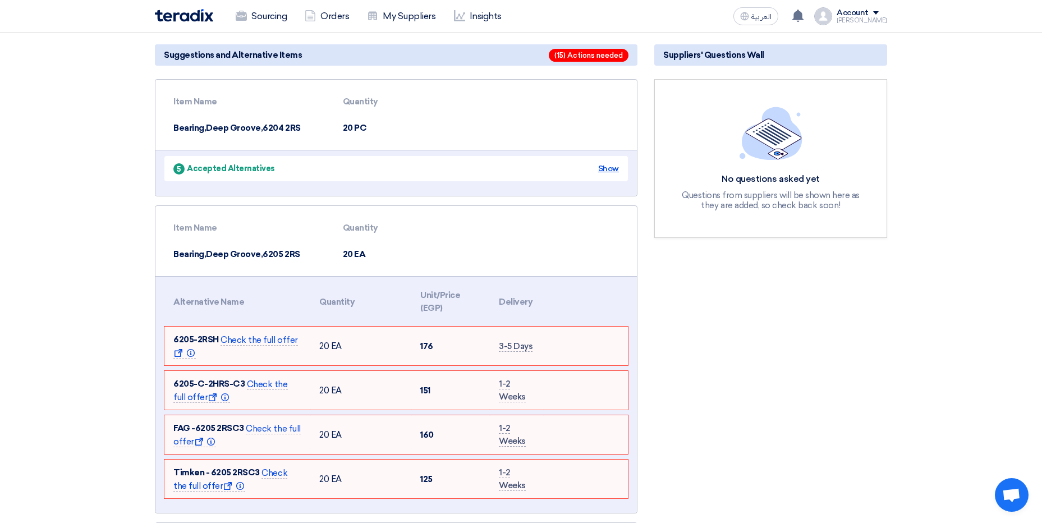
click at [610, 167] on div "Show" at bounding box center [608, 169] width 21 height 12
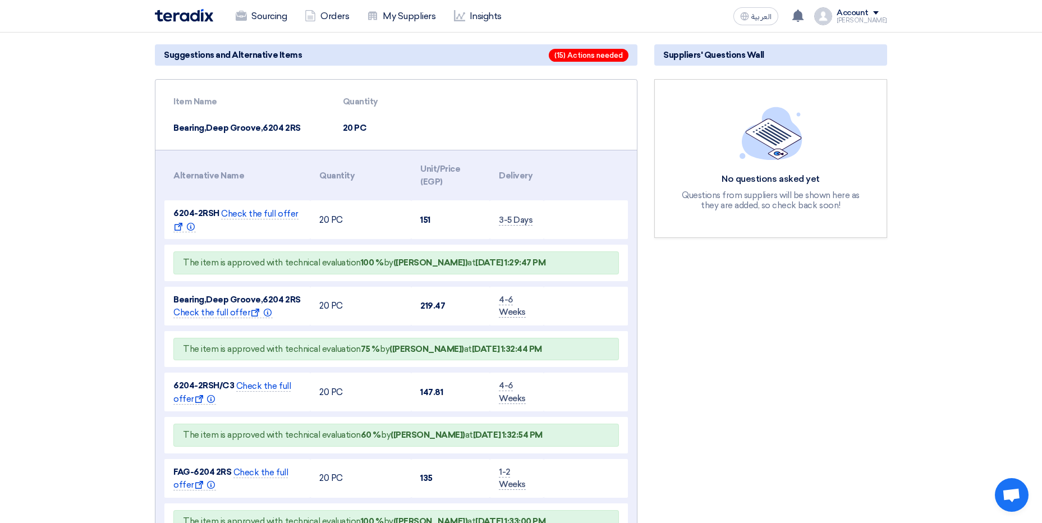
click at [519, 259] on b "[DATE] 1:29:47 PM" at bounding box center [510, 263] width 70 height 10
drag, startPoint x: 320, startPoint y: 262, endPoint x: 387, endPoint y: 267, distance: 67.0
click at [383, 267] on span "The item is approved with technical evaluation 100 % by (Ahmed Atef) at Oct 2, …" at bounding box center [364, 263] width 363 height 10
drag, startPoint x: 387, startPoint y: 267, endPoint x: 440, endPoint y: 264, distance: 53.4
click at [440, 264] on b "([PERSON_NAME])" at bounding box center [430, 263] width 75 height 10
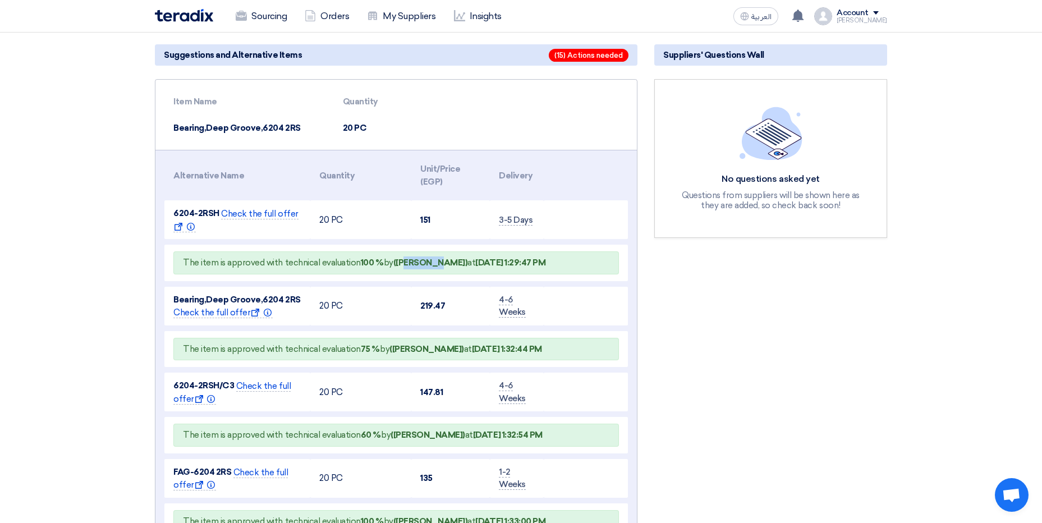
drag, startPoint x: 291, startPoint y: 126, endPoint x: 199, endPoint y: 126, distance: 92.0
click at [199, 126] on td "Bearing,Deep Groove,6204 2RS" at bounding box center [248, 128] width 169 height 26
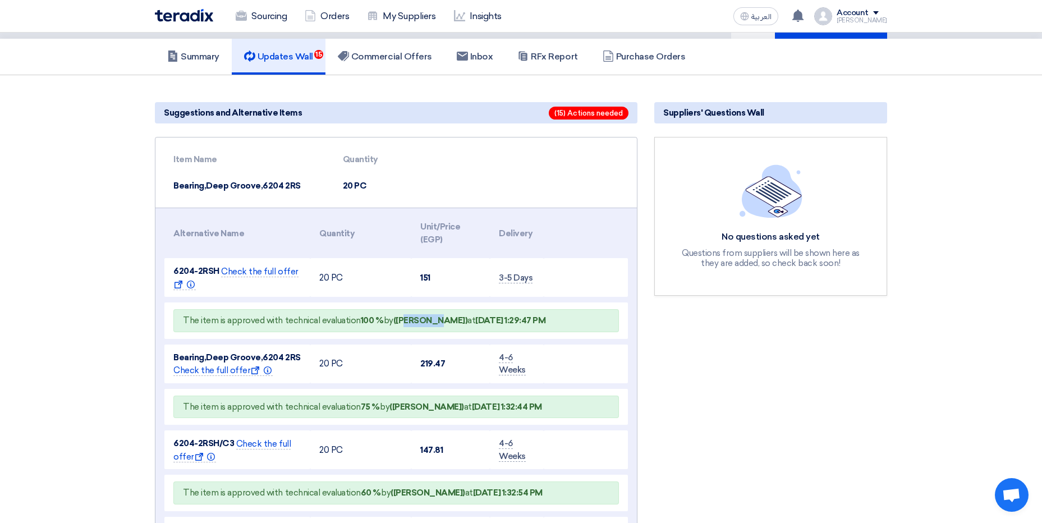
scroll to position [0, 0]
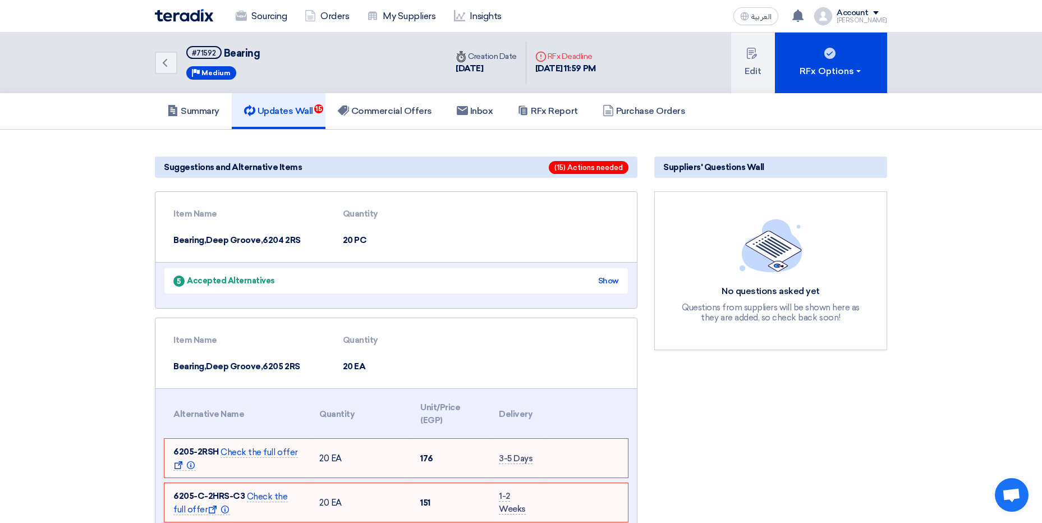
click at [603, 274] on div "5 Accepted Alternatives Show" at bounding box center [396, 280] width 464 height 25
click at [606, 279] on div "Show" at bounding box center [608, 281] width 21 height 12
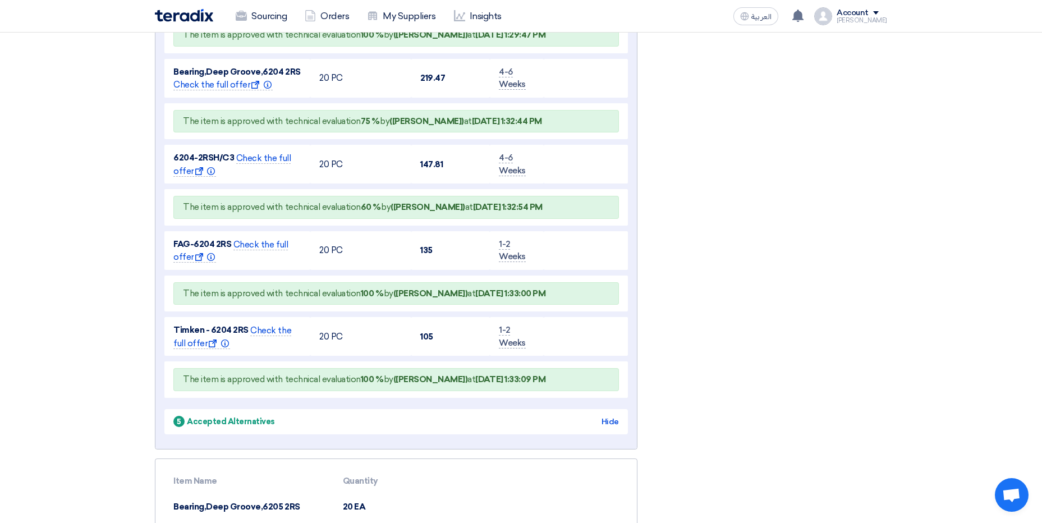
scroll to position [337, 0]
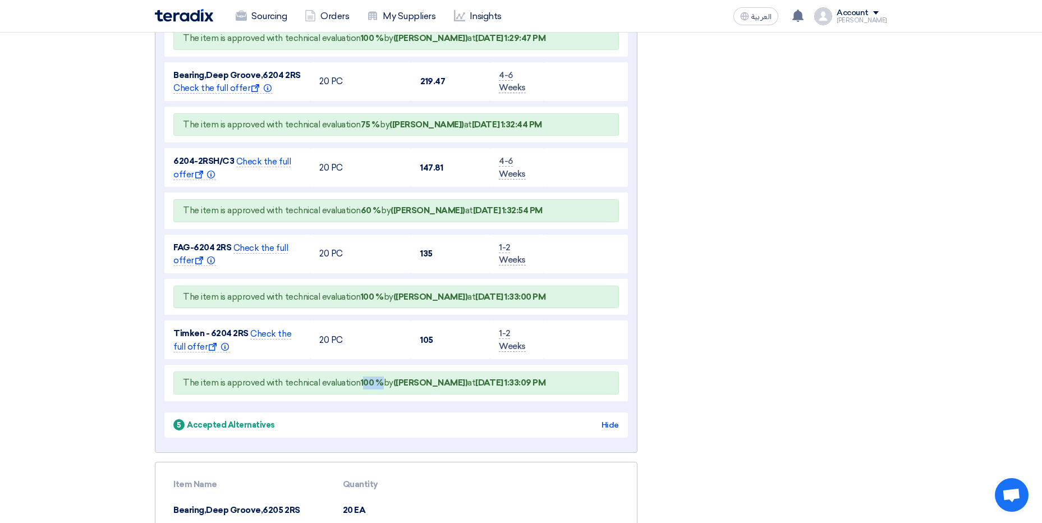
drag, startPoint x: 378, startPoint y: 386, endPoint x: 362, endPoint y: 380, distance: 17.4
click at [362, 380] on b "100 %" at bounding box center [372, 383] width 23 height 10
drag, startPoint x: 362, startPoint y: 380, endPoint x: 361, endPoint y: 215, distance: 165.0
click at [361, 215] on div "The item is approved with technical evaluation 60 % by (Ahmed Atef) at Oct 2, 2…" at bounding box center [396, 210] width 446 height 23
drag, startPoint x: 361, startPoint y: 215, endPoint x: 350, endPoint y: 125, distance: 91.0
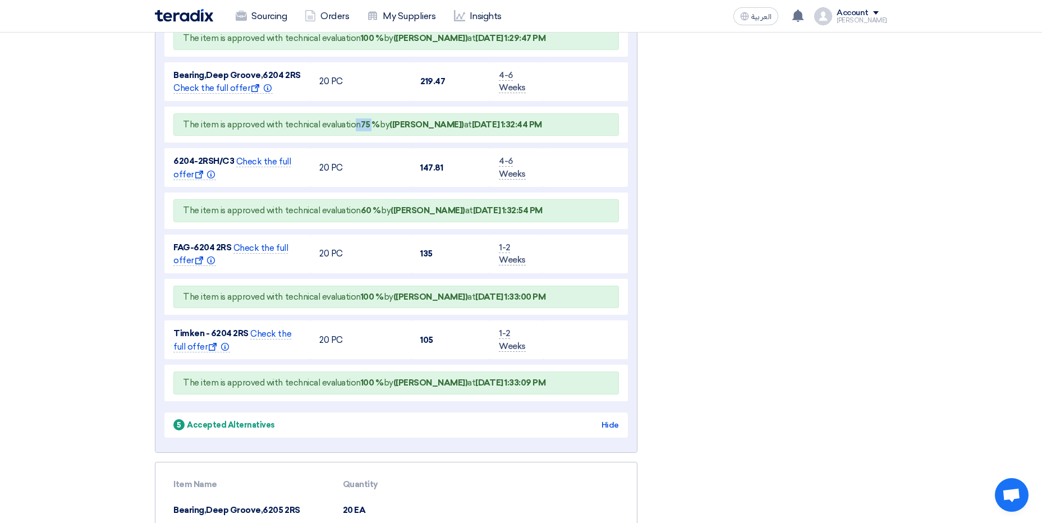
click at [350, 125] on span "The item is approved with technical evaluation 75 % by (Ahmed Atef) at Oct 2, 2…" at bounding box center [362, 125] width 359 height 10
drag, startPoint x: 350, startPoint y: 125, endPoint x: 407, endPoint y: 129, distance: 56.8
click at [407, 129] on b "([PERSON_NAME])" at bounding box center [427, 125] width 75 height 10
drag, startPoint x: 406, startPoint y: 129, endPoint x: 454, endPoint y: 122, distance: 48.7
click at [454, 122] on div "The item is approved with technical evaluation 75 % by (Ahmed Atef) at Oct 2, 2…" at bounding box center [396, 124] width 446 height 23
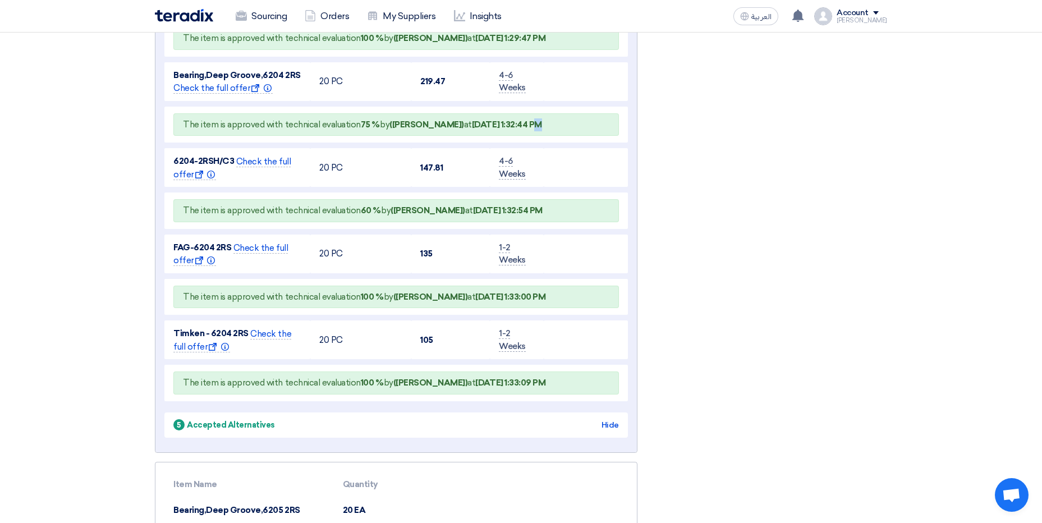
drag, startPoint x: 454, startPoint y: 122, endPoint x: 510, endPoint y: 131, distance: 56.3
click at [510, 131] on div "The item is approved with technical evaluation 75 % by (Ahmed Atef) at Oct 2, 2…" at bounding box center [396, 124] width 446 height 23
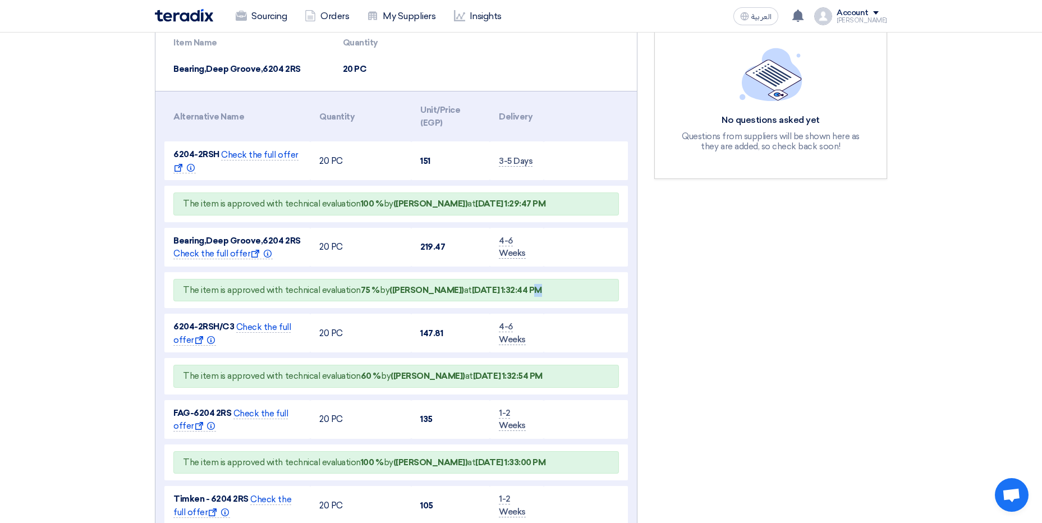
scroll to position [0, 0]
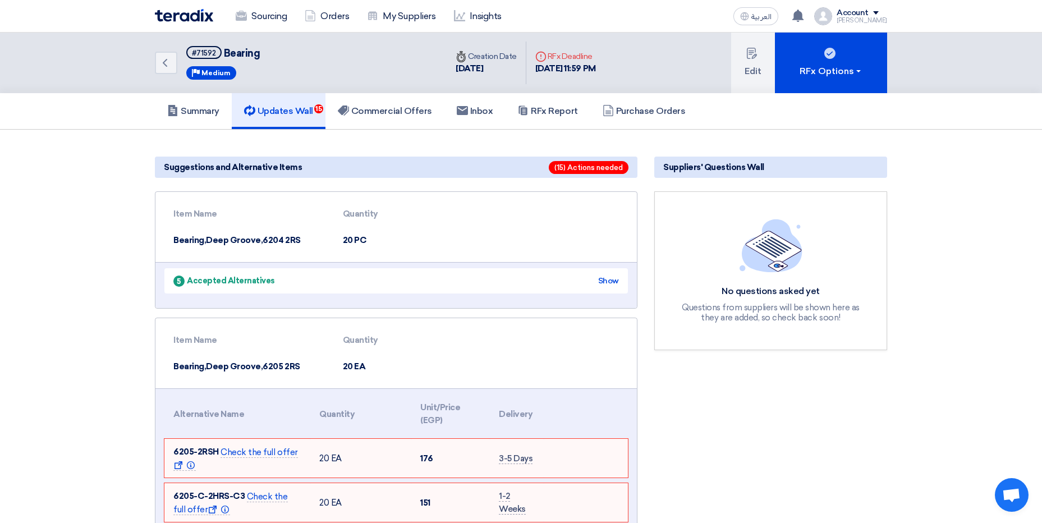
click at [168, 357] on td "Bearing,Deep Groove,6205 2RS" at bounding box center [248, 367] width 169 height 26
drag, startPoint x: 171, startPoint y: 360, endPoint x: 291, endPoint y: 374, distance: 121.0
click at [291, 374] on td "Bearing,Deep Groove,6205 2RS" at bounding box center [248, 367] width 169 height 26
drag, startPoint x: 175, startPoint y: 452, endPoint x: 217, endPoint y: 450, distance: 42.2
click at [217, 450] on td "6205-2RSH Check the full offer Show offer Info" at bounding box center [237, 458] width 146 height 39
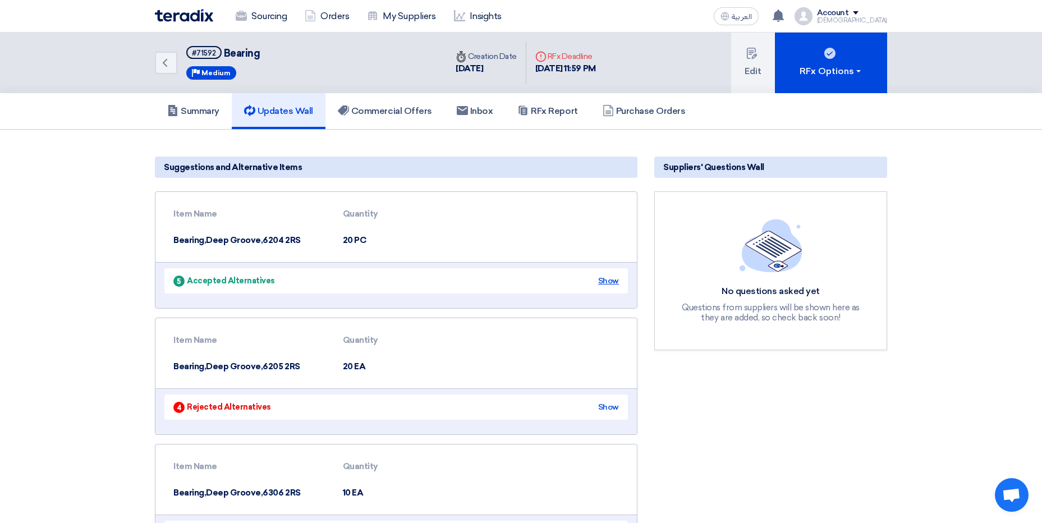
click at [611, 284] on div "Show" at bounding box center [608, 281] width 21 height 12
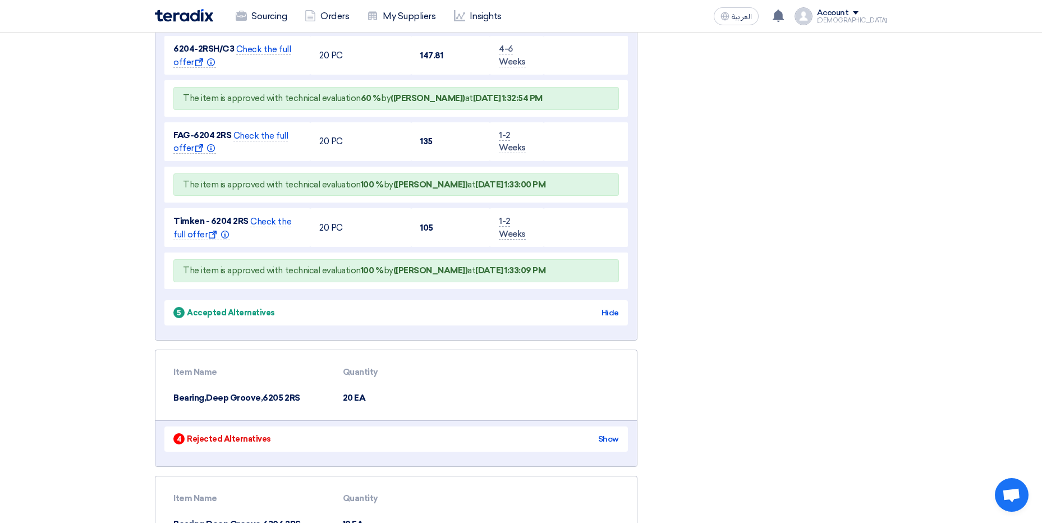
scroll to position [617, 0]
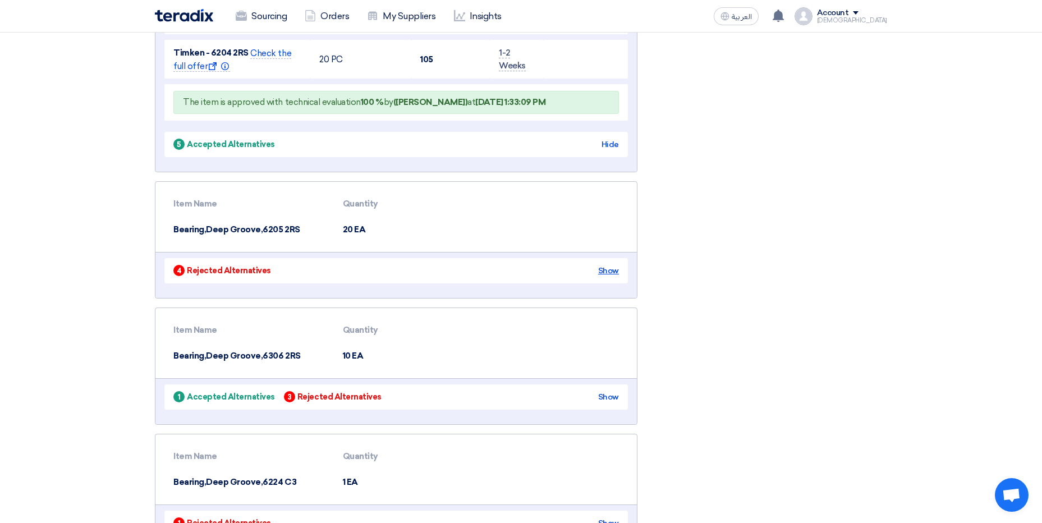
click at [615, 265] on div "Show" at bounding box center [608, 271] width 21 height 12
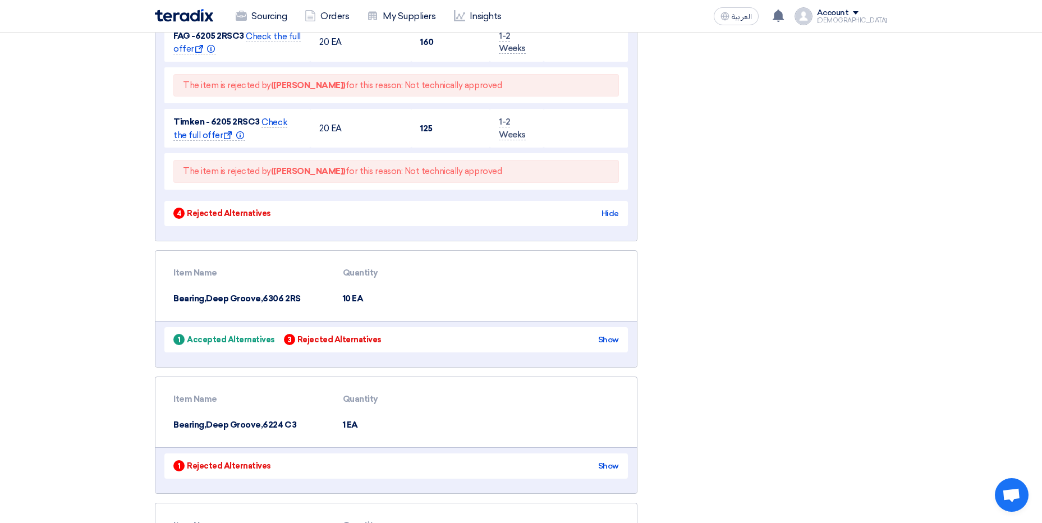
scroll to position [1179, 0]
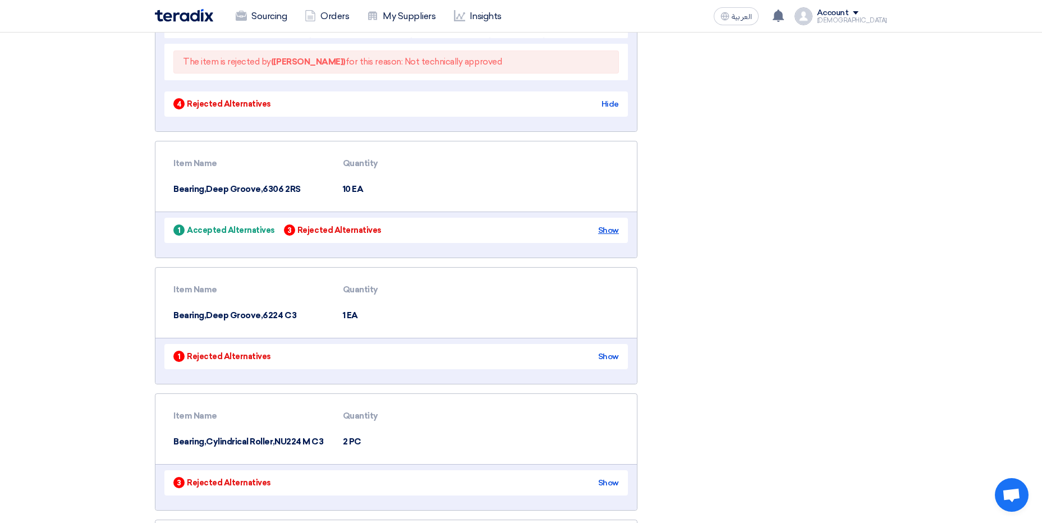
click at [607, 231] on div "Show" at bounding box center [608, 231] width 21 height 12
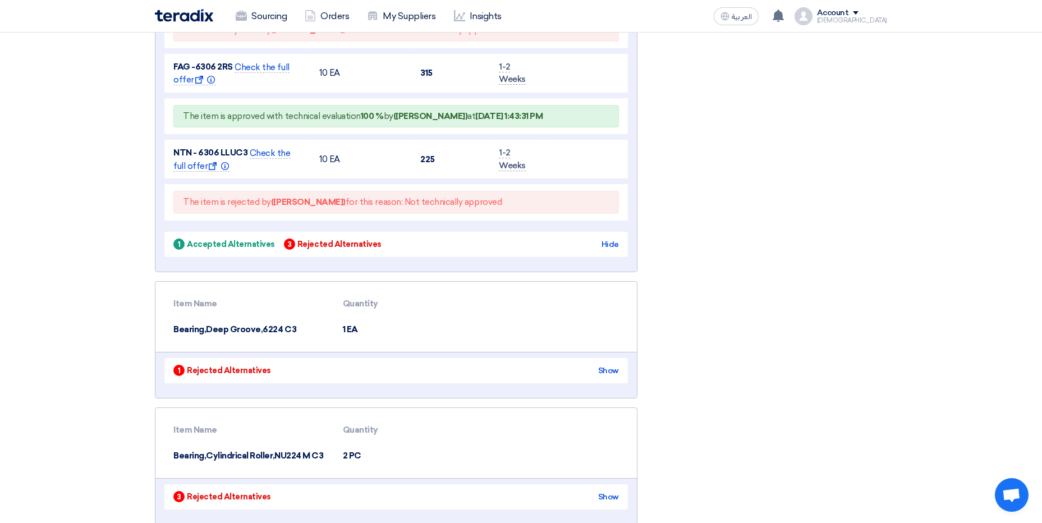
scroll to position [1628, 0]
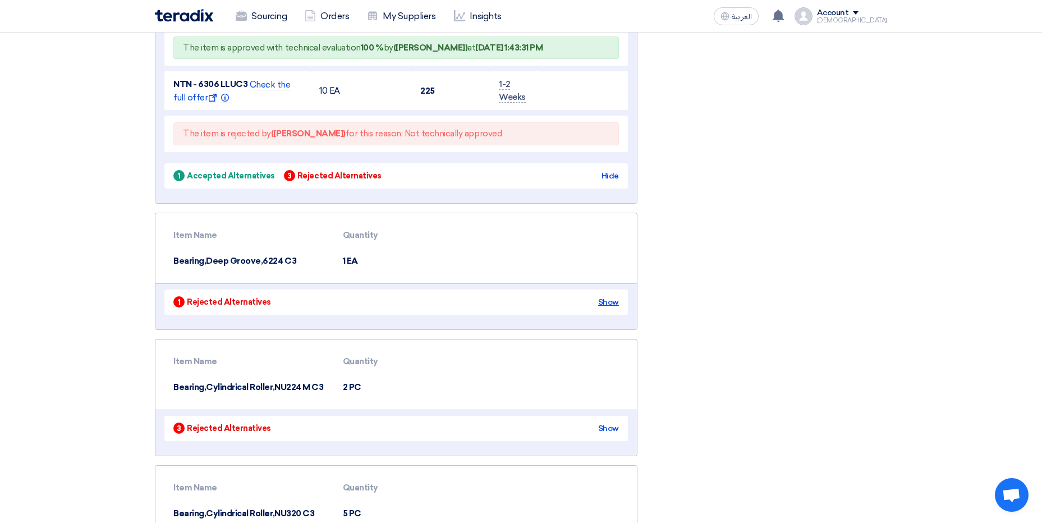
click at [609, 305] on div "Show" at bounding box center [608, 302] width 21 height 12
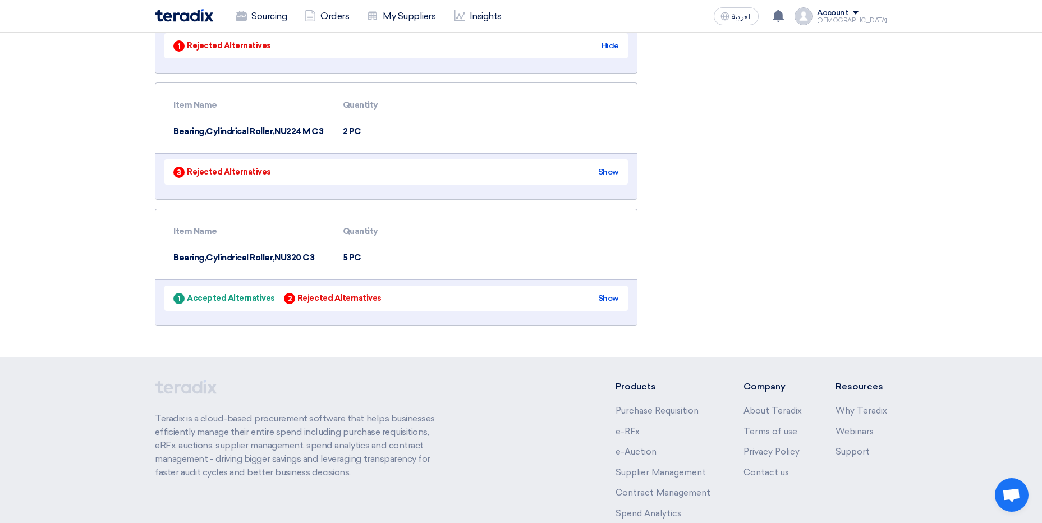
scroll to position [2021, 0]
click at [608, 171] on div "Show" at bounding box center [608, 172] width 21 height 12
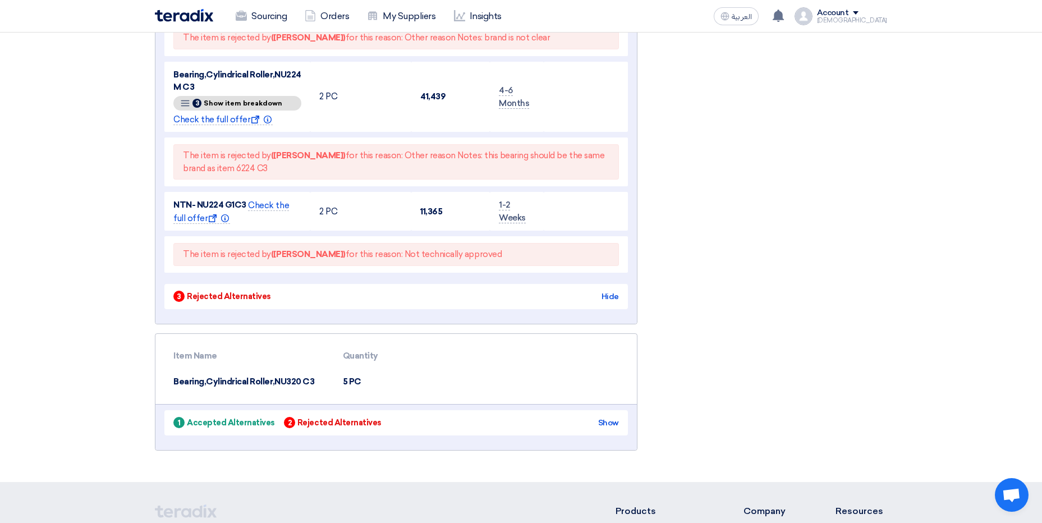
scroll to position [2413, 0]
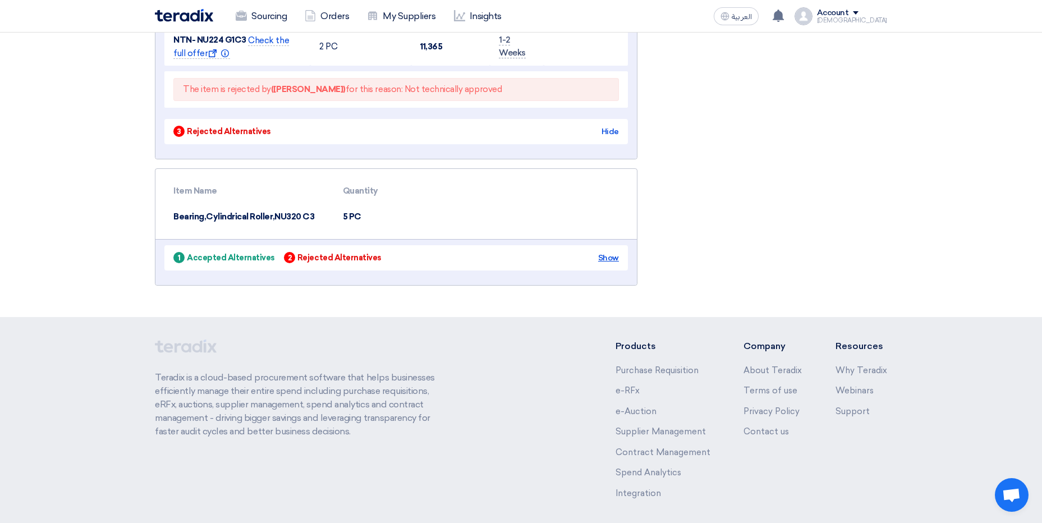
click at [611, 258] on div "Show" at bounding box center [608, 258] width 21 height 12
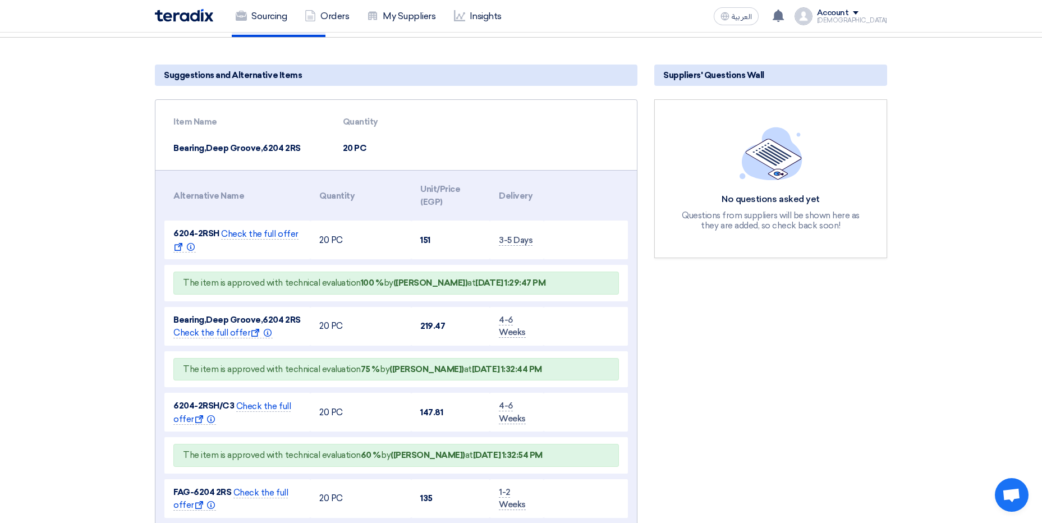
scroll to position [112, 0]
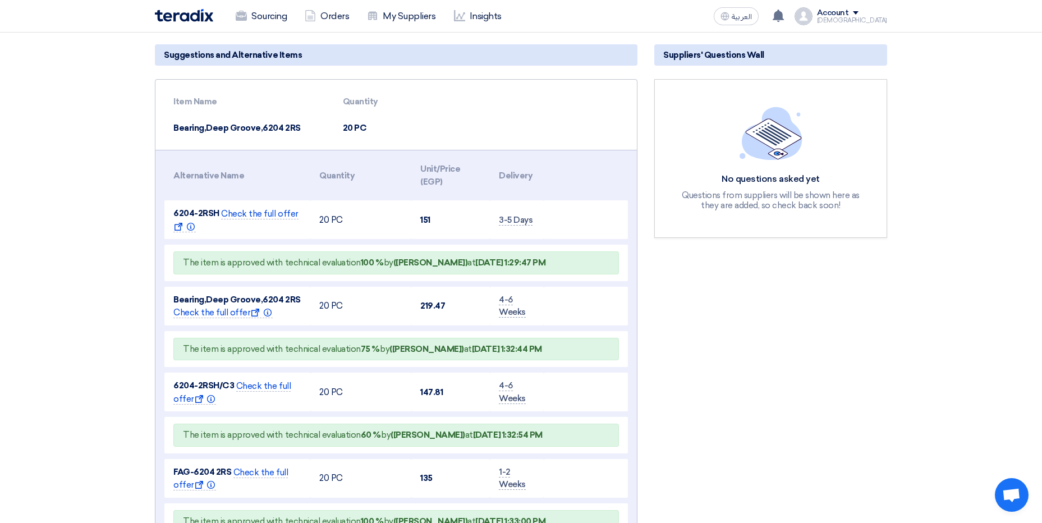
drag, startPoint x: 162, startPoint y: 128, endPoint x: 242, endPoint y: 141, distance: 81.3
click at [242, 141] on div "Item Name Quantity Bearing,Deep Groove,6204 2RS 20 PC" at bounding box center [396, 115] width 482 height 70
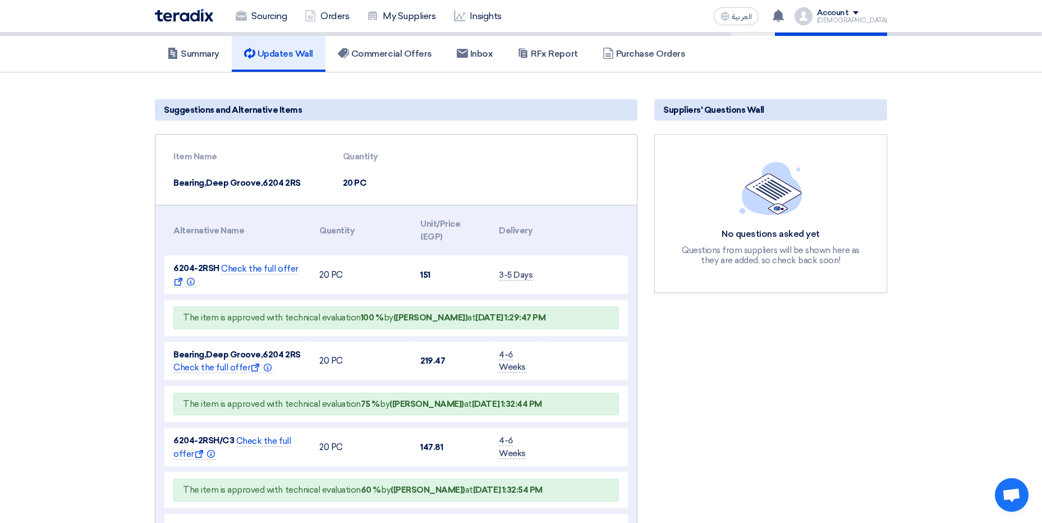
scroll to position [56, 0]
click at [158, 179] on div "Item Name Quantity Bearing,Deep Groove,6204 2RS 20 PC" at bounding box center [396, 171] width 482 height 70
drag, startPoint x: 166, startPoint y: 181, endPoint x: 253, endPoint y: 194, distance: 87.9
click at [253, 194] on td "Bearing,Deep Groove,6204 2RS" at bounding box center [248, 184] width 169 height 26
drag, startPoint x: 253, startPoint y: 194, endPoint x: 263, endPoint y: 189, distance: 11.1
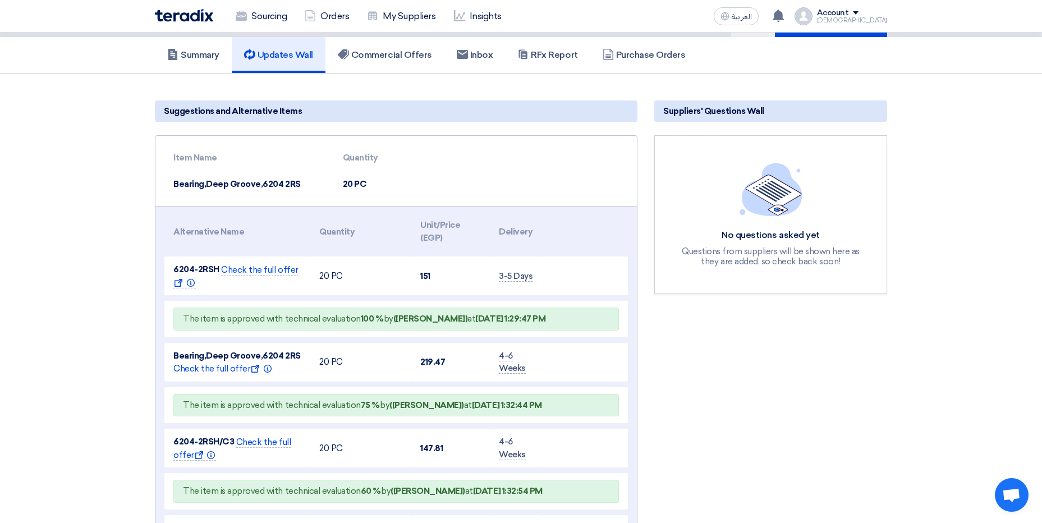
click at [263, 189] on td "Bearing,Deep Groove,6204 2RS" at bounding box center [248, 184] width 169 height 26
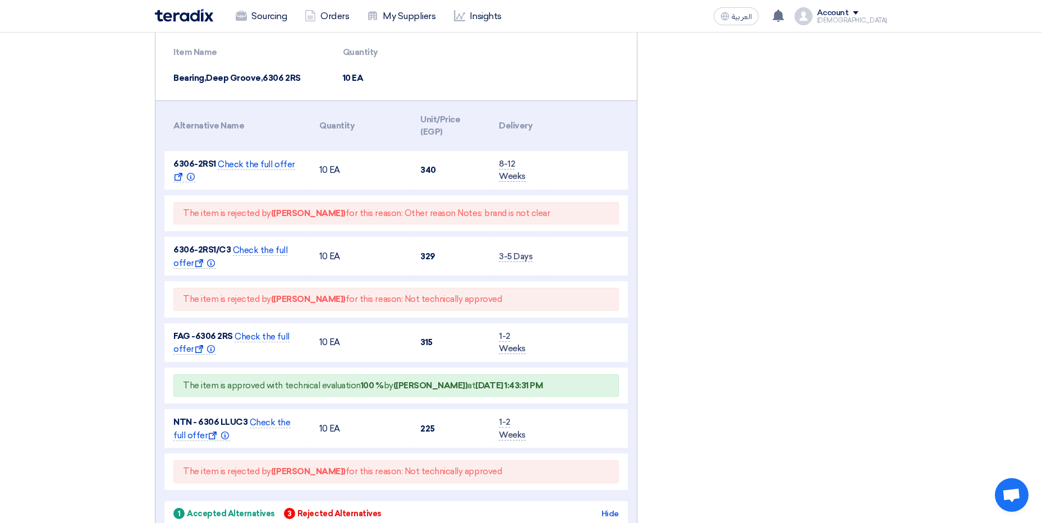
scroll to position [1291, 0]
drag, startPoint x: 229, startPoint y: 383, endPoint x: 326, endPoint y: 378, distance: 96.7
click at [326, 378] on div "The item is approved with technical evaluation 100 % by ([PERSON_NAME]) at [DAT…" at bounding box center [396, 384] width 446 height 23
drag, startPoint x: 326, startPoint y: 378, endPoint x: 425, endPoint y: 382, distance: 99.4
click at [427, 382] on span "The item is approved with technical evaluation 100 % by ([PERSON_NAME]) at [DAT…" at bounding box center [363, 384] width 360 height 10
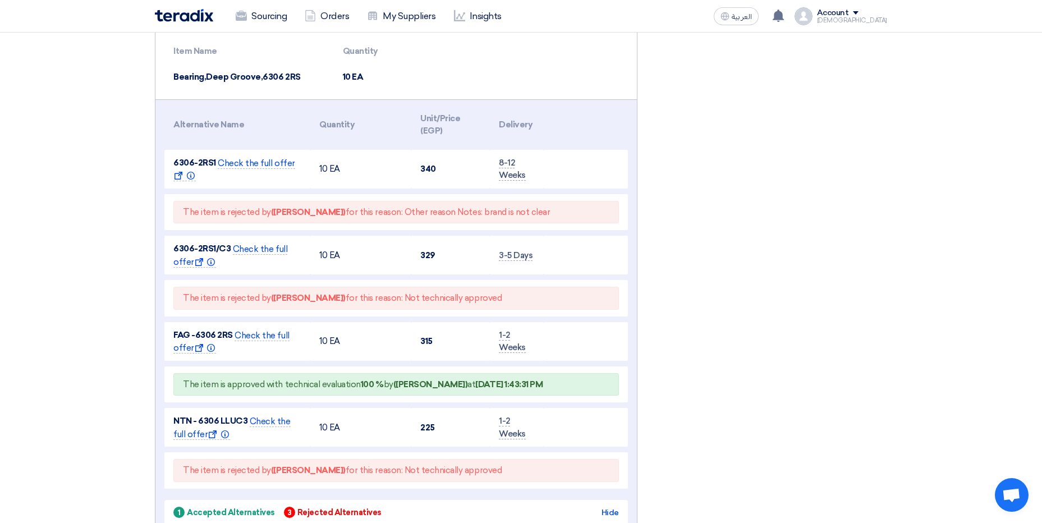
click at [353, 383] on span "The item is approved with technical evaluation 100 % by ([PERSON_NAME]) at [DAT…" at bounding box center [363, 384] width 360 height 10
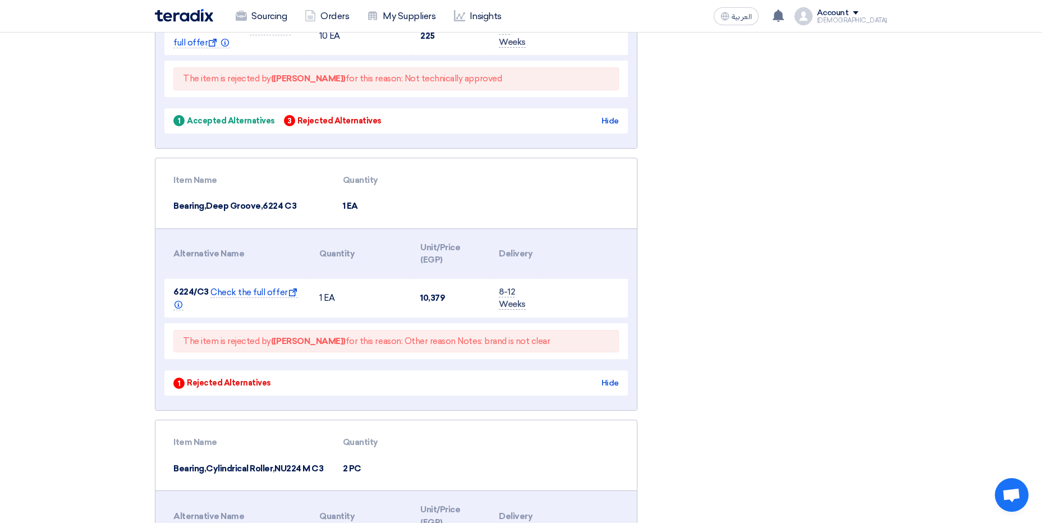
scroll to position [1684, 0]
drag, startPoint x: 306, startPoint y: 342, endPoint x: 385, endPoint y: 358, distance: 80.6
click at [385, 358] on td "The item is rejected by ([PERSON_NAME]) for this reason: Other reason Notes: br…" at bounding box center [396, 340] width 464 height 36
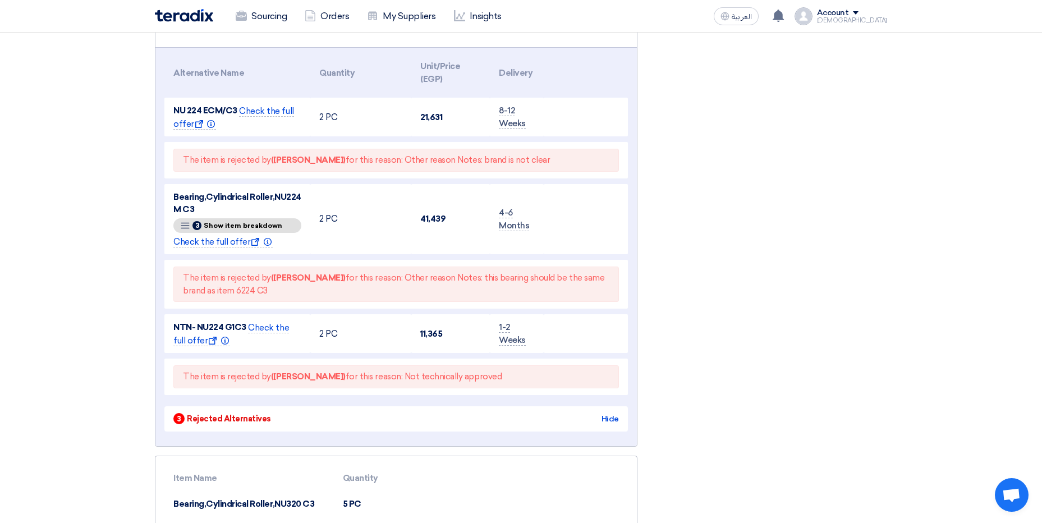
scroll to position [2133, 0]
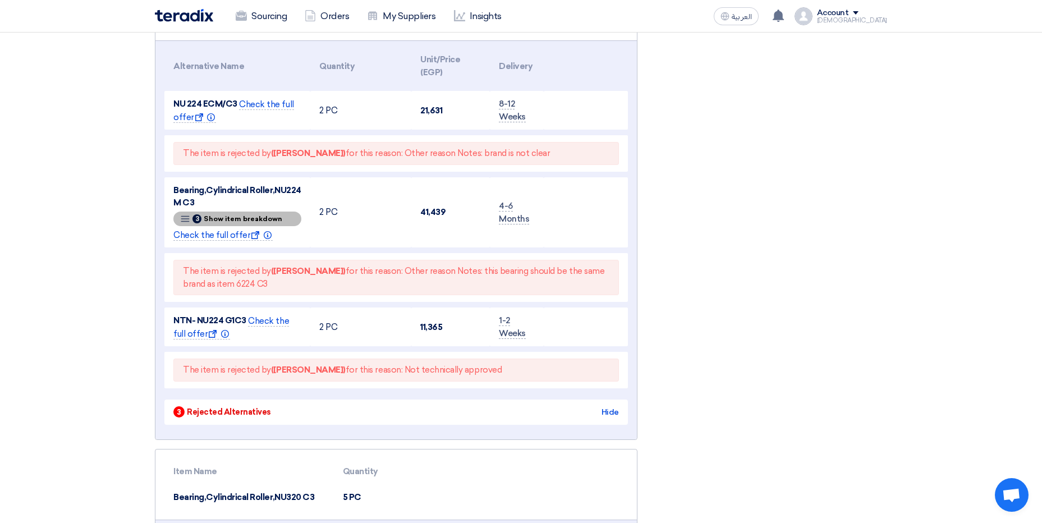
click at [209, 217] on span "Show item breakdown" at bounding box center [243, 219] width 79 height 7
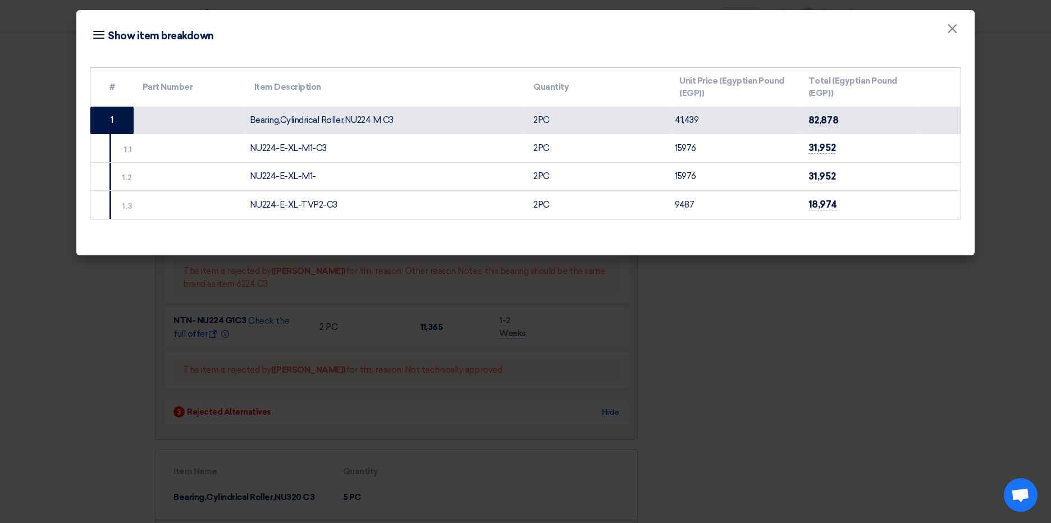
click at [103, 278] on modal-container "Item breakdown Show item breakdown × # Part Number Item Description Quantity Un…" at bounding box center [525, 261] width 1051 height 523
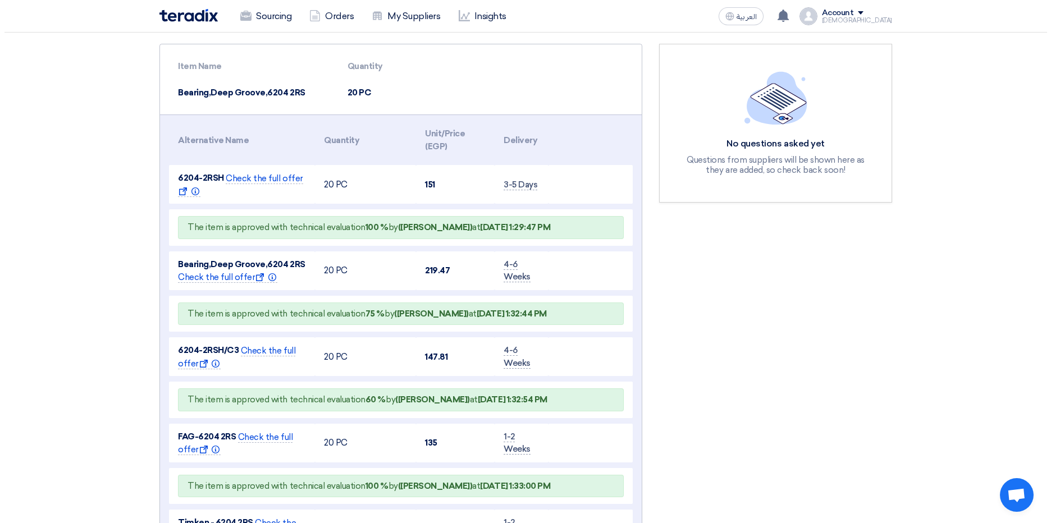
scroll to position [0, 0]
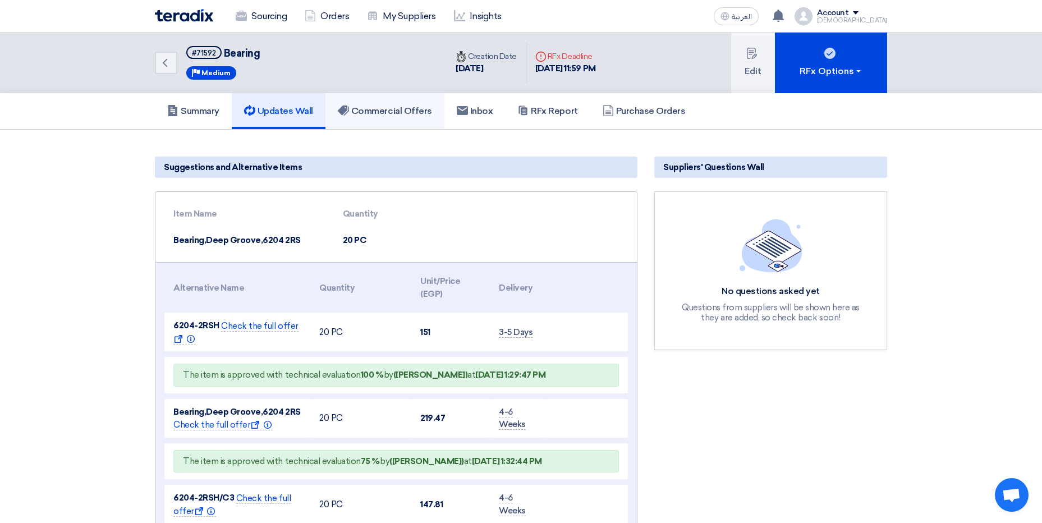
click at [384, 114] on h5 "Commercial Offers" at bounding box center [385, 111] width 94 height 11
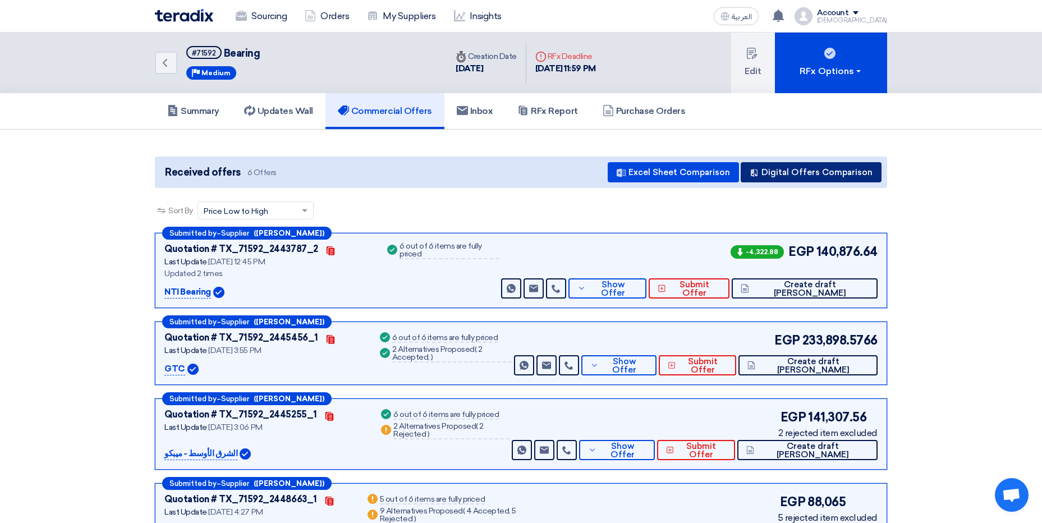
click at [780, 171] on button "Digital Offers Comparison" at bounding box center [811, 172] width 141 height 20
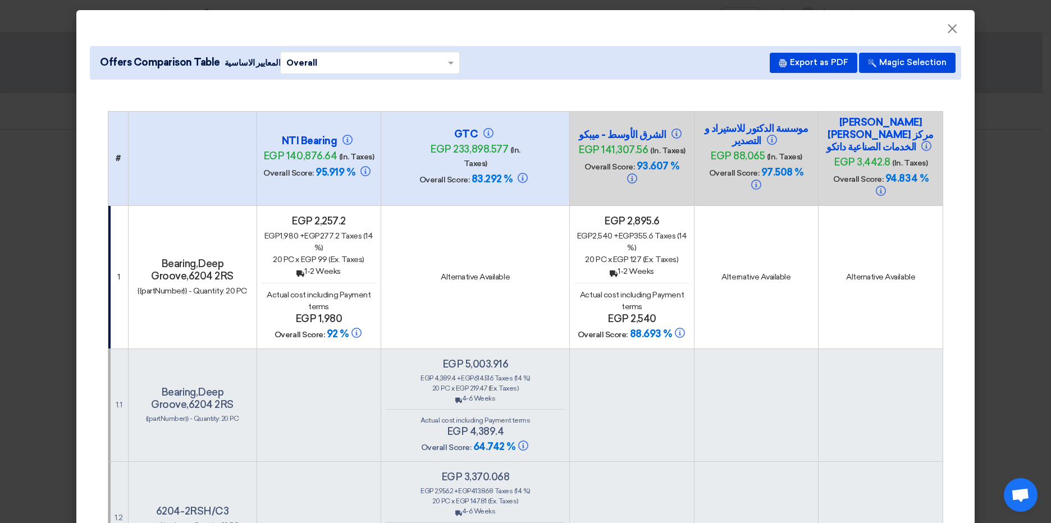
drag, startPoint x: 700, startPoint y: 141, endPoint x: 708, endPoint y: 140, distance: 7.4
click at [708, 140] on h4 "موسسة الدكتور للاستيراد و التصدير" at bounding box center [756, 134] width 112 height 25
click at [527, 134] on div "GTC egp 233,898.577 (In. Taxes) Overall Score: 83.292 %" at bounding box center [476, 158] width 180 height 61
click at [316, 166] on span "95.919 %" at bounding box center [334, 172] width 39 height 12
drag, startPoint x: 491, startPoint y: 170, endPoint x: 484, endPoint y: 168, distance: 6.9
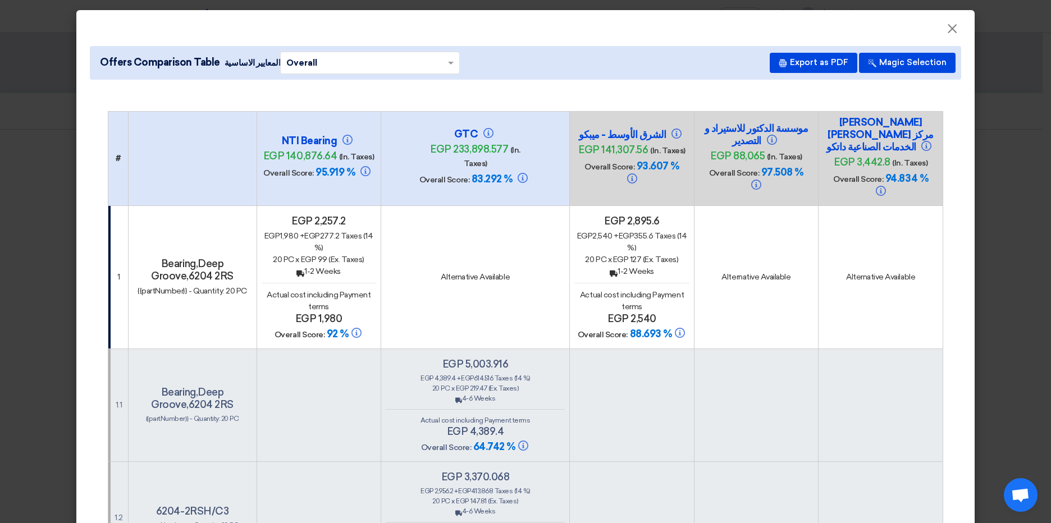
click at [477, 173] on span "83.292 %" at bounding box center [491, 179] width 41 height 12
drag, startPoint x: 647, startPoint y: 166, endPoint x: 625, endPoint y: 164, distance: 22.5
click at [636, 164] on span "93.607 %" at bounding box center [657, 166] width 43 height 12
drag, startPoint x: 777, startPoint y: 172, endPoint x: 755, endPoint y: 171, distance: 21.9
click at [761, 171] on span "97.508 %" at bounding box center [782, 172] width 42 height 12
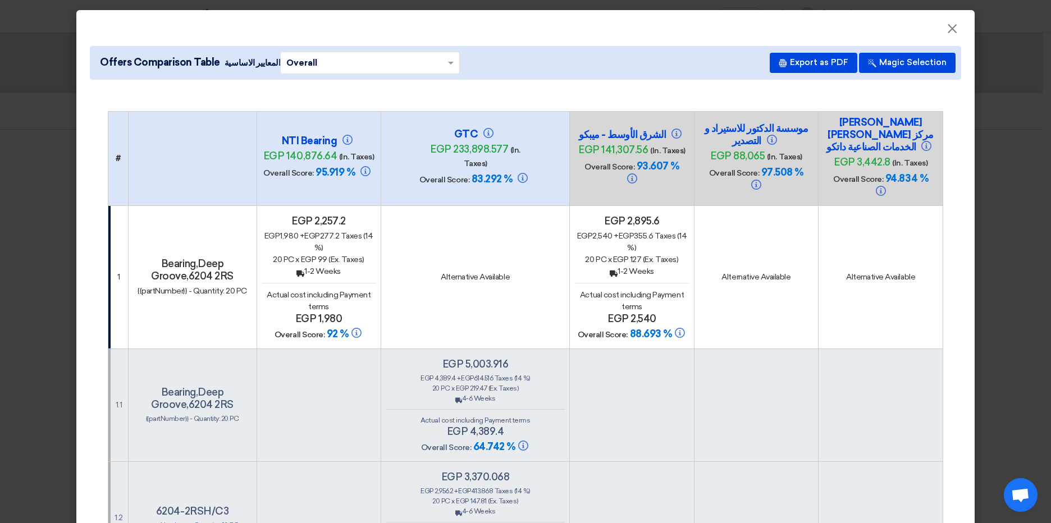
drag, startPoint x: 892, startPoint y: 176, endPoint x: 869, endPoint y: 175, distance: 23.0
click at [868, 175] on h4 "Overall Score: 94.834 %" at bounding box center [880, 185] width 112 height 26
drag, startPoint x: 764, startPoint y: 171, endPoint x: 747, endPoint y: 171, distance: 17.4
click at [761, 171] on span "97.508 %" at bounding box center [782, 172] width 42 height 12
drag, startPoint x: 301, startPoint y: 150, endPoint x: 283, endPoint y: 149, distance: 17.4
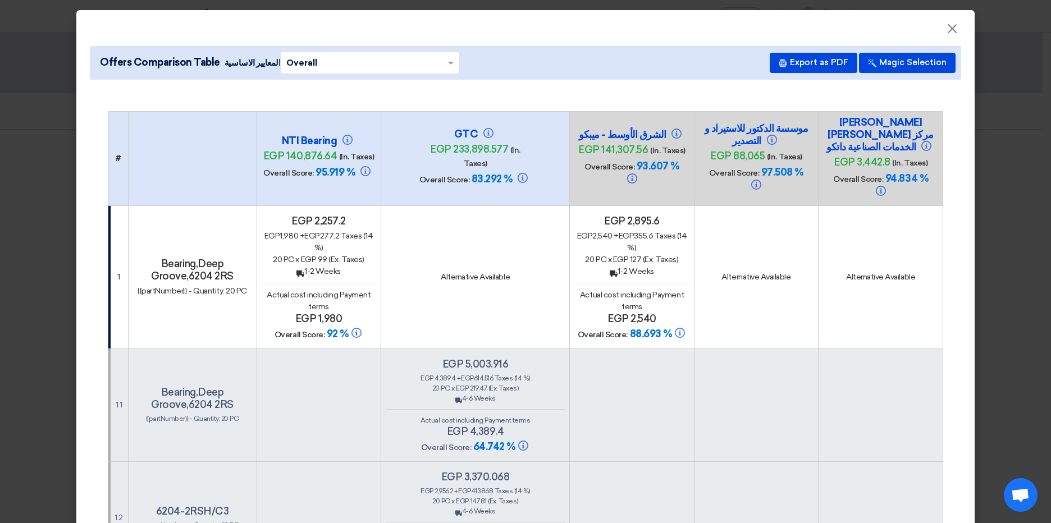
click at [283, 150] on span "egp 140,876.64" at bounding box center [300, 156] width 74 height 12
click at [809, 67] on button "Export as PDF" at bounding box center [813, 63] width 88 height 20
click at [884, 65] on button "Magic Selection" at bounding box center [907, 63] width 97 height 20
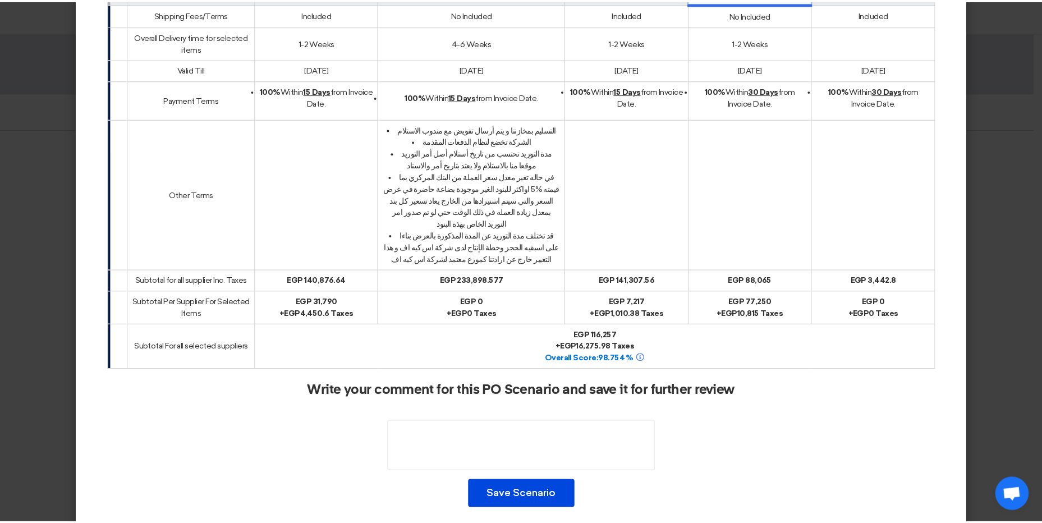
scroll to position [1909, 0]
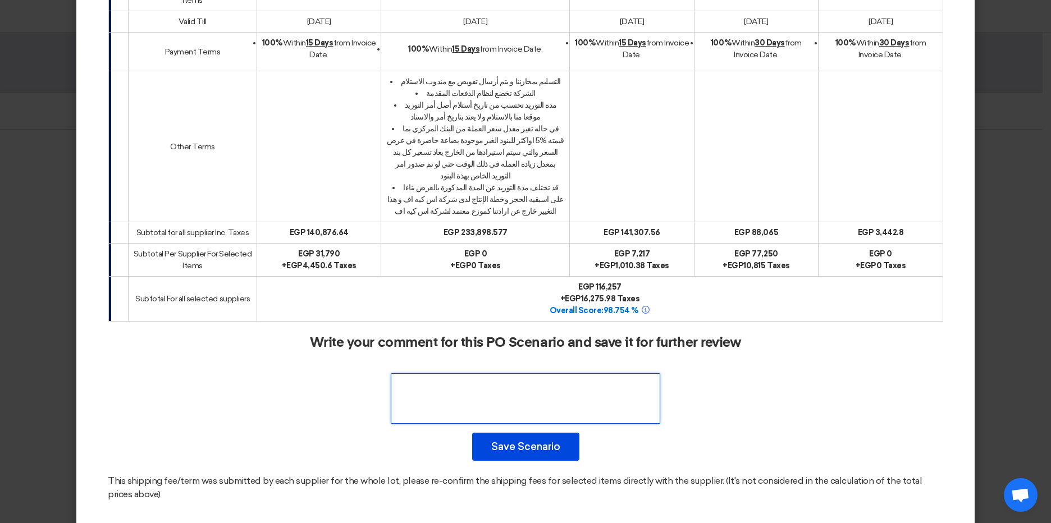
click at [564, 377] on textarea at bounding box center [525, 398] width 269 height 51
type textarea "k"
type textarea "نتيجه التقييم سيتم توزيع الطلبيه على الموردين"
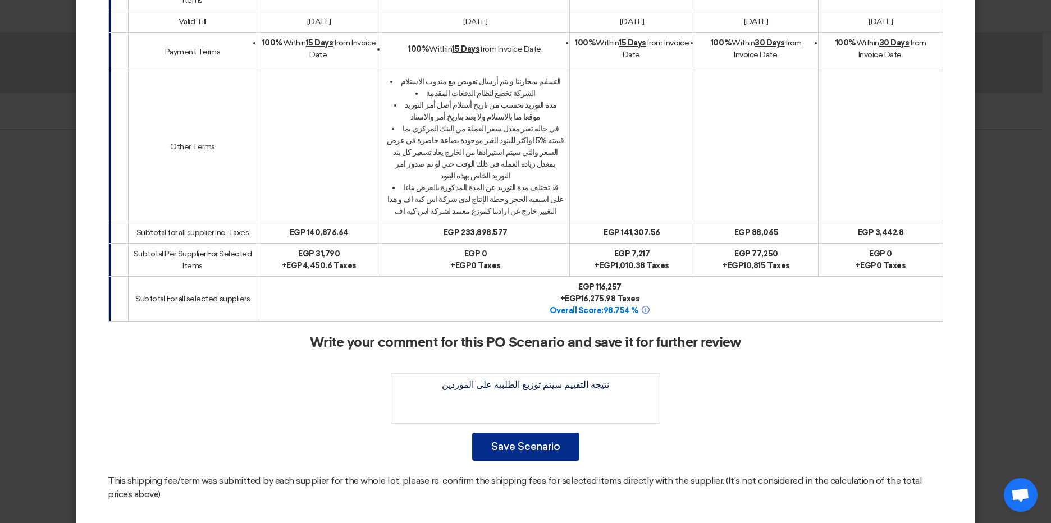
click at [522, 433] on button "Save Scenario" at bounding box center [525, 447] width 107 height 28
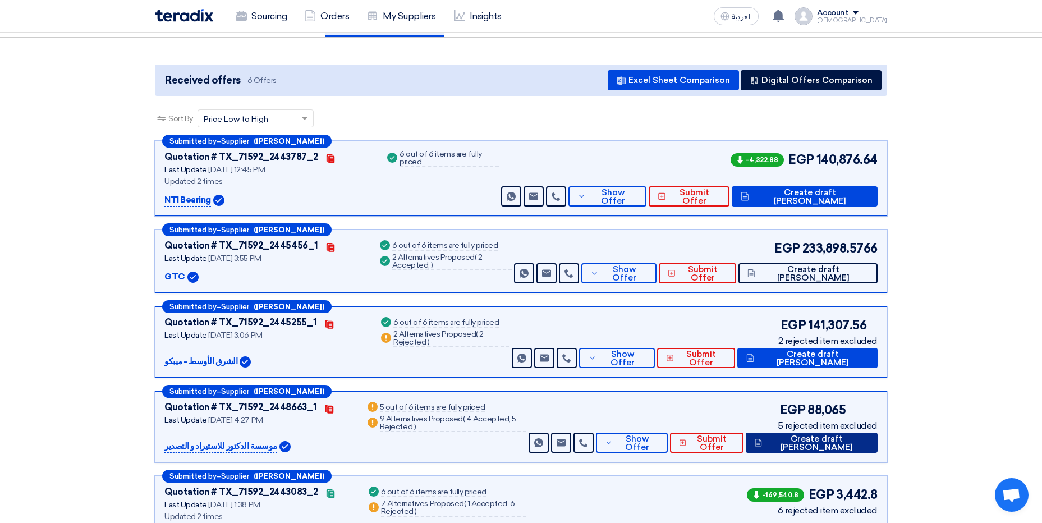
scroll to position [0, 0]
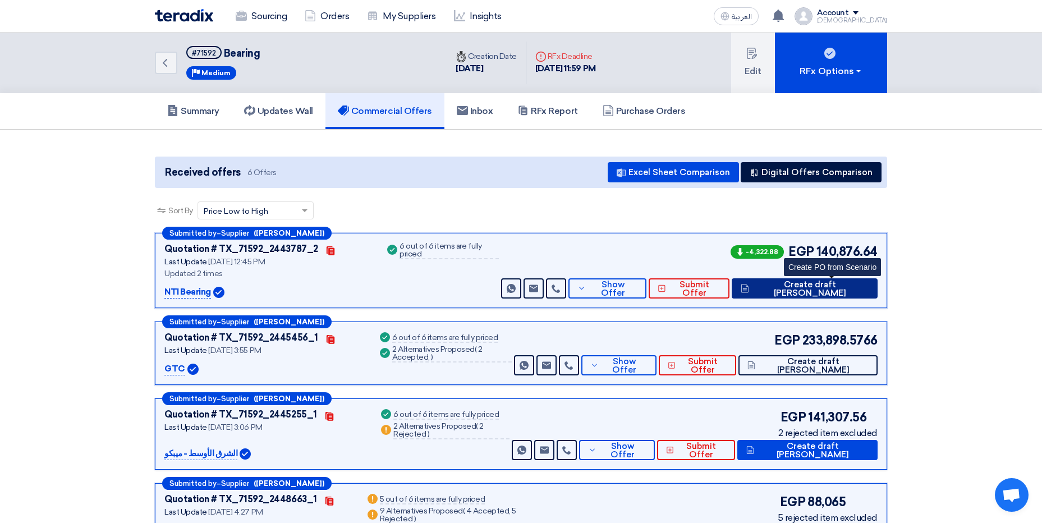
click at [828, 290] on span "Create draft [PERSON_NAME]" at bounding box center [810, 289] width 117 height 17
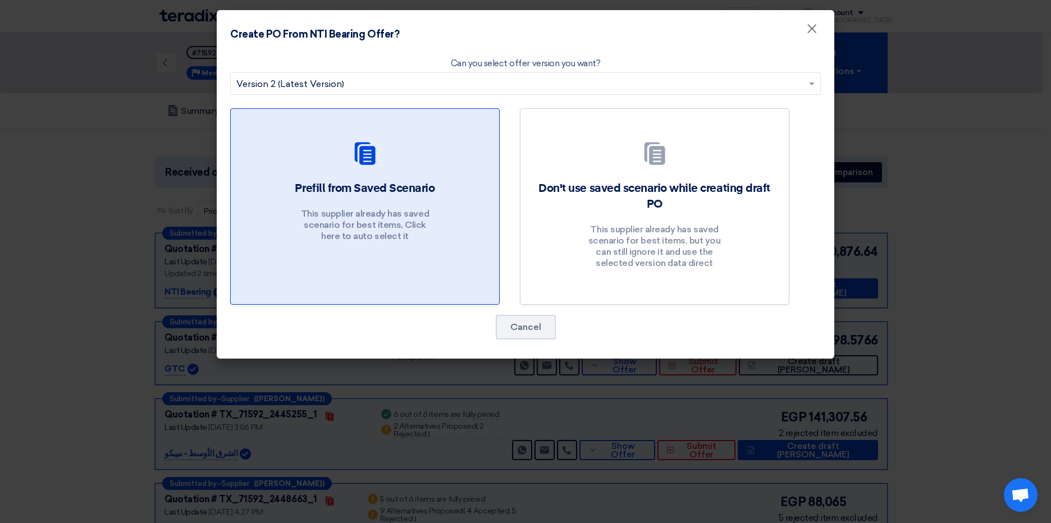
click at [354, 196] on h2 "Prefill from Saved Scenario" at bounding box center [365, 189] width 140 height 16
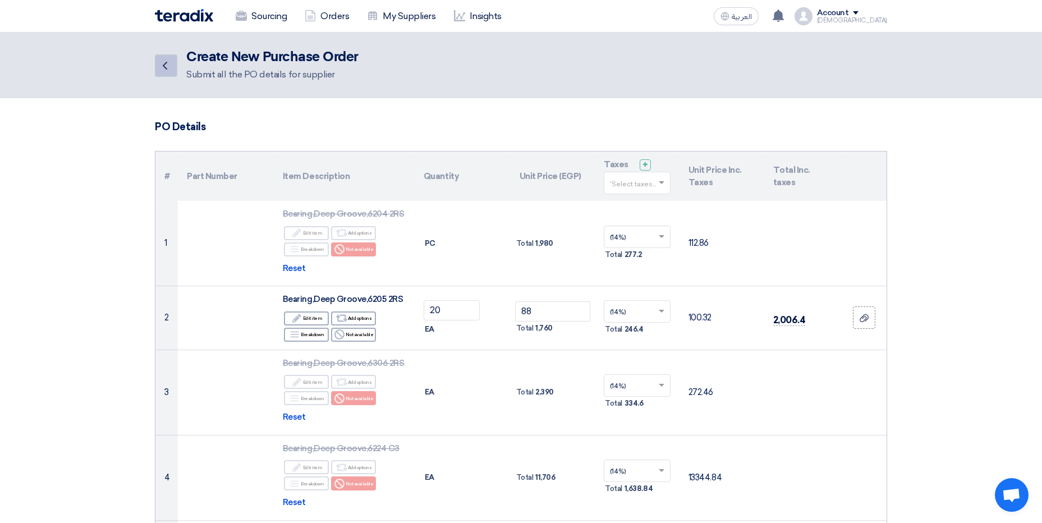
click at [161, 70] on icon "Back" at bounding box center [164, 65] width 13 height 13
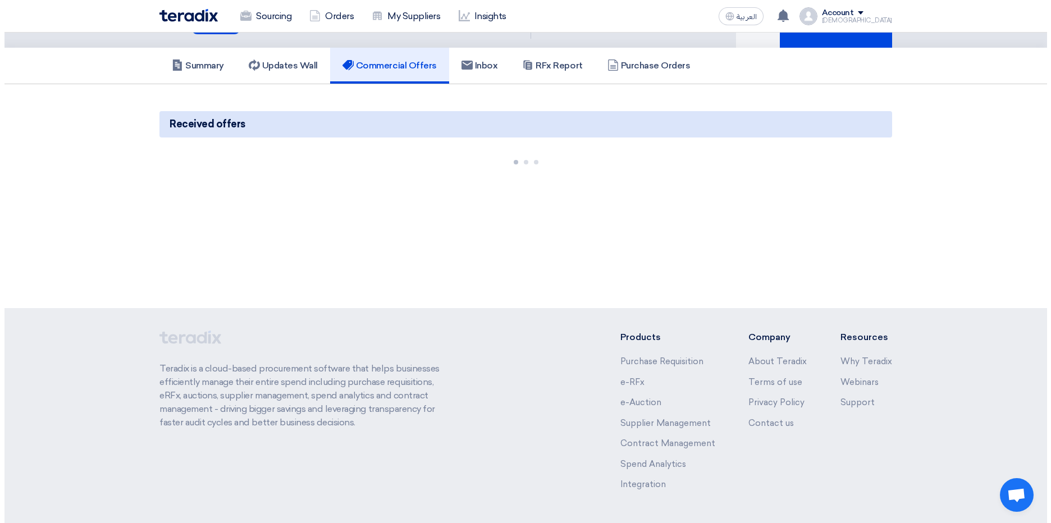
scroll to position [85, 0]
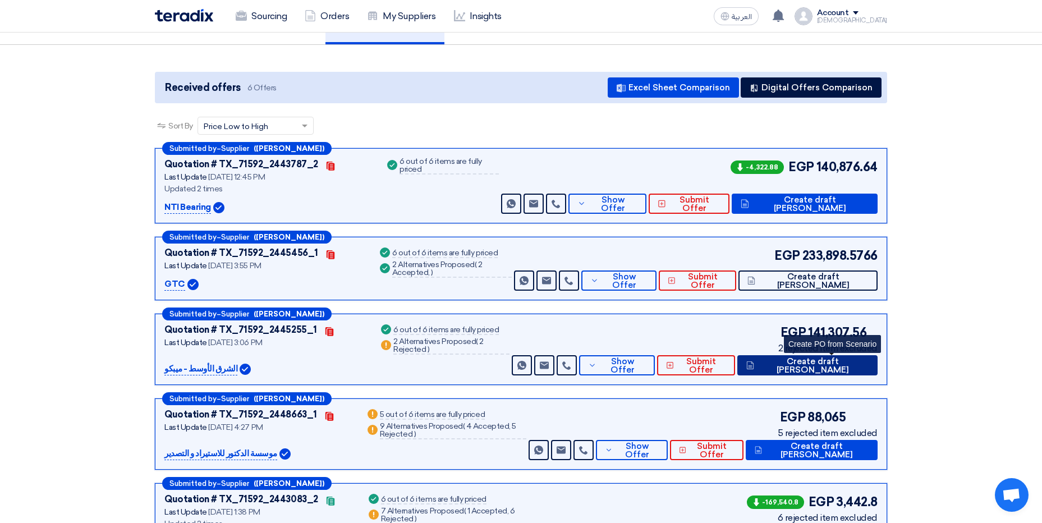
click at [828, 362] on span "Create draft [PERSON_NAME]" at bounding box center [813, 366] width 112 height 17
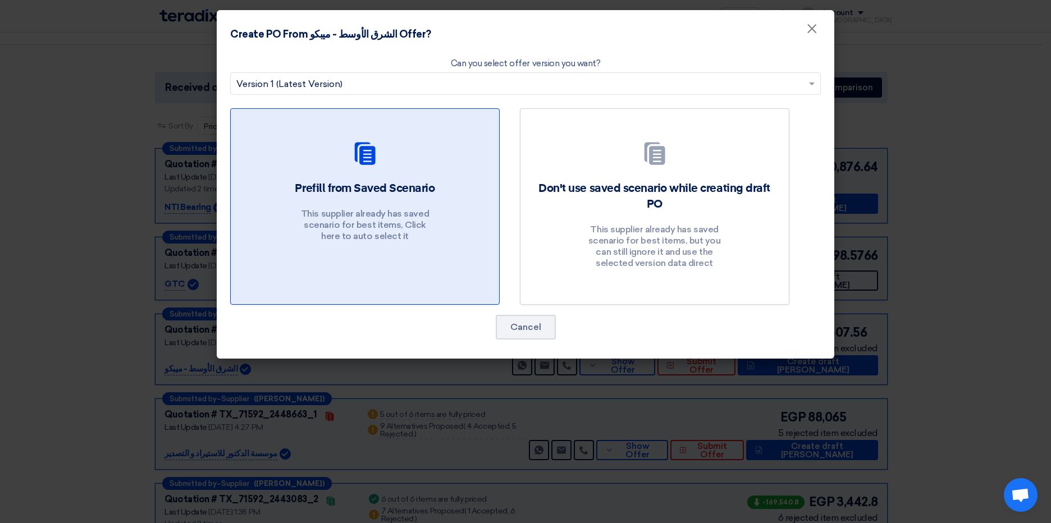
click at [476, 211] on div "Prefill from Saved Scenario This supplier already has saved scenario for best i…" at bounding box center [364, 214] width 241 height 67
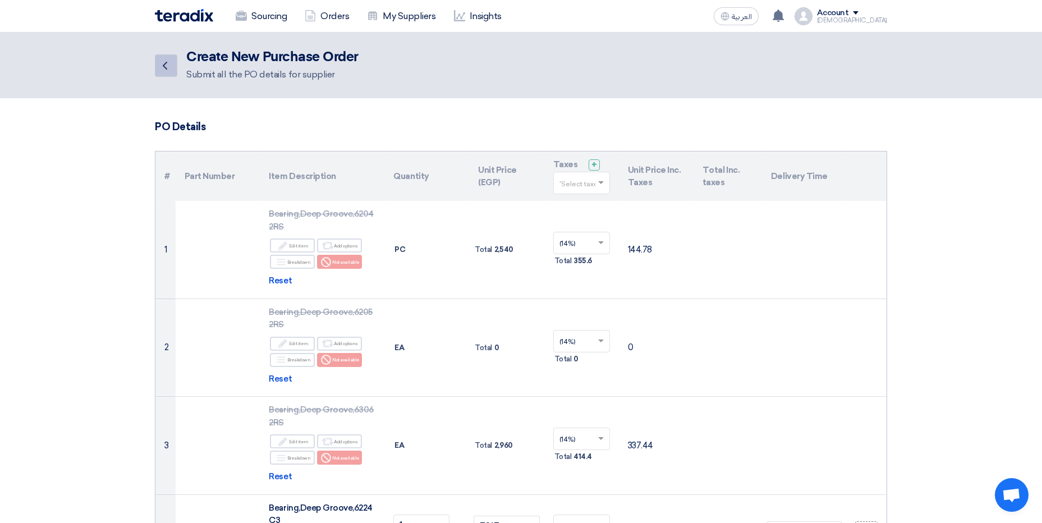
click at [162, 65] on icon "Back" at bounding box center [164, 65] width 13 height 13
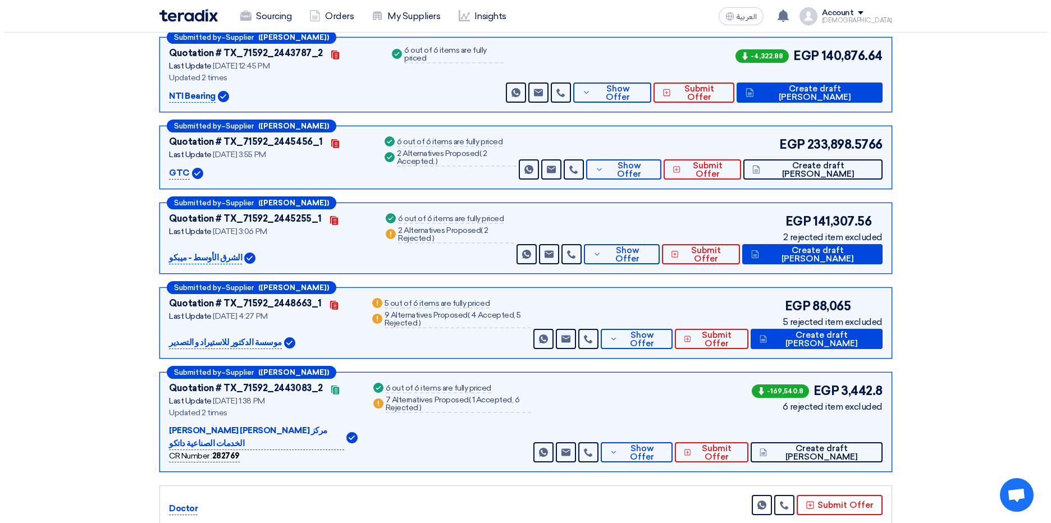
scroll to position [197, 0]
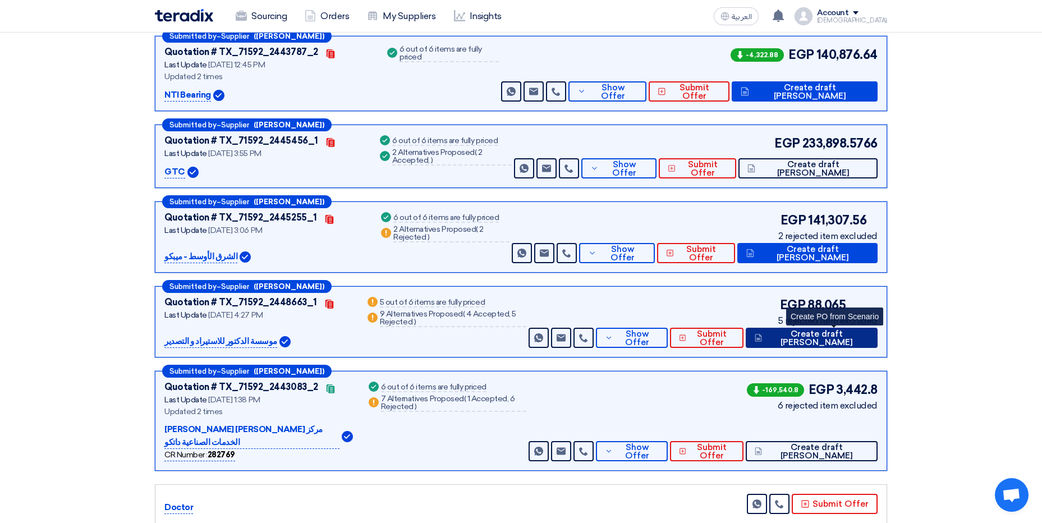
click at [837, 338] on span "Create draft [PERSON_NAME]" at bounding box center [817, 338] width 104 height 17
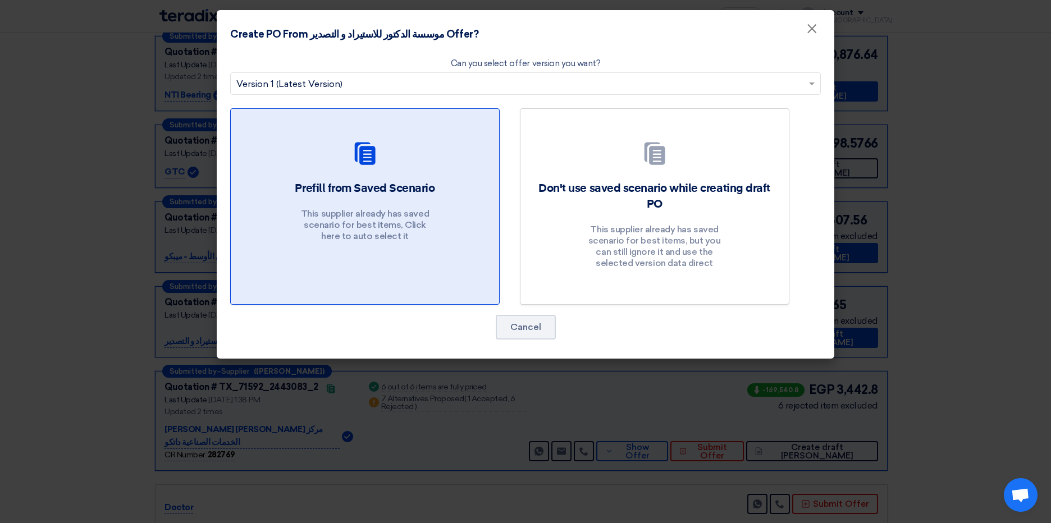
click at [418, 210] on p "This supplier already has saved scenario for best items, Click here to auto sel…" at bounding box center [364, 225] width 135 height 34
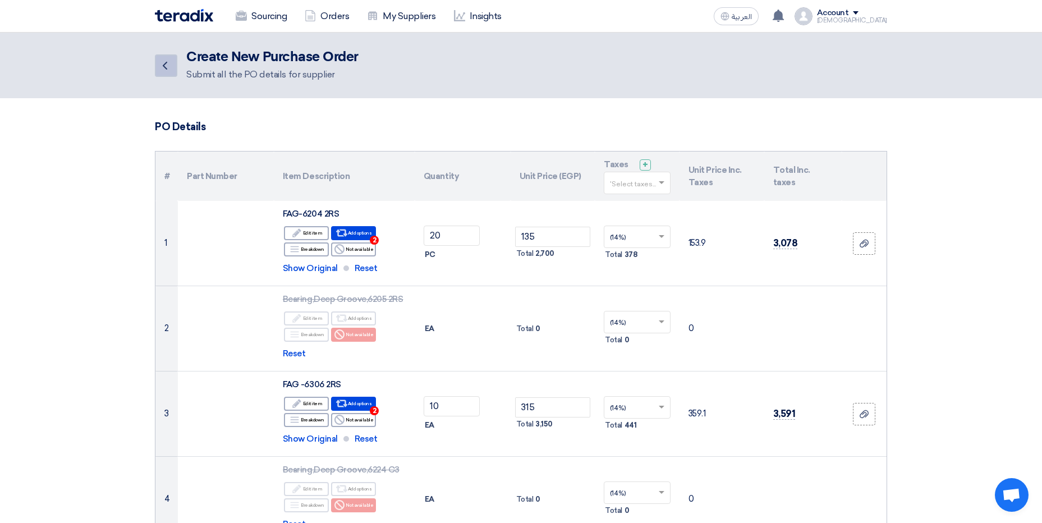
click at [170, 66] on icon "Back" at bounding box center [164, 65] width 13 height 13
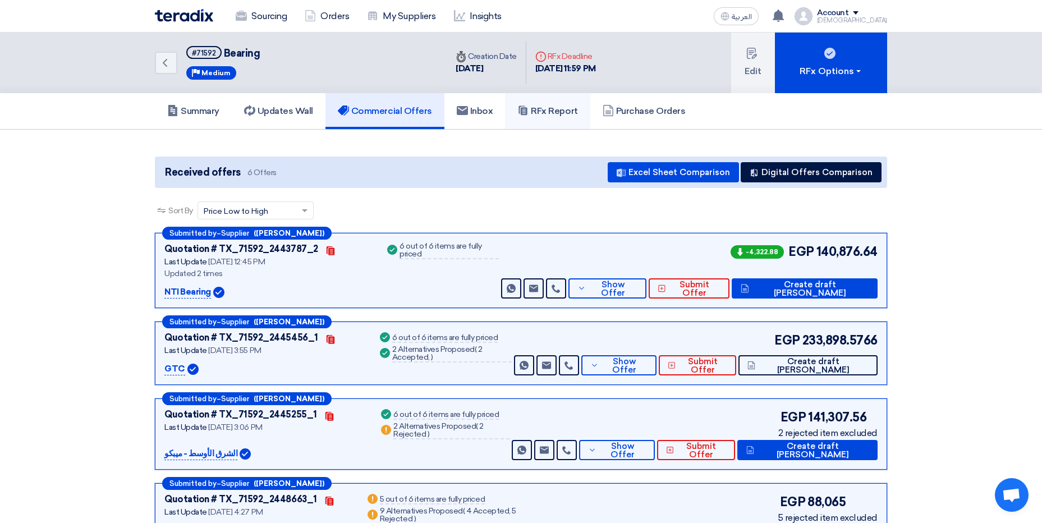
click at [555, 111] on h5 "RFx Report" at bounding box center [547, 111] width 60 height 11
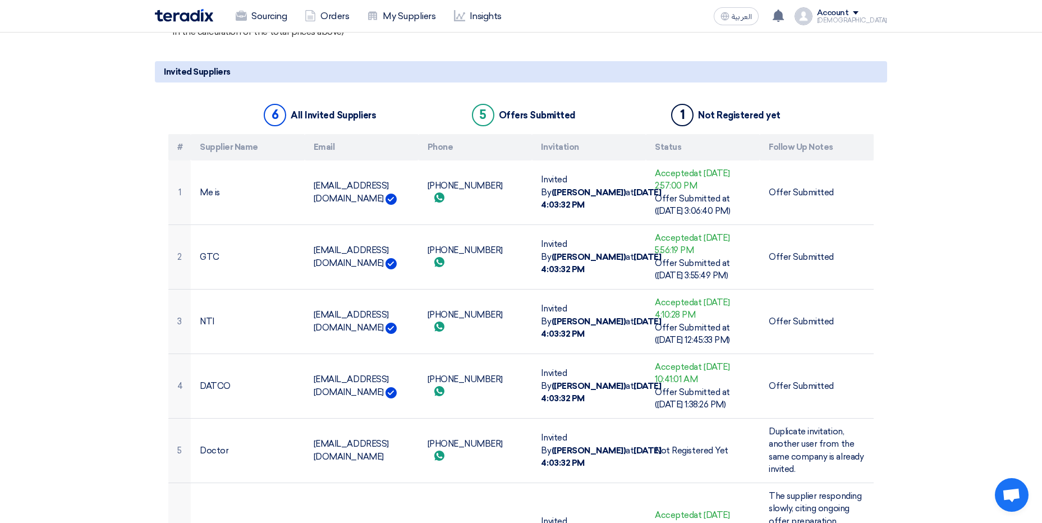
scroll to position [2189, 0]
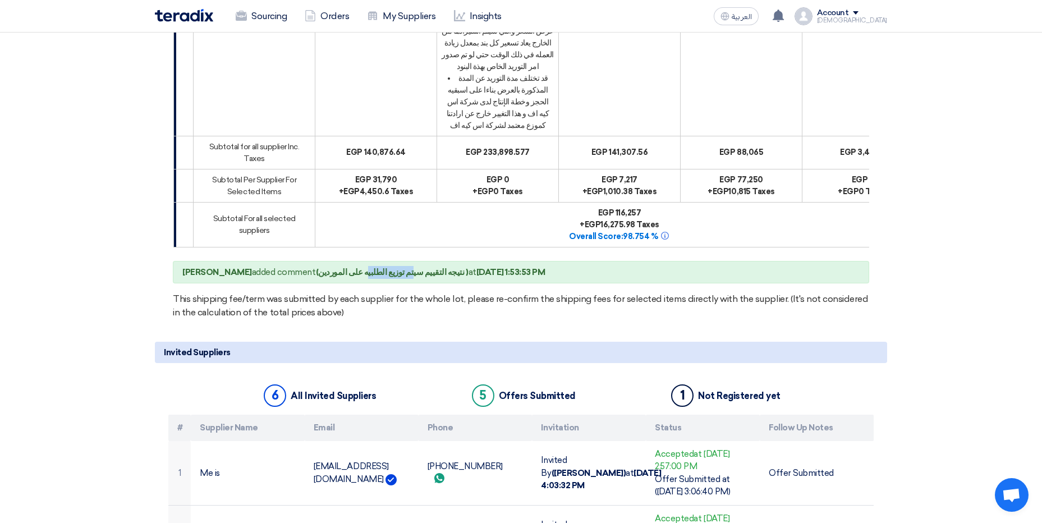
drag, startPoint x: 405, startPoint y: 240, endPoint x: 365, endPoint y: 239, distance: 40.4
click at [365, 267] on b "(نتيجه التقييم سيتم توزيع الطلبيه على الموردين )" at bounding box center [392, 272] width 153 height 10
drag, startPoint x: 248, startPoint y: 245, endPoint x: 246, endPoint y: 238, distance: 7.5
click at [217, 267] on b "[PERSON_NAME]" at bounding box center [217, 272] width 70 height 10
drag, startPoint x: 479, startPoint y: 249, endPoint x: 536, endPoint y: 243, distance: 57.6
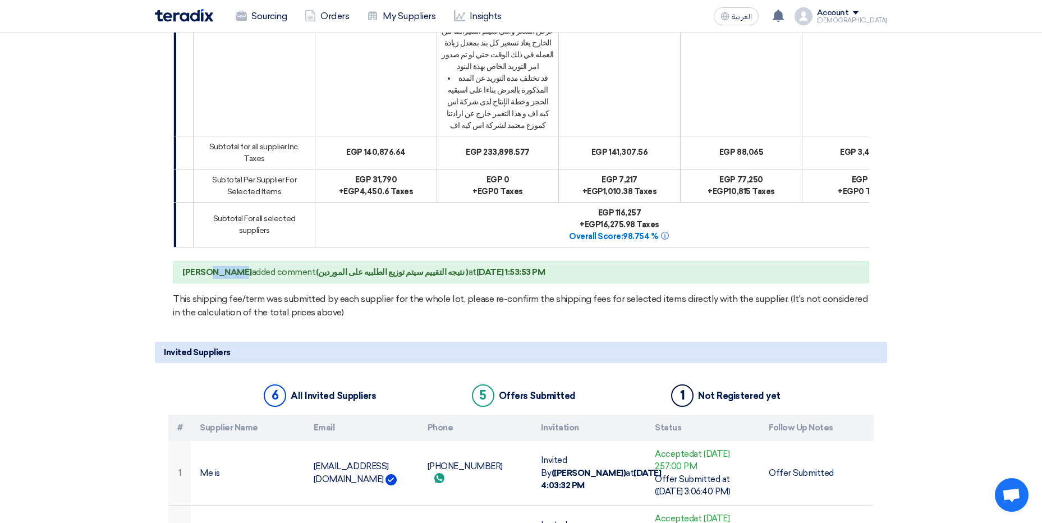
click at [536, 267] on b "[DATE] 1:53:53 PM" at bounding box center [511, 272] width 69 height 10
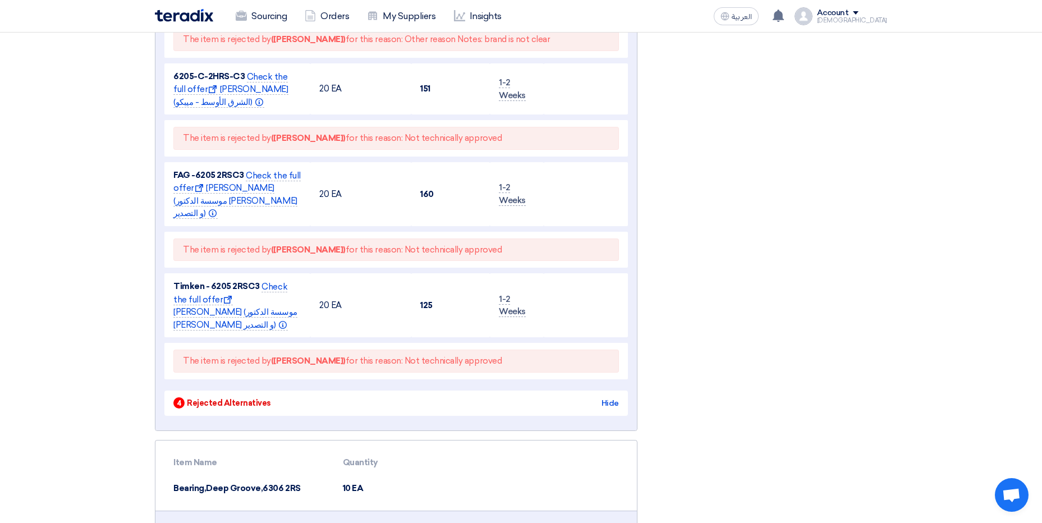
scroll to position [4097, 0]
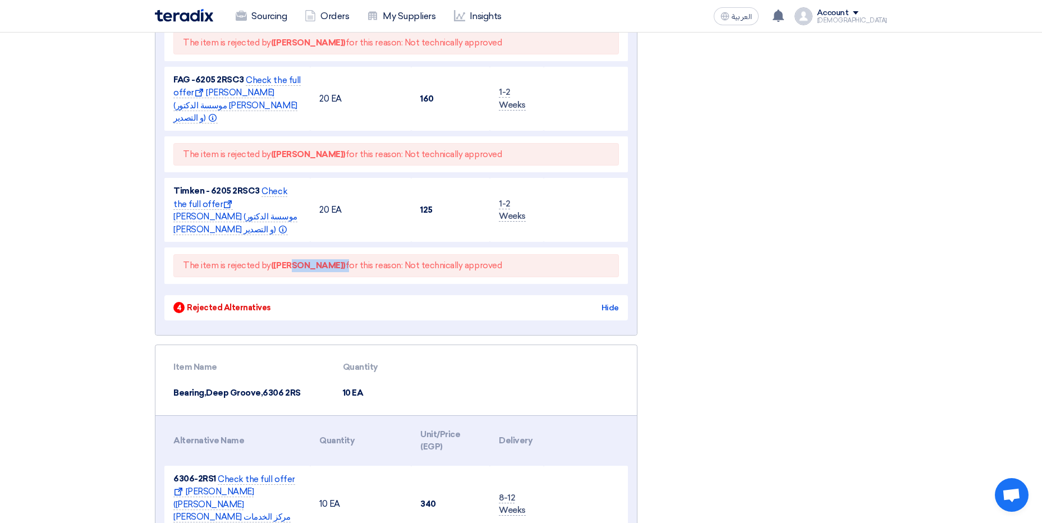
drag, startPoint x: 298, startPoint y: 139, endPoint x: 330, endPoint y: 146, distance: 32.8
click at [330, 254] on div "The item is rejected by ([PERSON_NAME]) for this reason: Not technically approv…" at bounding box center [396, 265] width 446 height 23
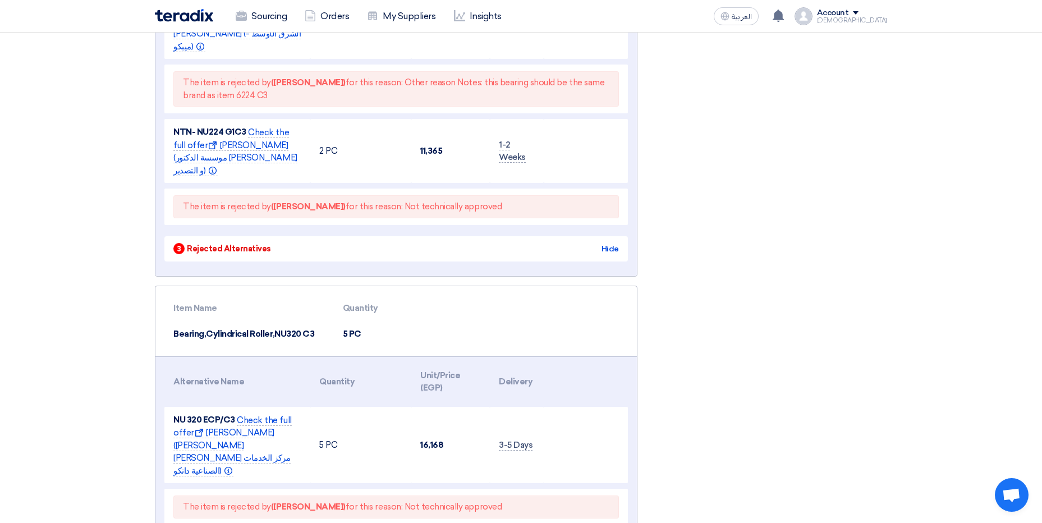
scroll to position [5669, 0]
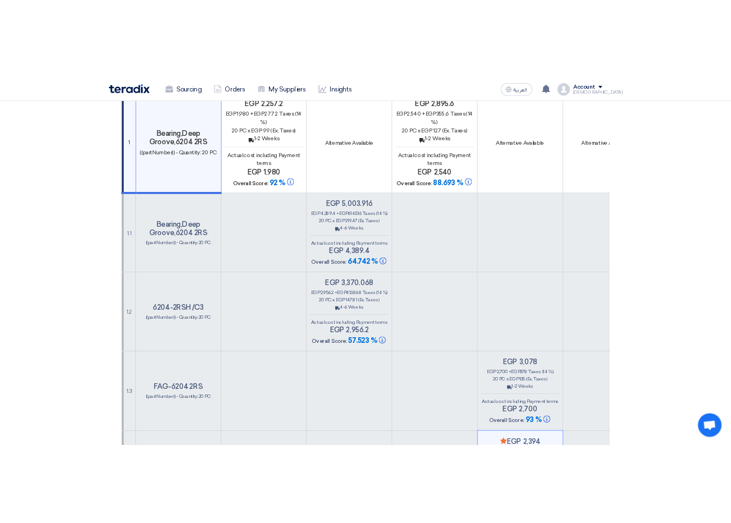
scroll to position [0, 0]
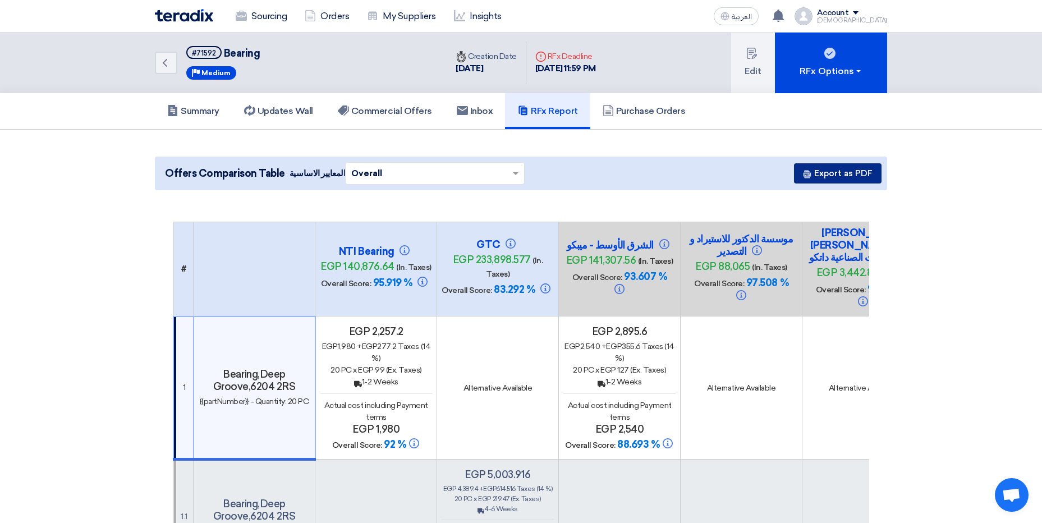
click at [826, 178] on button "Export as PDF" at bounding box center [838, 173] width 88 height 20
click at [825, 178] on button "Export as PDF" at bounding box center [838, 173] width 88 height 20
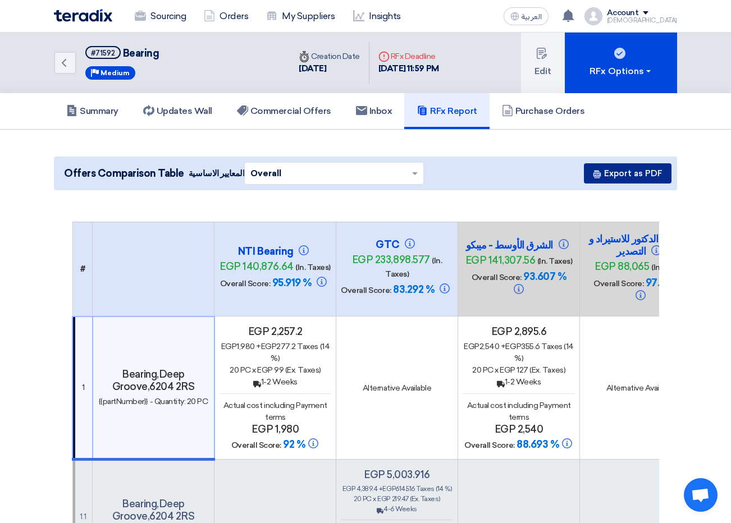
click at [631, 172] on button "Export as PDF" at bounding box center [628, 173] width 88 height 20
click at [337, 115] on link "Commercial Offers" at bounding box center [284, 111] width 119 height 36
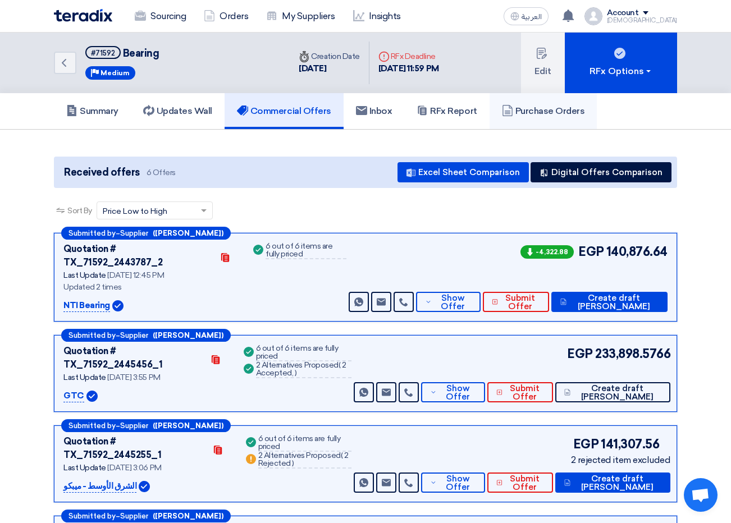
click at [560, 118] on link "Purchase Orders" at bounding box center [543, 111] width 108 height 36
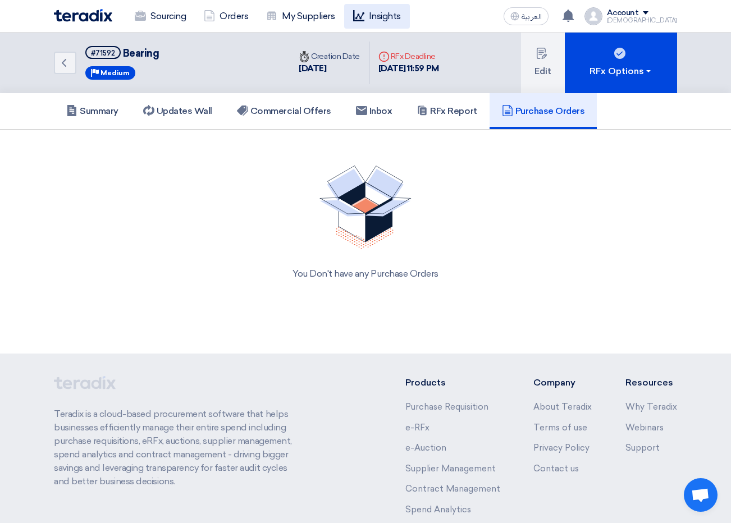
click at [350, 9] on link "Insights" at bounding box center [377, 16] width 66 height 25
